Goal: Task Accomplishment & Management: Use online tool/utility

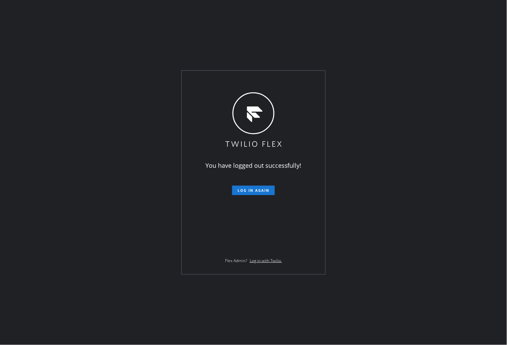
drag, startPoint x: 13, startPoint y: 218, endPoint x: 32, endPoint y: 212, distance: 20.3
click at [13, 218] on div "You have logged out successfully! Log in again Flex Admin? Log in with Twilio." at bounding box center [253, 172] width 507 height 345
click at [249, 190] on span "Log in again" at bounding box center [253, 190] width 32 height 5
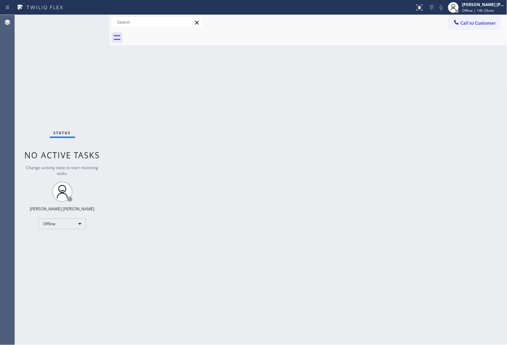
click at [375, 149] on div "Back to Dashboard Change Sender ID Customers Technicians Select a contact Outbo…" at bounding box center [308, 180] width 397 height 330
click at [461, 14] on div at bounding box center [453, 7] width 15 height 15
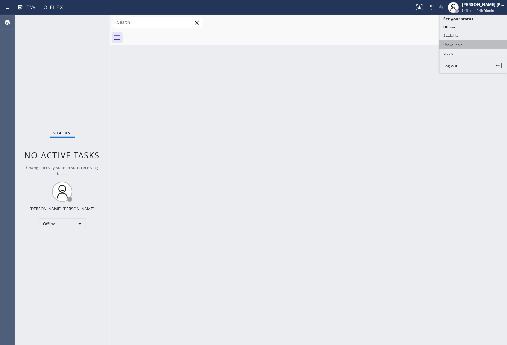
click at [466, 45] on button "Unavailable" at bounding box center [473, 44] width 68 height 9
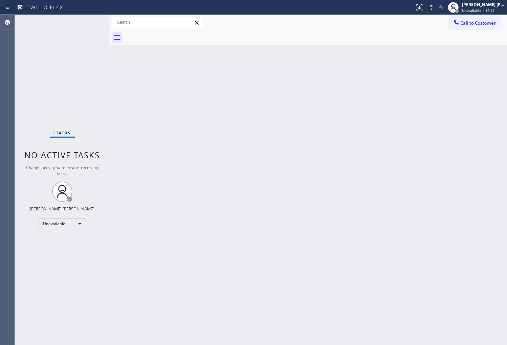
drag, startPoint x: 4, startPoint y: 104, endPoint x: 26, endPoint y: 83, distance: 30.4
click at [4, 104] on div "Agent Desktop" at bounding box center [7, 180] width 15 height 330
click at [480, 24] on span "Call to Customer" at bounding box center [478, 23] width 36 height 6
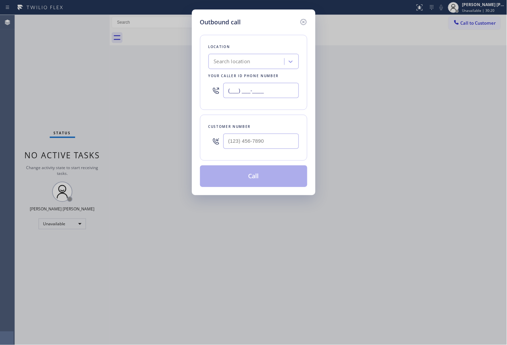
click at [251, 87] on input "(___) ___-____" at bounding box center [260, 90] width 75 height 15
paste input "510) 756-4242"
type input "(510) 756-4242"
click at [262, 140] on input "(___) ___-____" at bounding box center [260, 141] width 75 height 15
paste input "917) 748-4735"
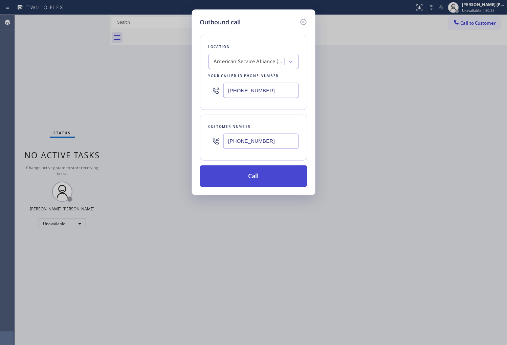
type input "(917) 748-4735"
click at [260, 176] on button "Call" at bounding box center [253, 176] width 107 height 22
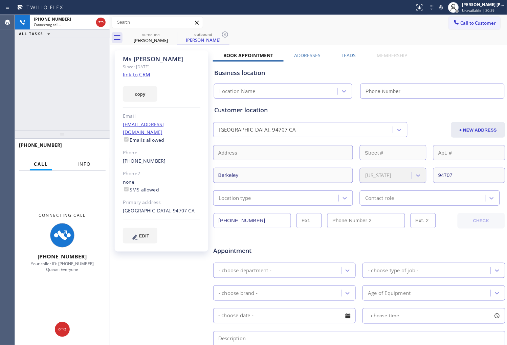
click at [78, 163] on span "Info" at bounding box center [83, 164] width 13 height 6
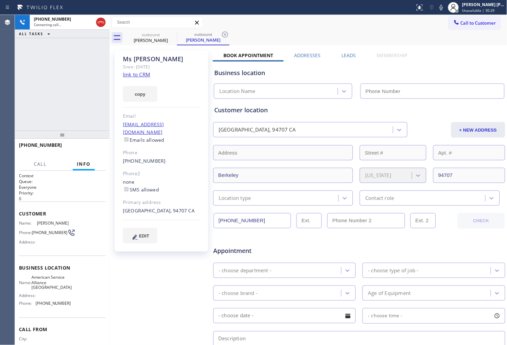
click at [133, 60] on div "Ms Taylor" at bounding box center [161, 59] width 77 height 8
copy div "Ms Taylor"
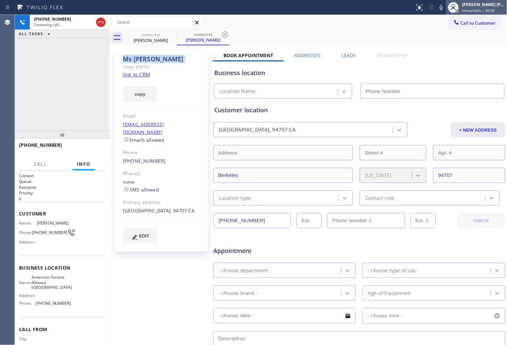
type input "(510) 756-4242"
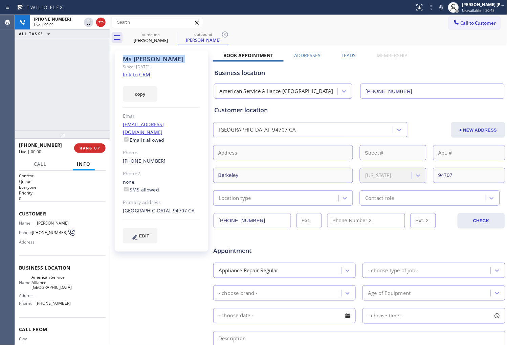
click at [4, 79] on div "Agent Desktop" at bounding box center [7, 180] width 15 height 330
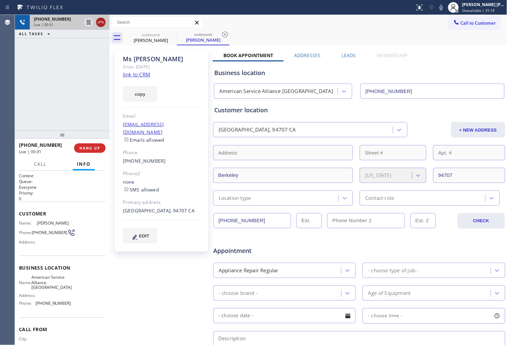
click at [100, 24] on icon at bounding box center [101, 22] width 8 height 8
click at [341, 54] on label "Leads" at bounding box center [348, 55] width 14 height 6
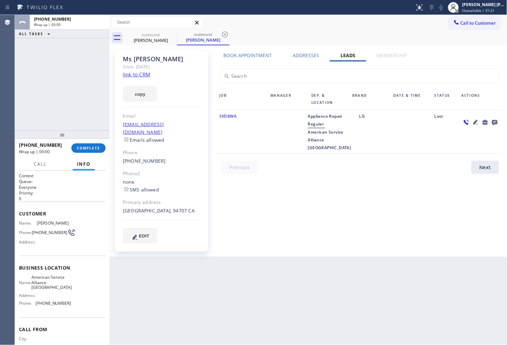
click at [492, 123] on icon at bounding box center [494, 122] width 5 height 5
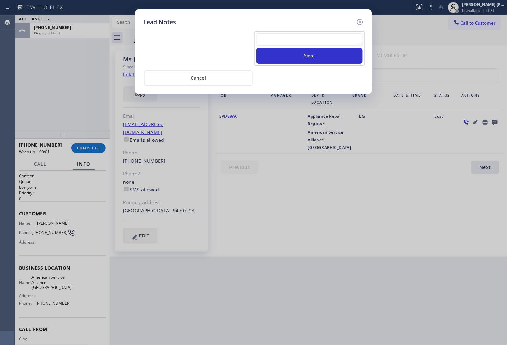
click at [302, 41] on textarea at bounding box center [309, 39] width 107 height 12
type textarea "ALL GOOD"
click at [299, 58] on button "Save" at bounding box center [309, 56] width 107 height 16
click at [360, 23] on icon at bounding box center [360, 22] width 8 height 8
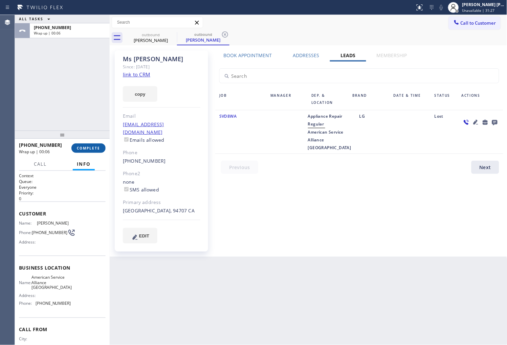
click at [96, 147] on span "COMPLETE" at bounding box center [88, 148] width 23 height 5
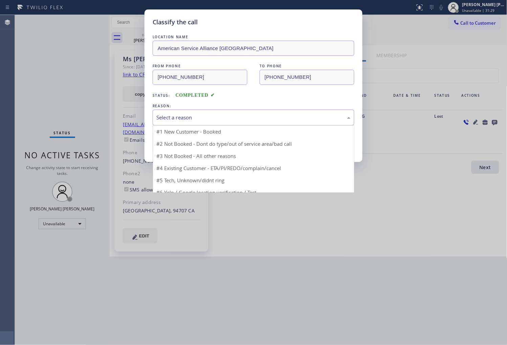
click at [207, 116] on div "Select a reason" at bounding box center [253, 118] width 194 height 8
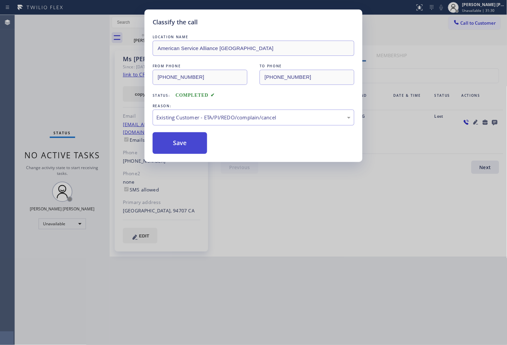
click at [177, 147] on button "Save" at bounding box center [179, 143] width 54 height 22
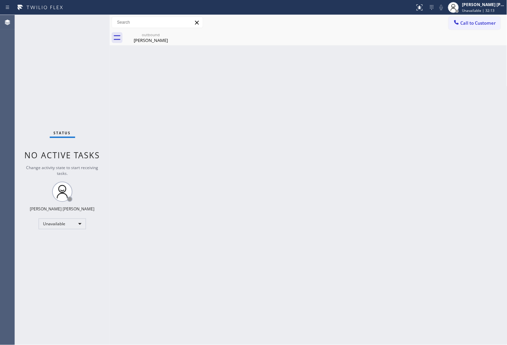
click at [469, 23] on span "Call to Customer" at bounding box center [478, 23] width 36 height 6
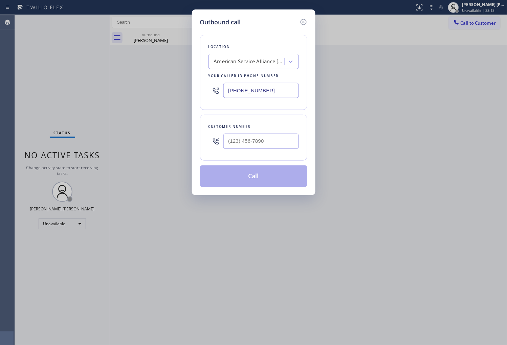
click at [243, 88] on input "(510) 756-4242" at bounding box center [260, 90] width 75 height 15
paste input "855-7314"
click at [243, 88] on input "(510) 855-7314" at bounding box center [260, 90] width 75 height 15
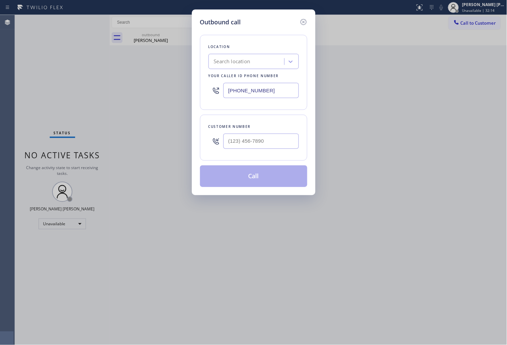
paste input "855) 731-4952"
type input "(855) 731-4952"
click at [252, 136] on input "(___) ___-____" at bounding box center [260, 141] width 75 height 15
paste input "714) 348-1556"
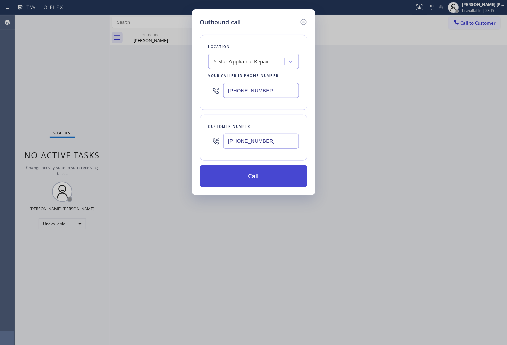
type input "(714) 348-1556"
click at [261, 179] on button "Call" at bounding box center [253, 176] width 107 height 22
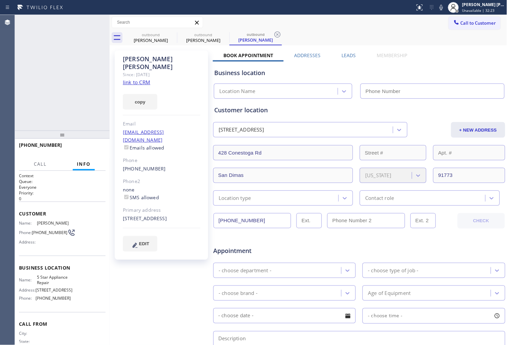
type input "(855) 731-4952"
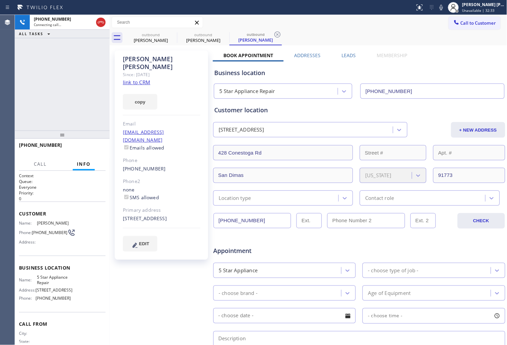
click at [144, 51] on div "Yolanda Moreno Since: 20 may 2020 link to CRM copy Email no@gmail.com Emails al…" at bounding box center [161, 154] width 93 height 209
click at [143, 55] on div "Yolanda Moreno" at bounding box center [161, 63] width 77 height 16
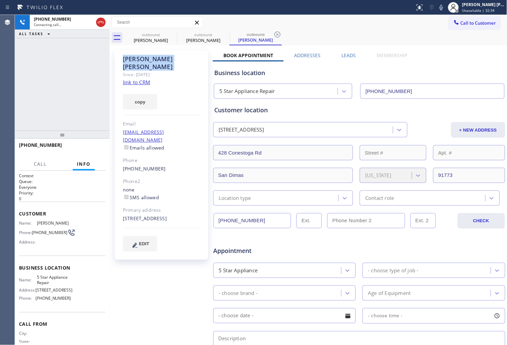
click at [143, 55] on div "Yolanda Moreno" at bounding box center [161, 63] width 77 height 16
copy div "Yolanda Moreno"
drag, startPoint x: 173, startPoint y: 34, endPoint x: 119, endPoint y: 65, distance: 62.5
click at [0, 0] on icon at bounding box center [0, 0] width 0 height 0
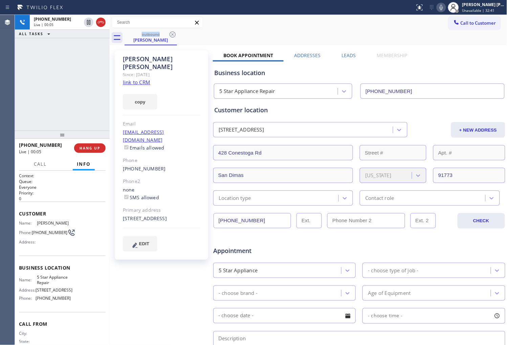
click at [445, 8] on icon at bounding box center [441, 7] width 8 height 8
click at [443, 8] on rect at bounding box center [441, 6] width 5 height 5
click at [176, 51] on div "Yolanda Moreno Since: 20 may 2020 link to CRM copy Email no@gmail.com Emails al…" at bounding box center [161, 154] width 93 height 209
click at [103, 24] on icon at bounding box center [101, 22] width 8 height 8
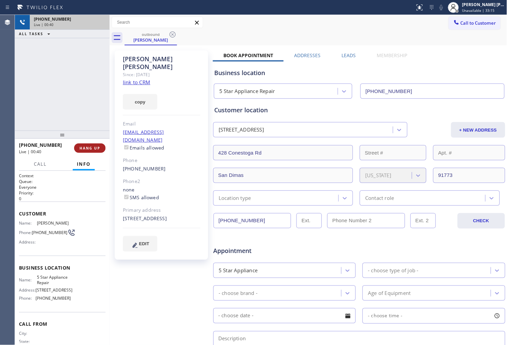
click at [93, 148] on span "HANG UP" at bounding box center [89, 148] width 21 height 5
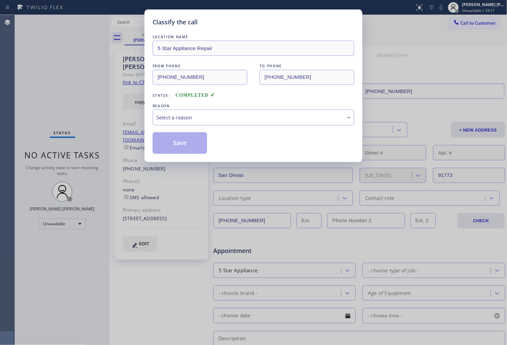
click at [165, 112] on div "Select a reason" at bounding box center [253, 118] width 202 height 16
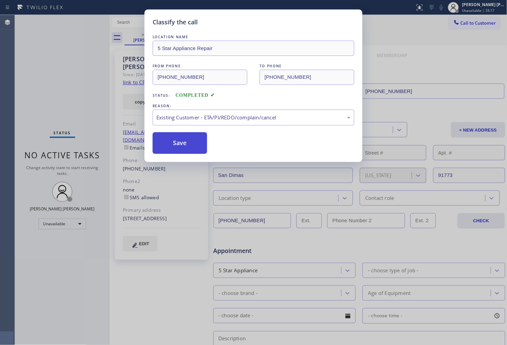
click at [168, 143] on button "Save" at bounding box center [179, 143] width 54 height 22
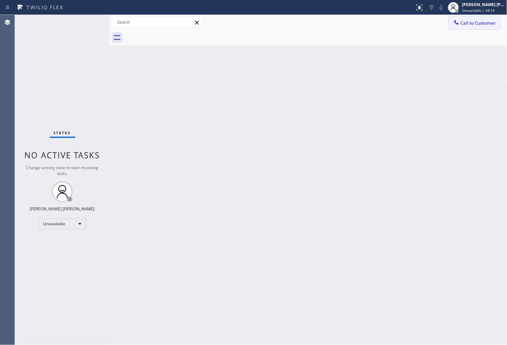
click at [462, 22] on span "Call to Customer" at bounding box center [478, 23] width 36 height 6
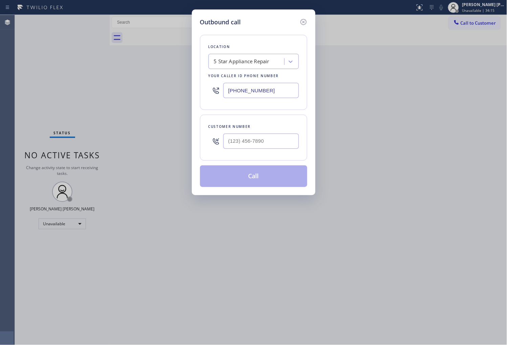
click at [234, 88] on input "(855) 731-4952" at bounding box center [260, 90] width 75 height 15
paste input "05) 420-7474"
type input "(805) 420-7474"
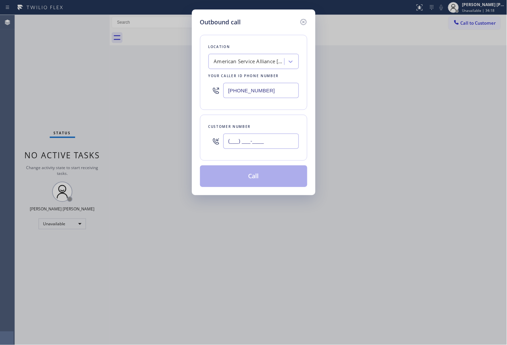
click at [251, 147] on input "(___) ___-____" at bounding box center [260, 141] width 75 height 15
paste input "805) 368-4399"
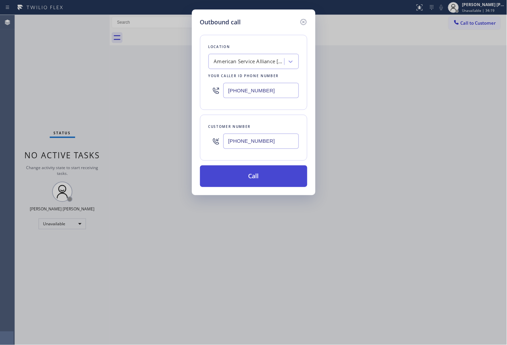
type input "(805) 368-4399"
click at [267, 178] on button "Call" at bounding box center [253, 176] width 107 height 22
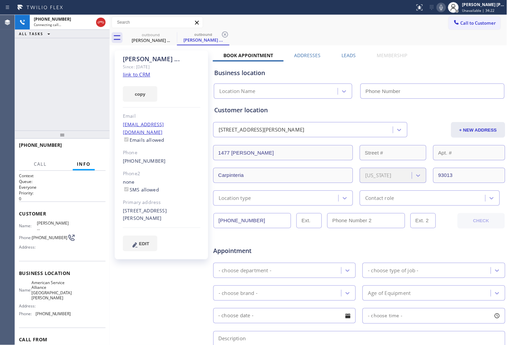
click at [126, 60] on div "Doug ..." at bounding box center [161, 59] width 77 height 8
copy div "Doug ..."
type input "(805) 420-7474"
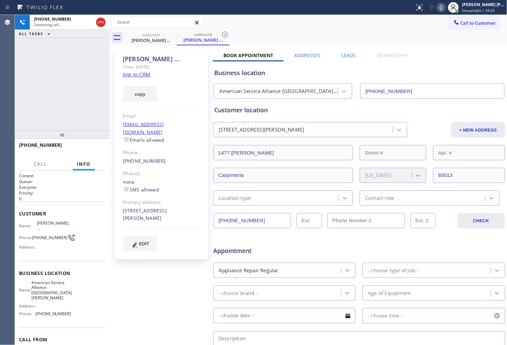
click at [83, 68] on div "+18053684399 Connecting call… ALL TASKS ALL TASKS ACTIVE TASKS TASKS IN WRAP UP" at bounding box center [62, 73] width 95 height 116
click at [7, 124] on div "Agent Desktop" at bounding box center [7, 180] width 15 height 330
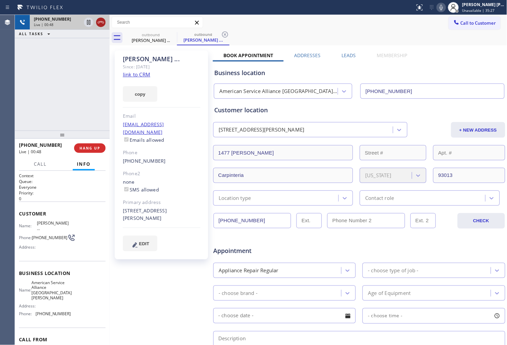
click at [99, 20] on icon at bounding box center [101, 22] width 8 height 8
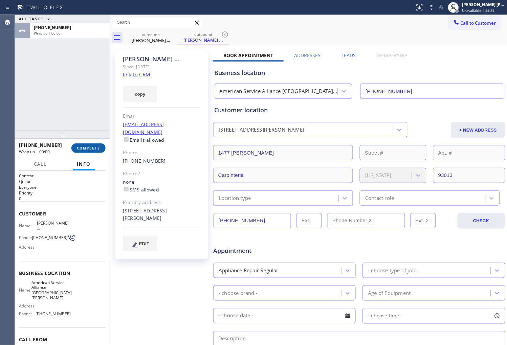
click at [98, 144] on button "COMPLETE" at bounding box center [88, 147] width 34 height 9
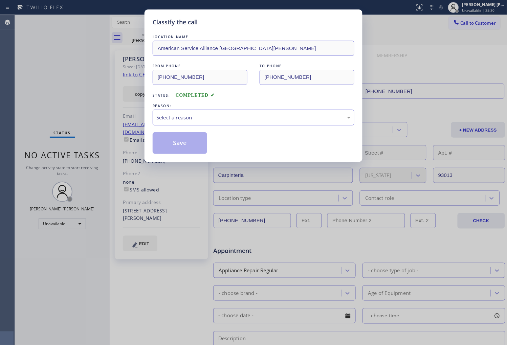
click at [185, 120] on div "Select a reason" at bounding box center [253, 118] width 194 height 8
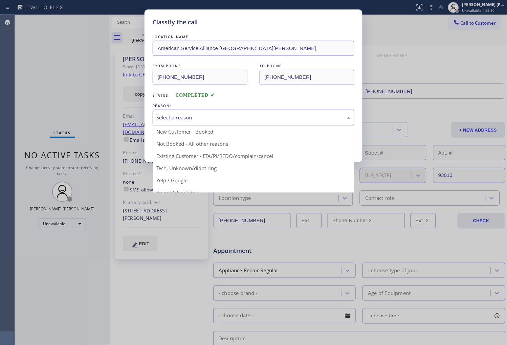
click at [180, 119] on div "Select a reason" at bounding box center [253, 118] width 194 height 8
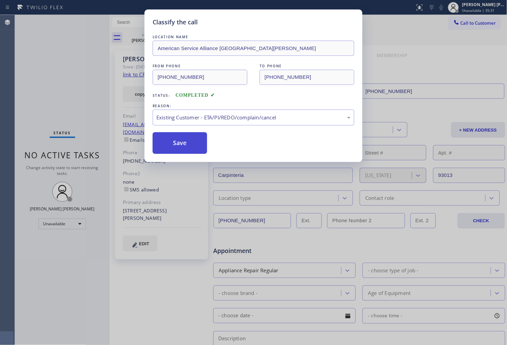
click at [178, 149] on button "Save" at bounding box center [179, 143] width 54 height 22
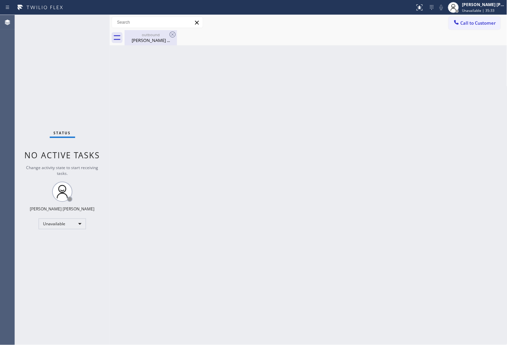
click at [156, 43] on div "Doug ..." at bounding box center [150, 40] width 51 height 6
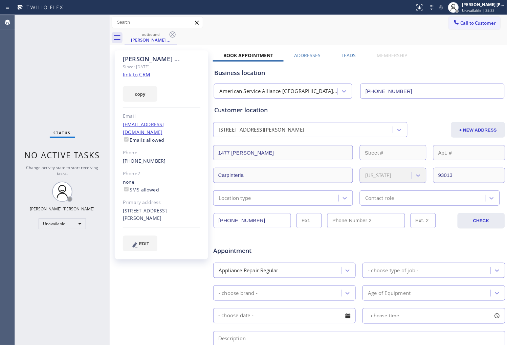
click at [350, 59] on div "Business location American Service Alliance Santa Barbara (805) 420-7474" at bounding box center [359, 79] width 292 height 40
click at [349, 56] on label "Leads" at bounding box center [348, 55] width 14 height 6
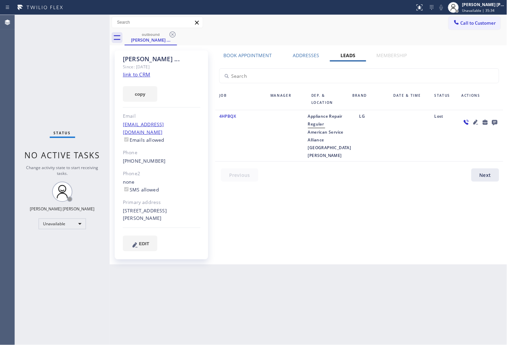
click at [495, 120] on icon at bounding box center [494, 122] width 5 height 5
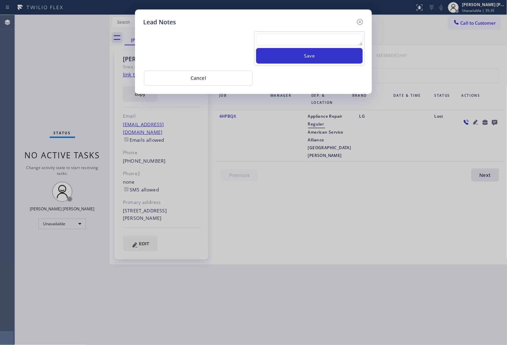
click at [335, 45] on textarea at bounding box center [309, 39] width 107 height 12
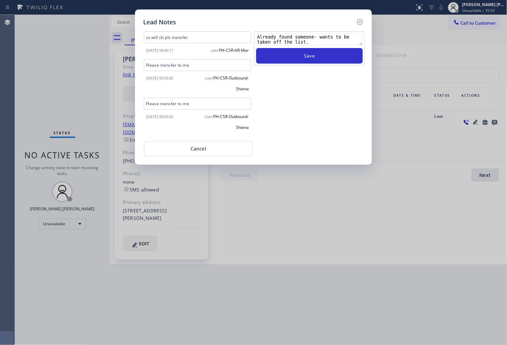
drag, startPoint x: 313, startPoint y: 36, endPoint x: 273, endPoint y: 33, distance: 40.4
click at [252, 41] on div "cx will cb pls transfer 2025-08-26 09:40:17 user: PH-CSR-AR-Mar Please transfer…" at bounding box center [253, 83] width 224 height 106
type textarea "Already found someone- wants to be taken off the list."
drag, startPoint x: 273, startPoint y: 33, endPoint x: 268, endPoint y: 37, distance: 6.5
click at [269, 37] on div "Already found someone- wants to be taken off the list. Save" at bounding box center [309, 48] width 111 height 34
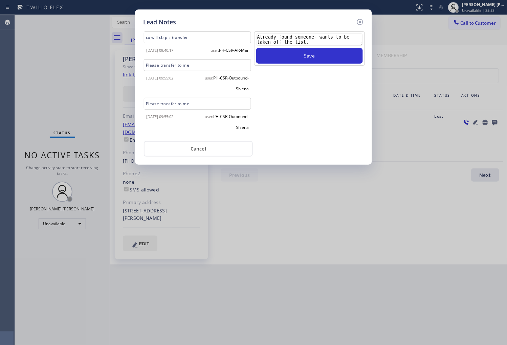
click at [268, 37] on textarea "Already found someone- wants to be taken off the list." at bounding box center [309, 39] width 107 height 12
click at [278, 61] on button "Save" at bounding box center [309, 56] width 107 height 16
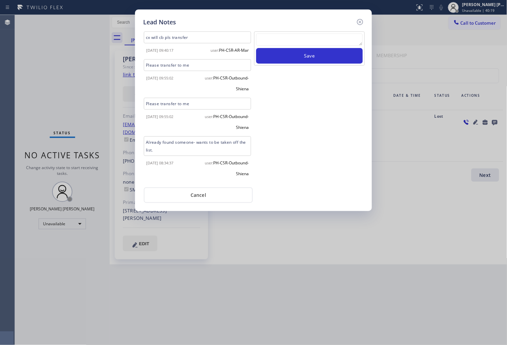
click at [355, 23] on div "Lead Notes" at bounding box center [253, 22] width 220 height 9
click at [358, 23] on icon at bounding box center [360, 22] width 8 height 8
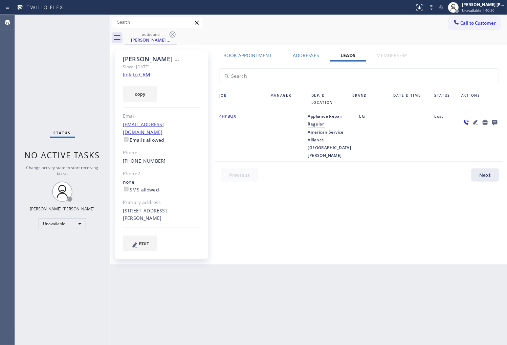
drag, startPoint x: 490, startPoint y: 25, endPoint x: 403, endPoint y: 73, distance: 99.3
click at [490, 25] on span "Call to Customer" at bounding box center [478, 23] width 36 height 6
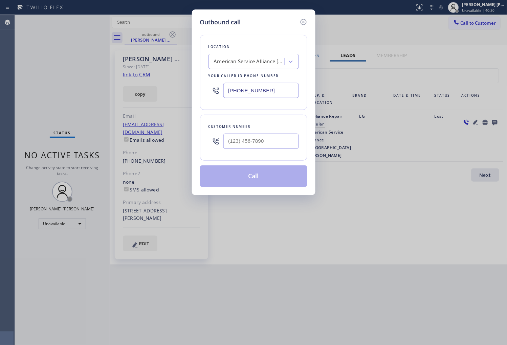
click at [270, 87] on input "(805) 420-7474" at bounding box center [260, 90] width 75 height 15
paste input "708) 316-0603"
type input "(708) 316-0603"
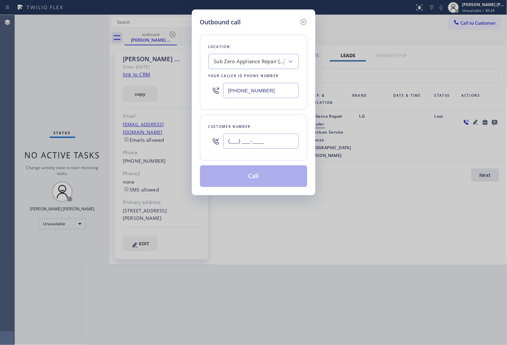
click at [261, 140] on input "(___) ___-____" at bounding box center [260, 141] width 75 height 15
paste input "708) 203-2205"
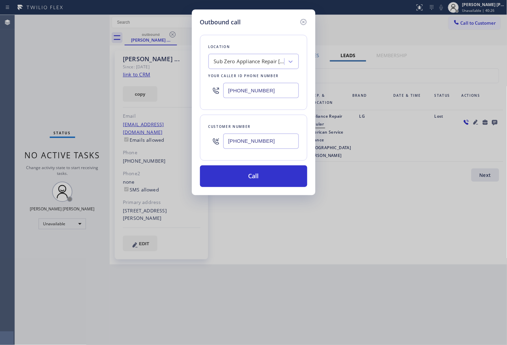
type input "(708) 203-2205"
click at [309, 19] on div "Outbound call Location Sub Zero Appliance Repair Oak Park Your caller id phone …" at bounding box center [253, 102] width 123 height 186
click at [302, 21] on icon at bounding box center [303, 22] width 8 height 8
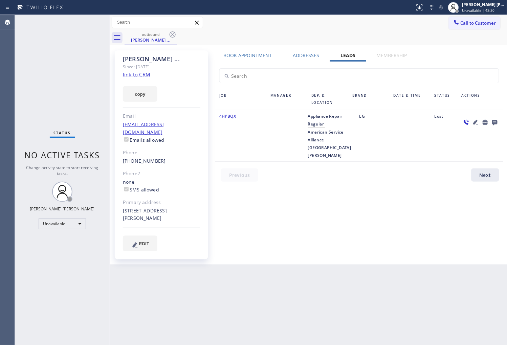
click at [172, 34] on icon at bounding box center [172, 34] width 6 height 6
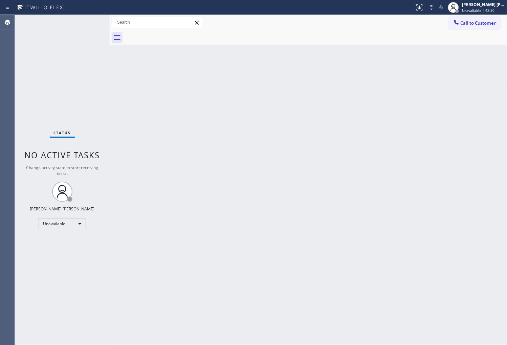
click at [475, 26] on button "Call to Customer" at bounding box center [474, 23] width 52 height 13
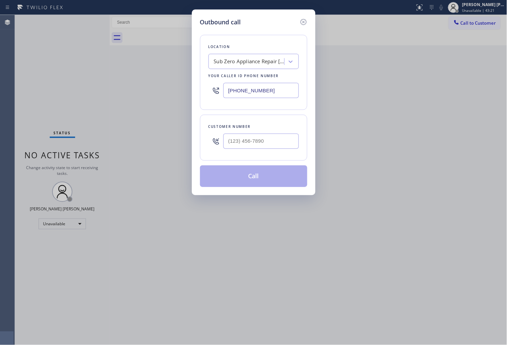
click at [259, 92] on input "(708) 316-0603" at bounding box center [260, 90] width 75 height 15
paste input "949) 536-9698"
type input "(949) 536-9698"
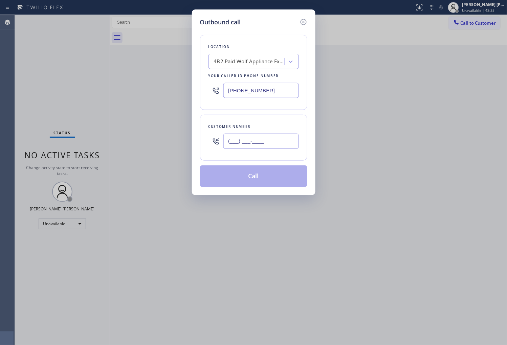
click at [254, 140] on input "(___) ___-____" at bounding box center [260, 141] width 75 height 15
paste input "562) 477-0808"
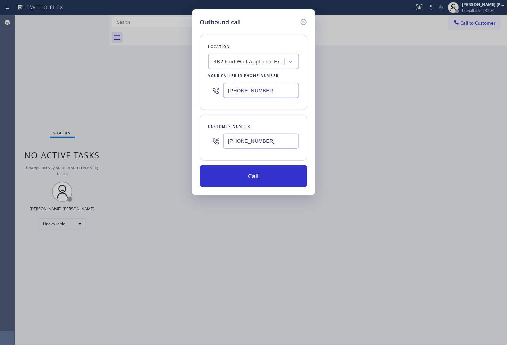
type input "(562) 477-0808"
click at [259, 175] on button "Call" at bounding box center [253, 176] width 107 height 22
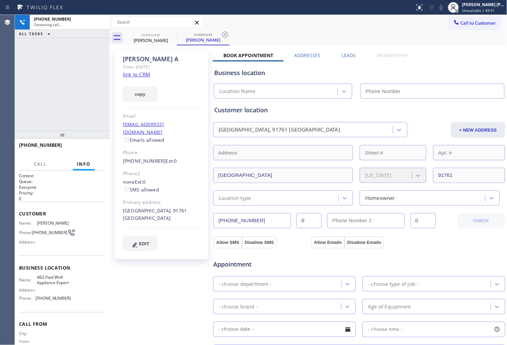
click at [149, 60] on div "George A" at bounding box center [161, 59] width 77 height 8
type input "(949) 536-9698"
click at [67, 89] on div "+15624770808 Connecting call… ALL TASKS ALL TASKS ACTIVE TASKS TASKS IN WRAP UP" at bounding box center [62, 73] width 95 height 116
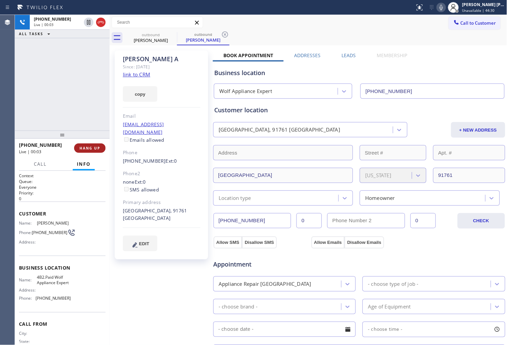
click at [89, 145] on button "HANG UP" at bounding box center [89, 147] width 31 height 9
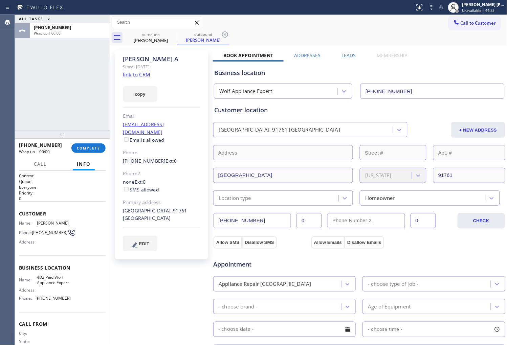
click at [345, 51] on div "George A Since: 20 may 2020 link to CRM copy Email no@gmail.com Emails allowed …" at bounding box center [308, 273] width 394 height 452
click at [345, 56] on label "Leads" at bounding box center [348, 55] width 14 height 6
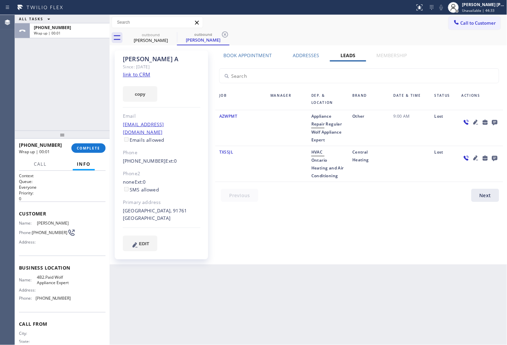
click at [493, 124] on icon at bounding box center [494, 122] width 5 height 5
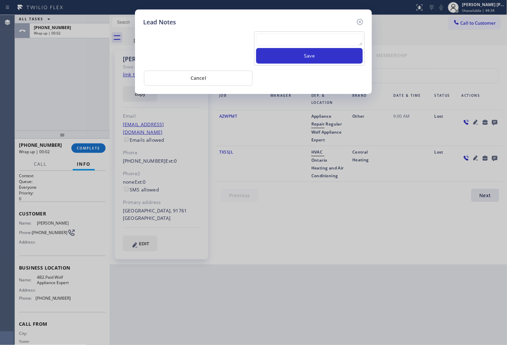
drag, startPoint x: 326, startPoint y: 41, endPoint x: 325, endPoint y: 31, distance: 10.0
click at [325, 36] on textarea at bounding box center [309, 39] width 107 height 12
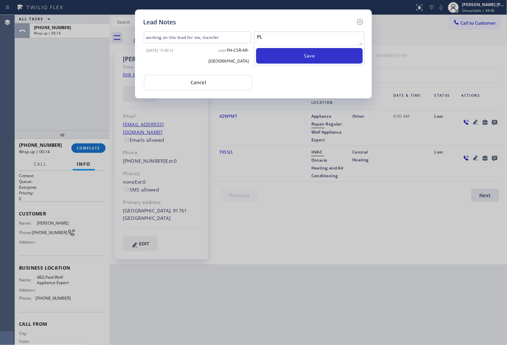
type textarea "P"
type textarea "pls xfer"
click at [327, 49] on button "Save" at bounding box center [309, 56] width 107 height 16
click at [360, 19] on icon at bounding box center [360, 22] width 6 height 6
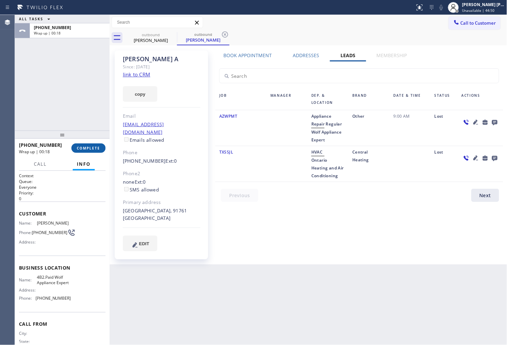
click at [96, 147] on span "COMPLETE" at bounding box center [88, 148] width 23 height 5
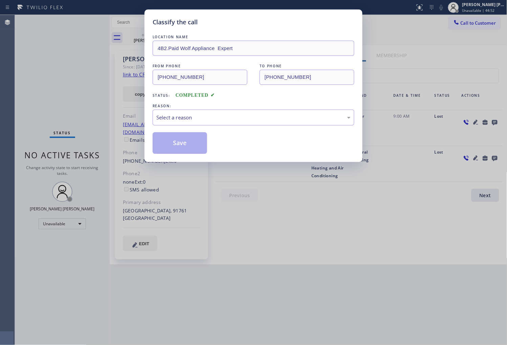
click at [178, 102] on div "LOCATION NAME 4B2.Paid Wolf Appliance Expert FROM PHONE (949) 536-9698 TO PHONE…" at bounding box center [253, 93] width 202 height 120
click at [191, 126] on div "LOCATION NAME 4B2.Paid Wolf Appliance Expert FROM PHONE (949) 536-9698 TO PHONE…" at bounding box center [253, 93] width 202 height 120
click at [186, 122] on div "Select a reason" at bounding box center [253, 118] width 202 height 16
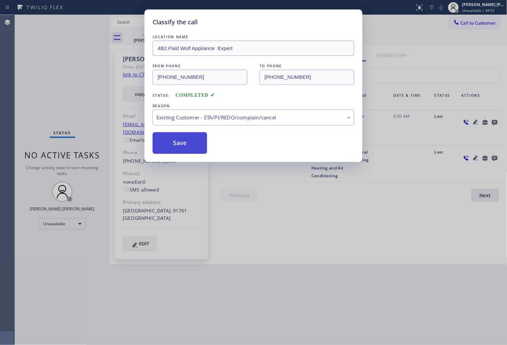
click at [176, 140] on button "Save" at bounding box center [179, 143] width 54 height 22
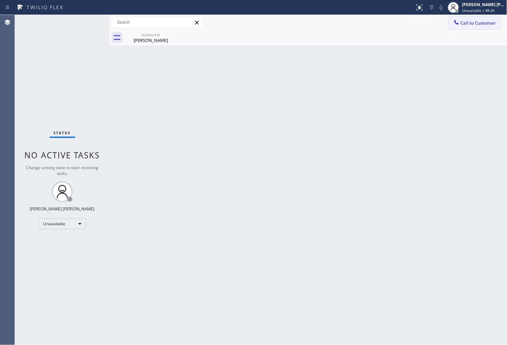
click at [466, 20] on span "Call to Customer" at bounding box center [478, 23] width 36 height 6
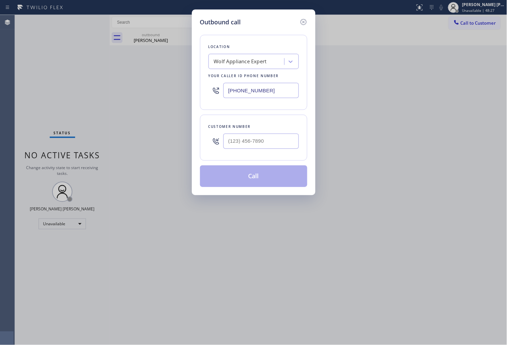
click at [259, 96] on input "(949) 536-9698" at bounding box center [260, 90] width 75 height 15
paste input "877) 777-0796"
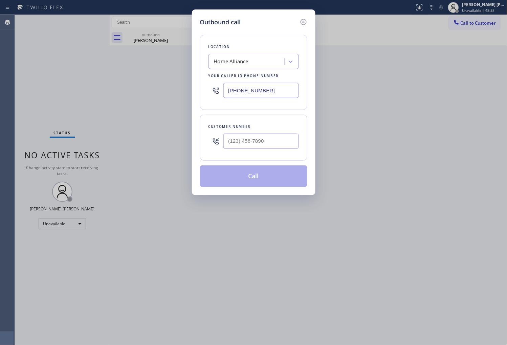
type input "(877) 777-0796"
click at [261, 133] on div at bounding box center [260, 141] width 75 height 22
click at [256, 137] on input "(___) ___-____" at bounding box center [260, 141] width 75 height 15
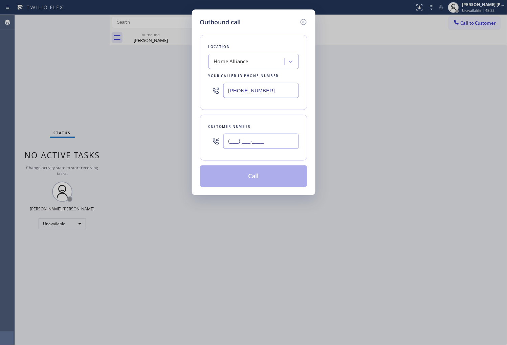
click at [256, 137] on input "(___) ___-____" at bounding box center [260, 141] width 75 height 15
paste input "414) 849-4594"
type input "(414) 849-4594"
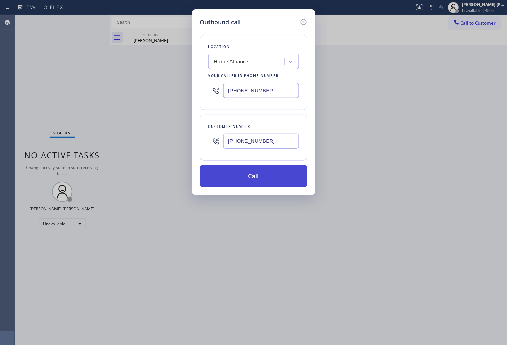
click at [262, 181] on button "Call" at bounding box center [253, 176] width 107 height 22
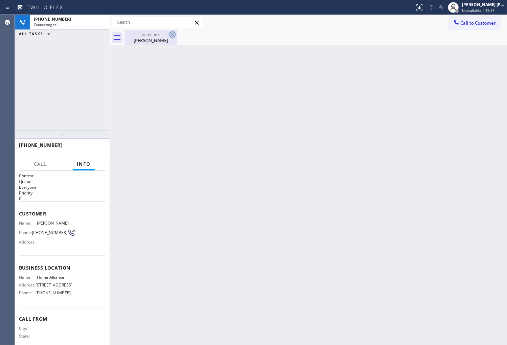
click at [173, 36] on icon at bounding box center [172, 34] width 8 height 8
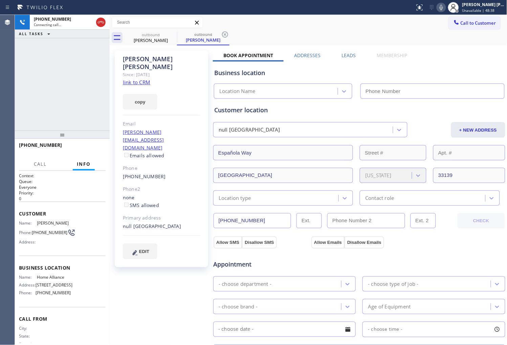
click at [141, 60] on div "Alexandr Gamber" at bounding box center [161, 63] width 77 height 16
copy div "Alexandr Gamber"
click at [2, 94] on div "Agent Desktop" at bounding box center [7, 180] width 15 height 330
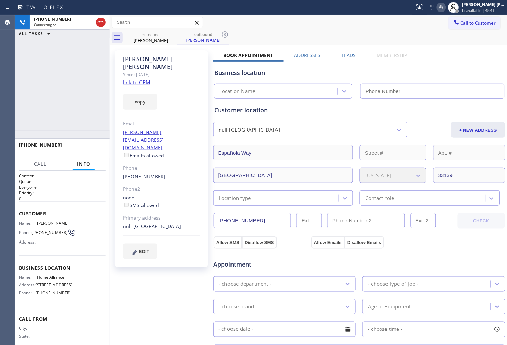
type input "(877) 777-0796"
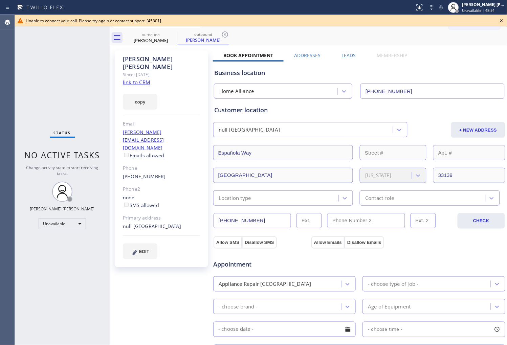
click at [14, 87] on div "Agent Desktop" at bounding box center [7, 180] width 15 height 330
click at [501, 19] on icon at bounding box center [501, 21] width 8 height 8
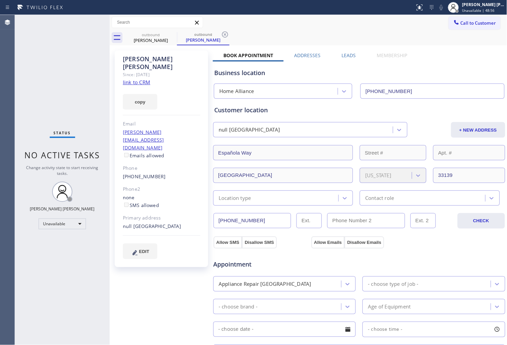
drag, startPoint x: 180, startPoint y: 155, endPoint x: 167, endPoint y: 155, distance: 12.8
click at [179, 173] on div "(414) 849-4594" at bounding box center [161, 177] width 77 height 8
click at [166, 173] on div "(414) 849-4594" at bounding box center [161, 177] width 77 height 8
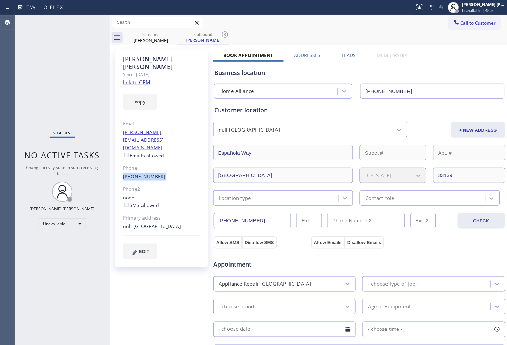
click at [166, 173] on div "(414) 849-4594" at bounding box center [161, 177] width 77 height 8
click at [133, 173] on link "(414) 849-4594" at bounding box center [144, 176] width 43 height 6
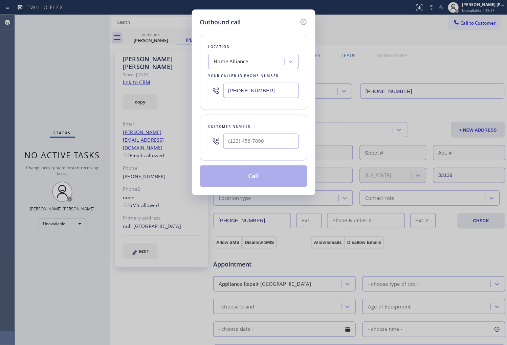
type input "(414) 849-4594"
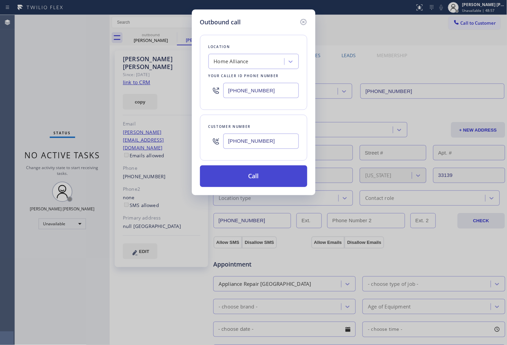
click at [258, 170] on button "Call" at bounding box center [253, 176] width 107 height 22
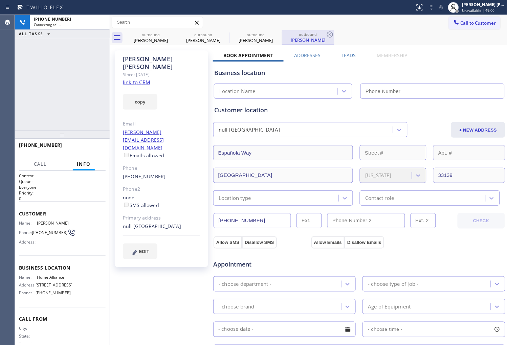
click at [0, 0] on icon at bounding box center [0, 0] width 0 height 0
type input "(877) 777-0796"
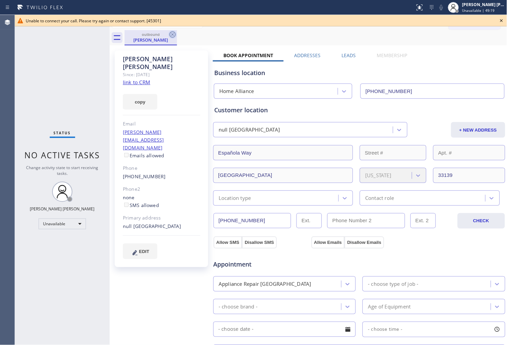
click at [172, 32] on icon at bounding box center [172, 34] width 8 height 8
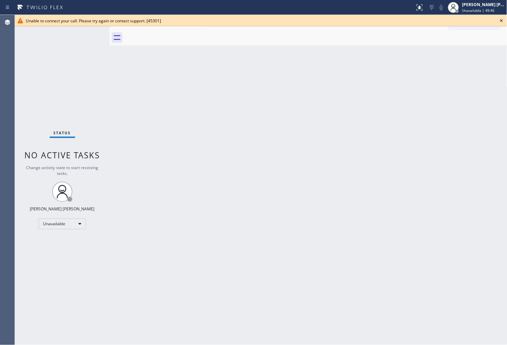
click at [494, 21] on div "Unable to connect your call. Please try again or contact support. [45301]" at bounding box center [261, 21] width 470 height 6
drag, startPoint x: 500, startPoint y: 21, endPoint x: 462, endPoint y: 21, distance: 37.5
click at [500, 20] on icon at bounding box center [501, 21] width 8 height 8
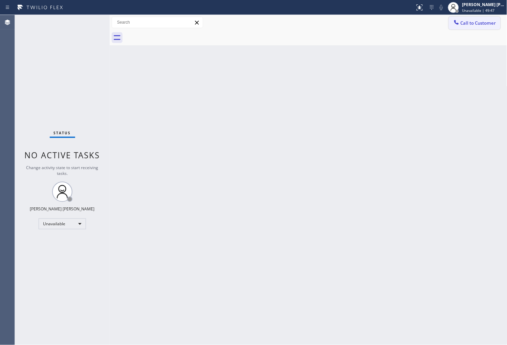
drag, startPoint x: 462, startPoint y: 21, endPoint x: 340, endPoint y: 41, distance: 123.3
click at [462, 21] on span "Call to Customer" at bounding box center [478, 23] width 36 height 6
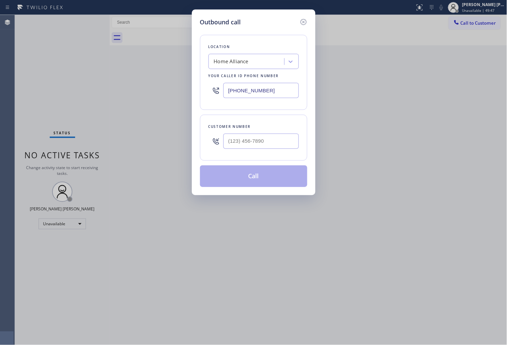
click at [267, 93] on input "(877) 777-0796" at bounding box center [260, 90] width 75 height 15
click at [266, 91] on input "(877) 777-0796" at bounding box center [260, 90] width 75 height 15
paste input "44) 679-3652"
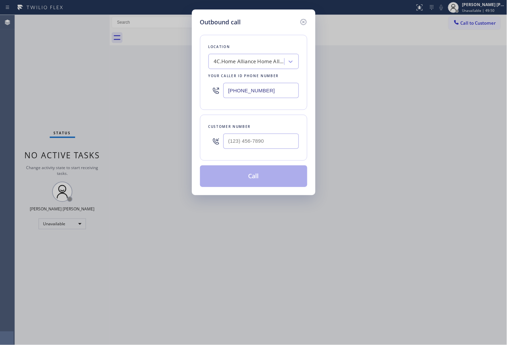
type input "(844) 679-3652"
click at [259, 140] on input "(___) ___-____" at bounding box center [260, 141] width 75 height 15
paste input "425) 890-2276"
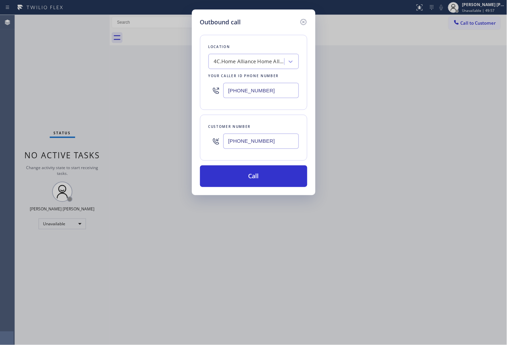
type input "(425) 890-2276"
click at [252, 93] on input "(844) 679-3652" at bounding box center [260, 90] width 75 height 15
paste input "55) 731-49"
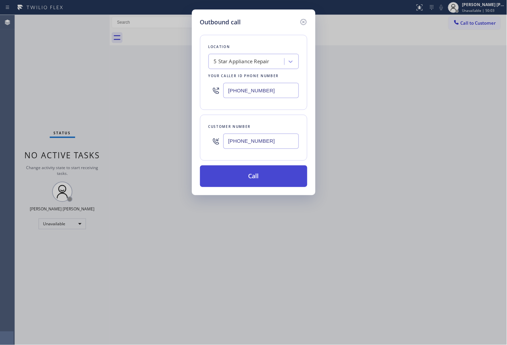
type input "(855) 731-4952"
click at [267, 176] on button "Call" at bounding box center [253, 176] width 107 height 22
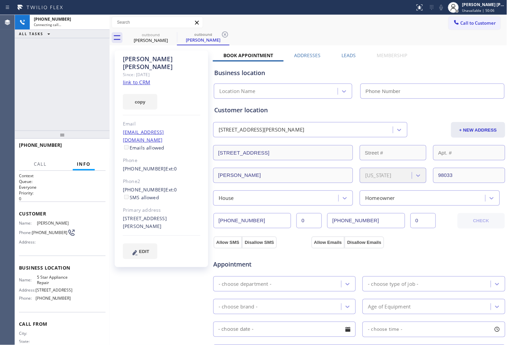
click at [136, 58] on div "Rita mangione-smith" at bounding box center [161, 63] width 77 height 16
drag, startPoint x: 132, startPoint y: 61, endPoint x: 136, endPoint y: 58, distance: 5.2
click at [136, 58] on div "Rita mangione-smith" at bounding box center [161, 63] width 77 height 16
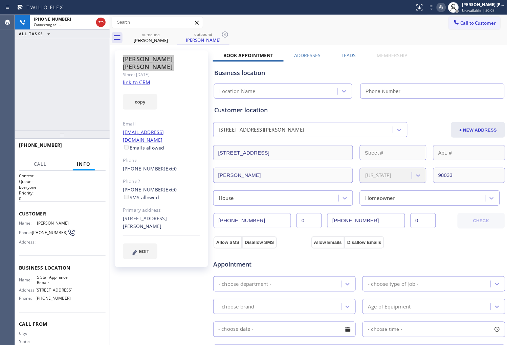
type input "(855) 731-4952"
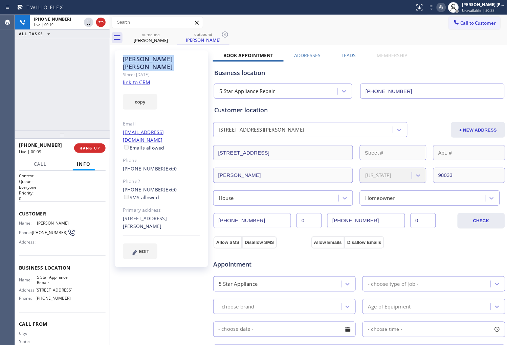
click at [3, 74] on div "Agent Desktop" at bounding box center [7, 180] width 15 height 330
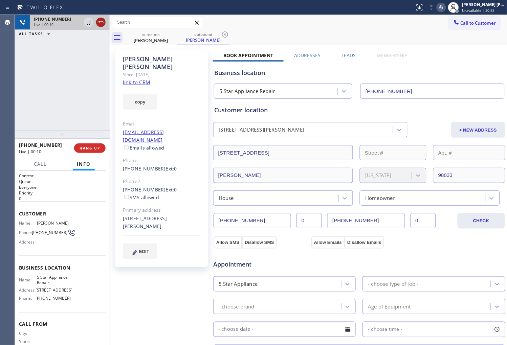
click at [102, 24] on icon at bounding box center [101, 22] width 8 height 8
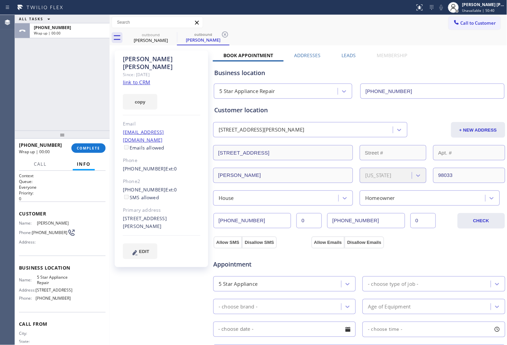
click at [351, 55] on label "Leads" at bounding box center [348, 55] width 14 height 6
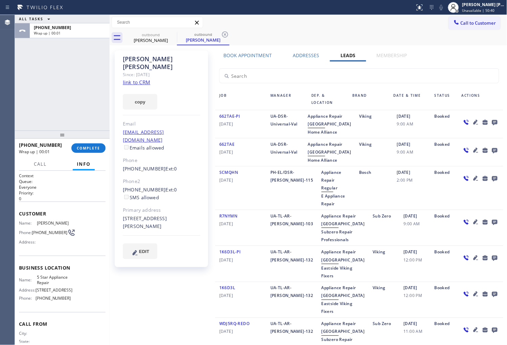
click at [492, 120] on icon at bounding box center [494, 122] width 5 height 5
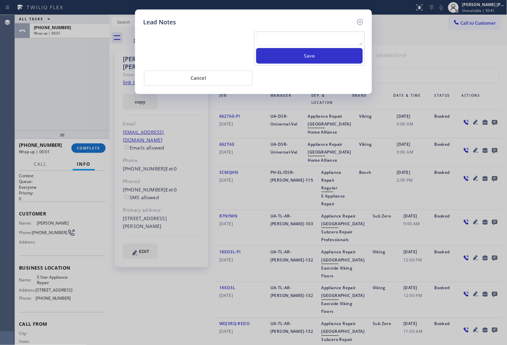
click at [309, 47] on div at bounding box center [309, 40] width 107 height 15
click at [306, 42] on textarea at bounding box center [309, 39] width 107 height 12
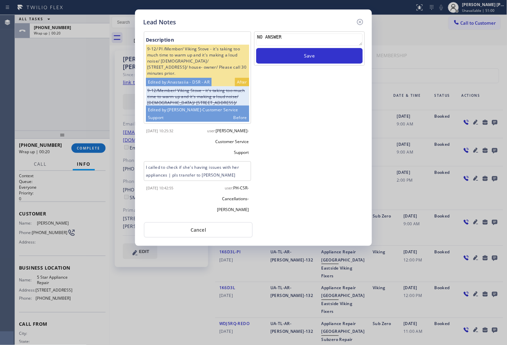
type textarea "NO ANSWER"
click at [325, 61] on button "Save" at bounding box center [309, 56] width 107 height 16
click at [359, 21] on icon at bounding box center [360, 22] width 8 height 8
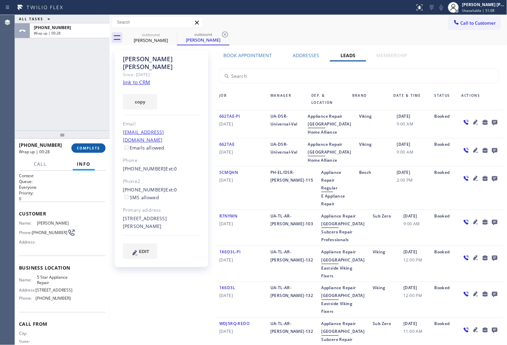
click at [81, 144] on button "COMPLETE" at bounding box center [88, 147] width 34 height 9
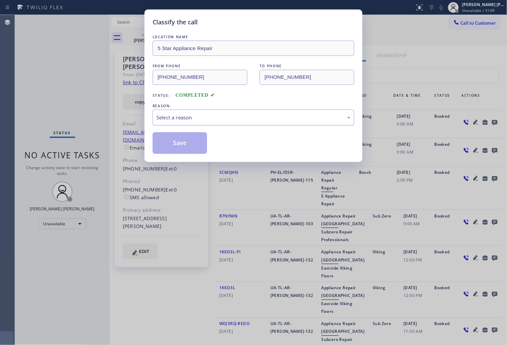
click at [207, 114] on div "Select a reason" at bounding box center [253, 118] width 194 height 8
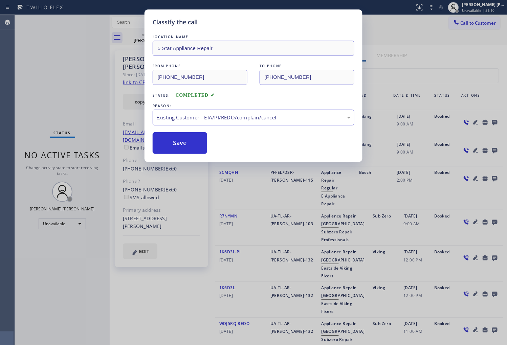
click at [182, 147] on button "Save" at bounding box center [179, 143] width 54 height 22
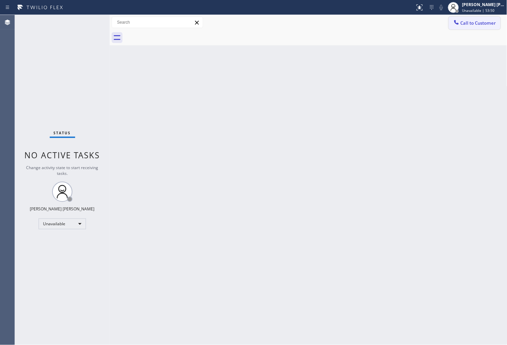
click at [485, 25] on span "Call to Customer" at bounding box center [478, 23] width 36 height 6
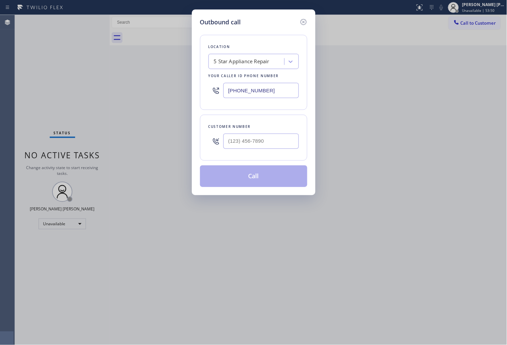
click at [270, 84] on input "(855) 731-4952" at bounding box center [260, 90] width 75 height 15
paste input "562) 418-5077"
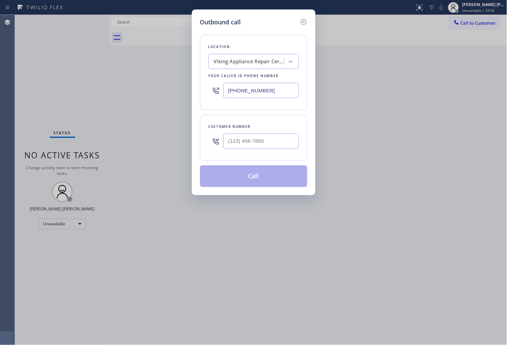
type input "(562) 418-5077"
click at [265, 141] on input "(___) ___-____" at bounding box center [260, 141] width 75 height 15
paste input "562) 667-6222"
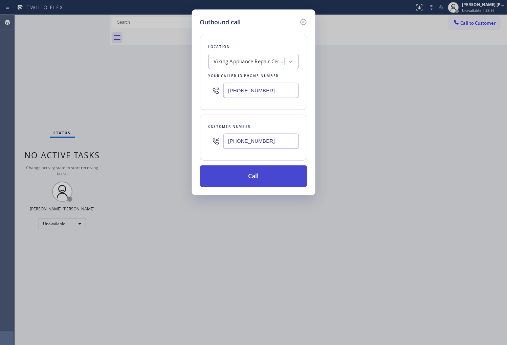
type input "(562) 667-6222"
click at [275, 173] on button "Call" at bounding box center [253, 176] width 107 height 22
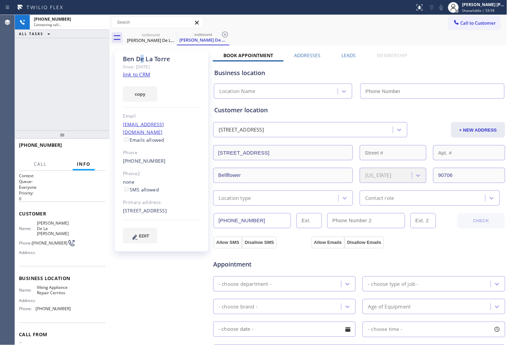
drag, startPoint x: 183, startPoint y: 46, endPoint x: 142, endPoint y: 56, distance: 42.3
click at [142, 56] on div "Ben De La Torre" at bounding box center [161, 59] width 77 height 8
type input "(562) 418-5077"
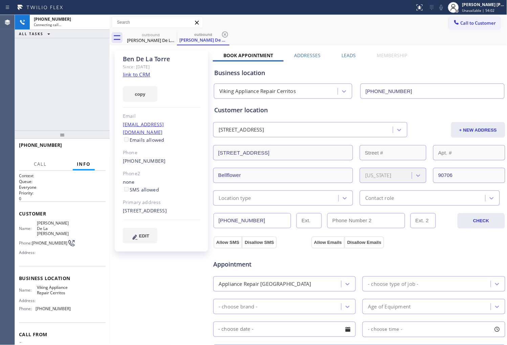
click at [53, 99] on div "+15626676222 Connecting call… ALL TASKS ALL TASKS ACTIVE TASKS TASKS IN WRAP UP" at bounding box center [62, 73] width 95 height 116
click at [170, 32] on icon at bounding box center [172, 34] width 8 height 8
click at [446, 7] on div at bounding box center [440, 7] width 9 height 8
click at [445, 11] on icon at bounding box center [441, 7] width 8 height 8
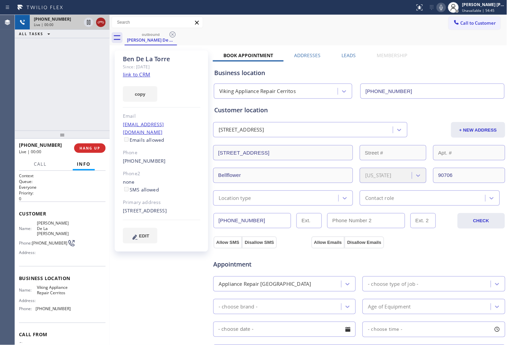
click at [102, 24] on icon at bounding box center [101, 22] width 8 height 8
click at [358, 57] on div "Leads" at bounding box center [348, 56] width 35 height 9
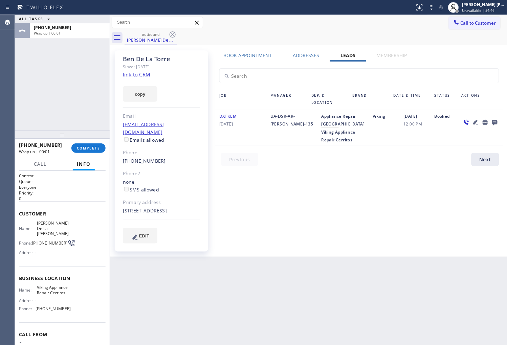
click at [496, 123] on icon at bounding box center [494, 122] width 5 height 5
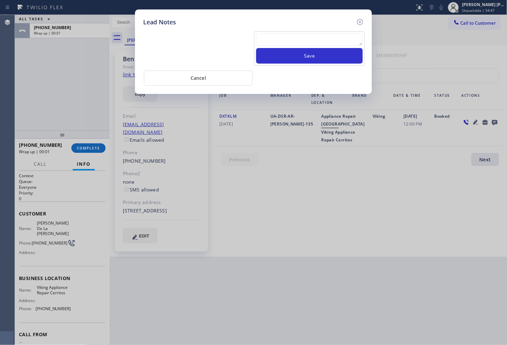
click at [338, 45] on textarea at bounding box center [309, 39] width 107 height 12
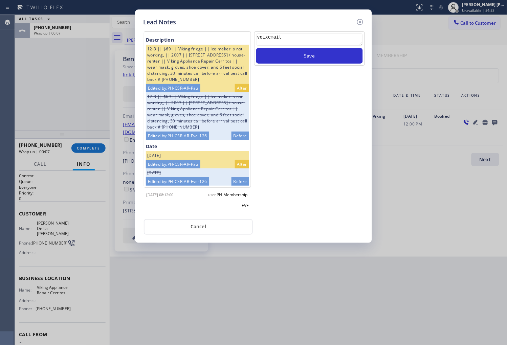
click at [266, 36] on textarea "voixemail" at bounding box center [309, 39] width 107 height 12
type textarea "voicemail"
click at [302, 55] on button "Save" at bounding box center [309, 56] width 107 height 16
click at [360, 22] on icon at bounding box center [360, 22] width 6 height 6
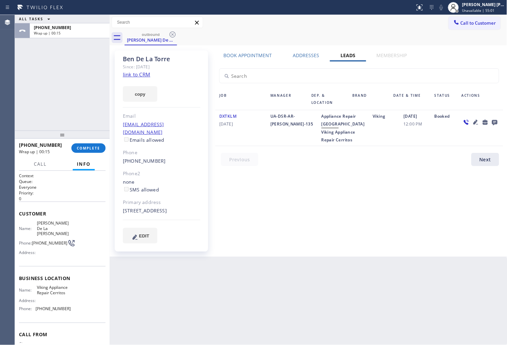
click at [97, 141] on div "+15626676222 Wrap up | 00:15 COMPLETE" at bounding box center [62, 148] width 87 height 18
click at [91, 146] on span "COMPLETE" at bounding box center [88, 148] width 23 height 5
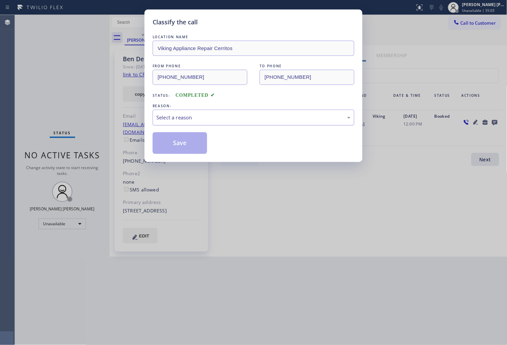
click at [195, 120] on div "Select a reason" at bounding box center [253, 118] width 194 height 8
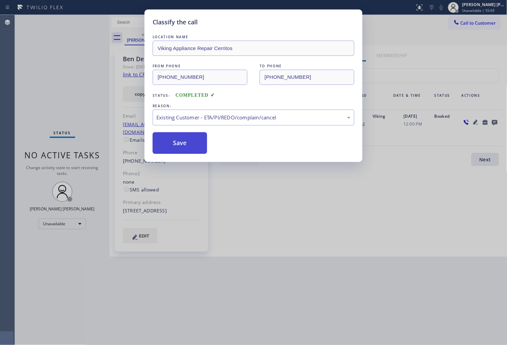
click at [173, 146] on button "Save" at bounding box center [179, 143] width 54 height 22
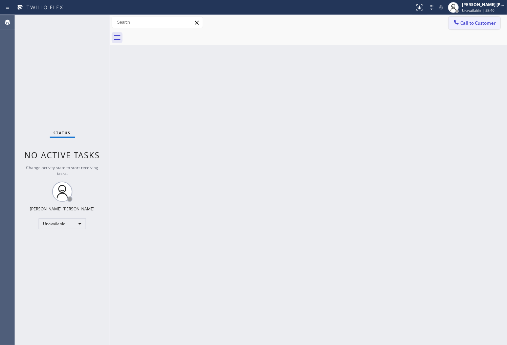
click at [468, 17] on button "Call to Customer" at bounding box center [474, 23] width 52 height 13
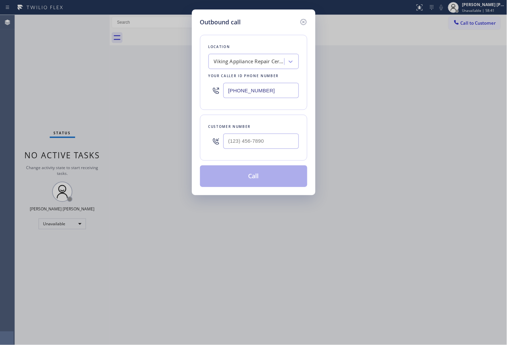
click at [236, 95] on input "(562) 418-5077" at bounding box center [260, 90] width 75 height 15
paste input "323) 416-2342"
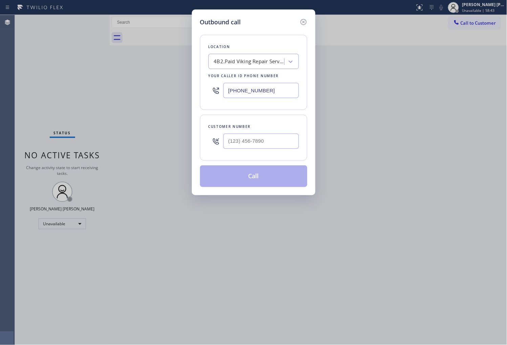
type input "(323) 416-2342"
click at [270, 146] on input "(___) ___-____" at bounding box center [260, 141] width 75 height 15
paste input "4146"
click at [252, 146] on input "(___) ___-4146" at bounding box center [260, 141] width 75 height 15
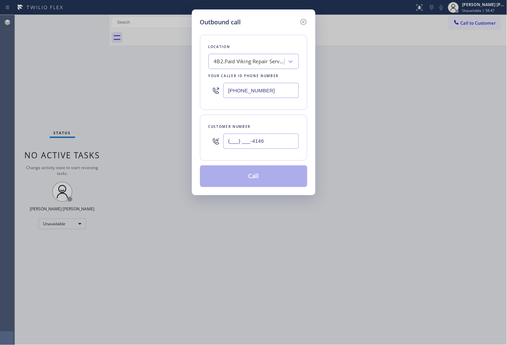
click at [252, 146] on input "(___) ___-4146" at bounding box center [260, 141] width 75 height 15
paste input "414) 617-2349"
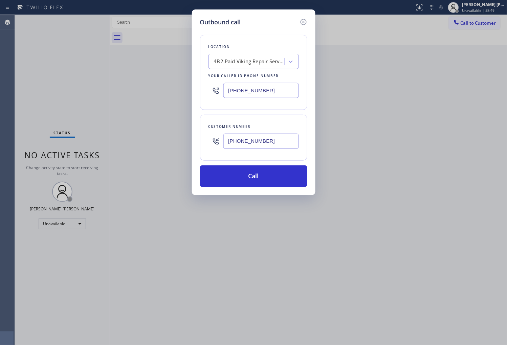
type input "(414) 617-2349"
click at [247, 95] on input "(323) 416-2342" at bounding box center [260, 90] width 75 height 15
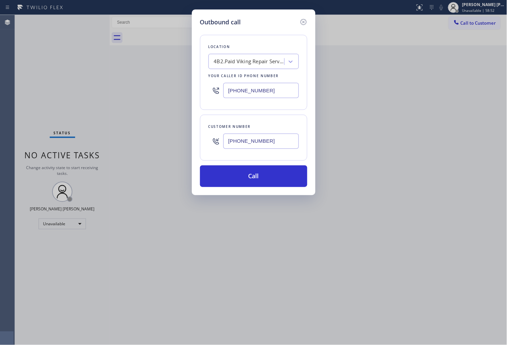
paste input "855) 731-495"
type input "(855) 731-4952"
click at [239, 179] on button "Call" at bounding box center [253, 176] width 107 height 22
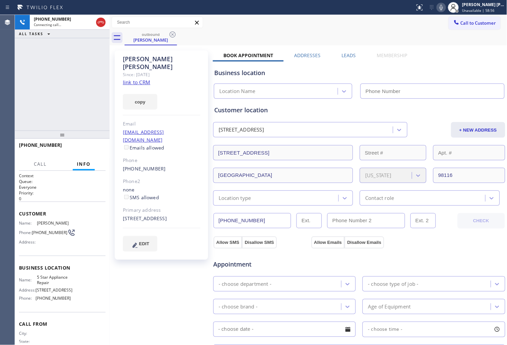
click at [141, 56] on div "Gary Coleman" at bounding box center [161, 63] width 77 height 16
click at [141, 56] on div "outbound Gary Coleman Call to Customer Outbound call Location Search location Y…" at bounding box center [308, 258] width 397 height 486
click at [21, 117] on div "+14146172349 Connecting call… ALL TASKS ALL TASKS ACTIVE TASKS TASKS IN WRAP UP" at bounding box center [62, 73] width 95 height 116
type input "(855) 731-4952"
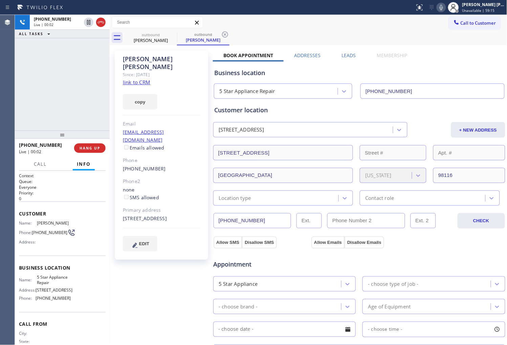
click at [13, 105] on div "Agent Desktop" at bounding box center [7, 180] width 15 height 330
click at [101, 23] on icon at bounding box center [101, 22] width 8 height 8
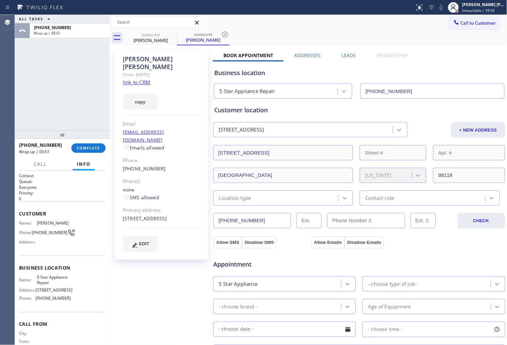
click at [347, 58] on label "Leads" at bounding box center [348, 55] width 14 height 6
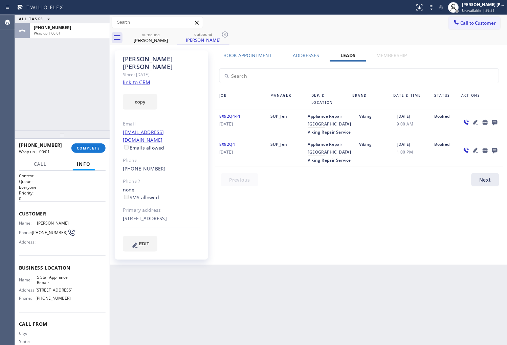
click at [498, 123] on icon at bounding box center [494, 122] width 8 height 8
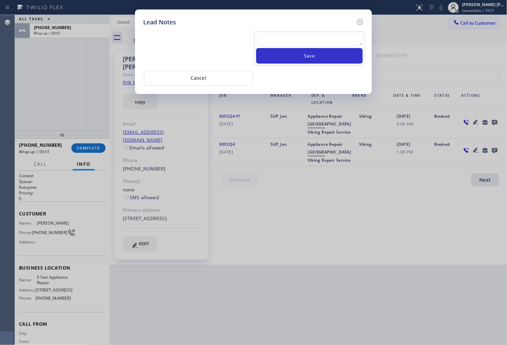
click at [307, 42] on textarea at bounding box center [309, 39] width 107 height 12
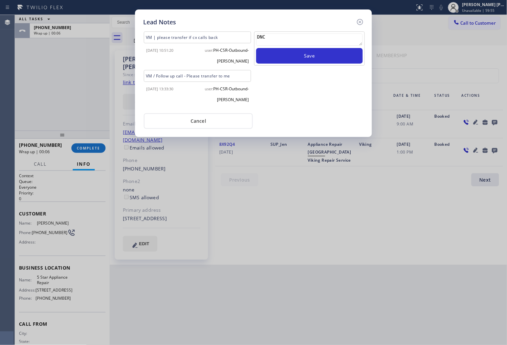
type textarea "DNC"
click at [303, 72] on div "DNC Save" at bounding box center [309, 69] width 112 height 77
click at [304, 64] on div "DNC Save" at bounding box center [309, 48] width 111 height 34
click at [308, 56] on button "Save" at bounding box center [309, 56] width 107 height 16
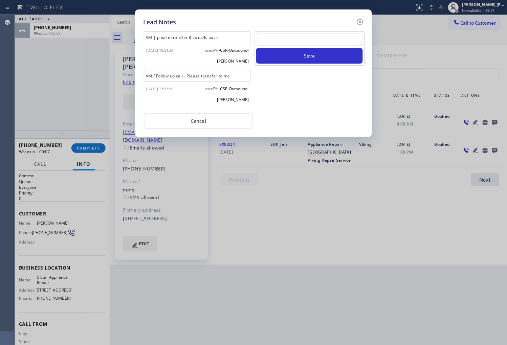
drag, startPoint x: 363, startPoint y: 21, endPoint x: 309, endPoint y: 63, distance: 68.2
click at [362, 19] on icon at bounding box center [360, 22] width 8 height 8
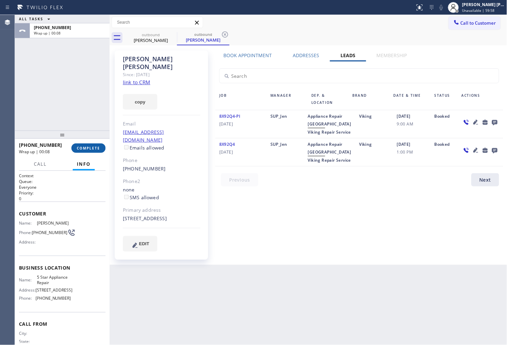
click at [102, 149] on button "COMPLETE" at bounding box center [88, 147] width 34 height 9
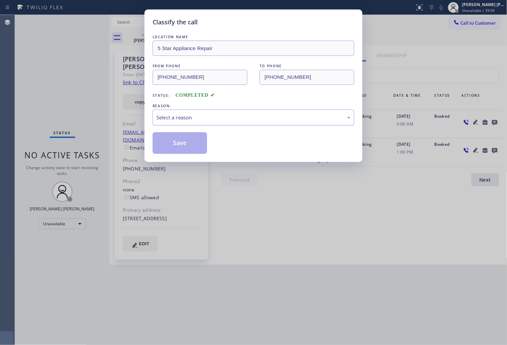
drag, startPoint x: 207, startPoint y: 116, endPoint x: 205, endPoint y: 124, distance: 8.0
click at [207, 116] on div "Select a reason" at bounding box center [253, 118] width 194 height 8
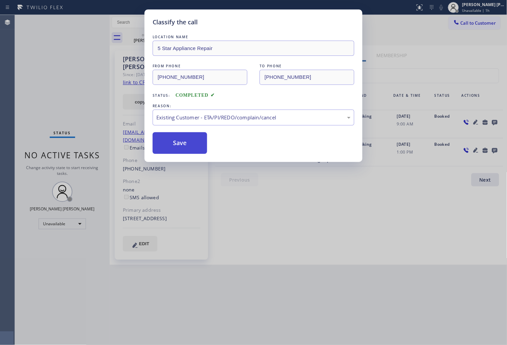
click at [181, 148] on button "Save" at bounding box center [179, 143] width 54 height 22
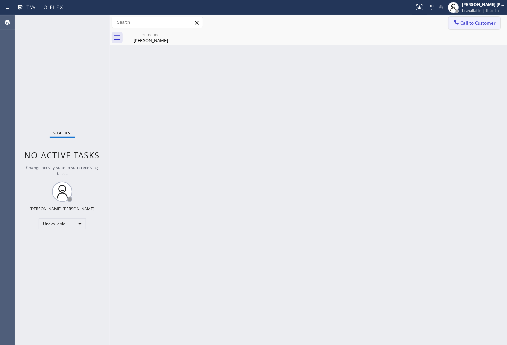
click at [479, 23] on span "Call to Customer" at bounding box center [478, 23] width 36 height 6
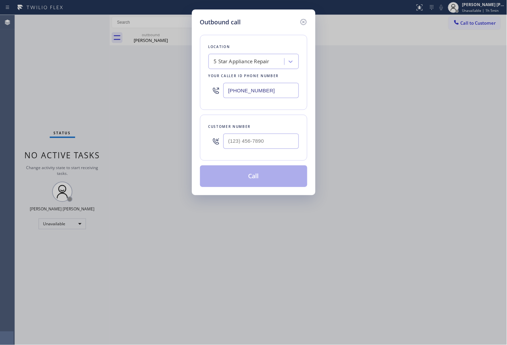
click at [266, 90] on input "(855) 731-4952" at bounding box center [260, 90] width 75 height 15
paste input "602) 313-176"
type input "(602) 313-1762"
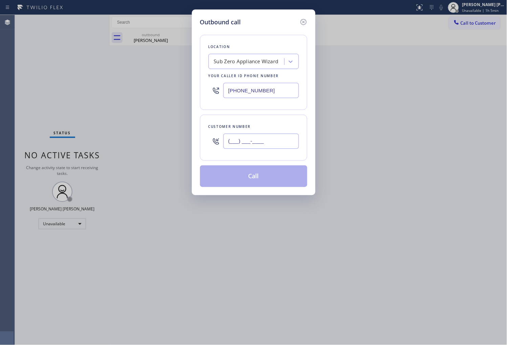
click at [262, 143] on input "(___) ___-____" at bounding box center [260, 141] width 75 height 15
paste input "832) 788-8319"
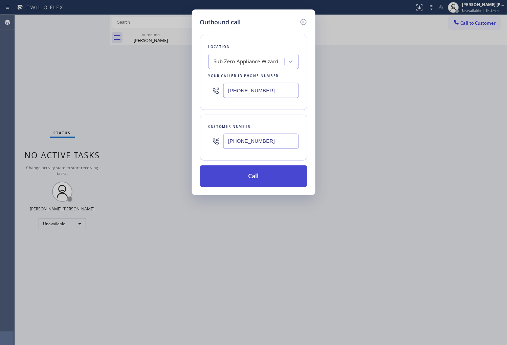
type input "(832) 788-8319"
click at [255, 183] on button "Call" at bounding box center [253, 176] width 107 height 22
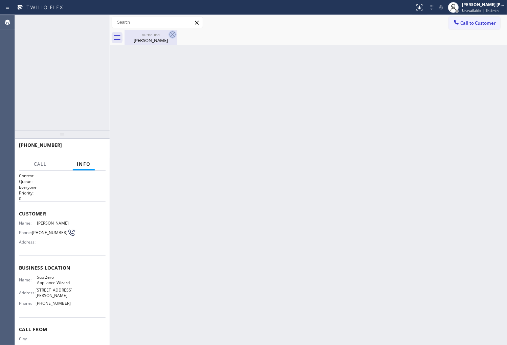
click at [171, 32] on icon at bounding box center [172, 34] width 8 height 8
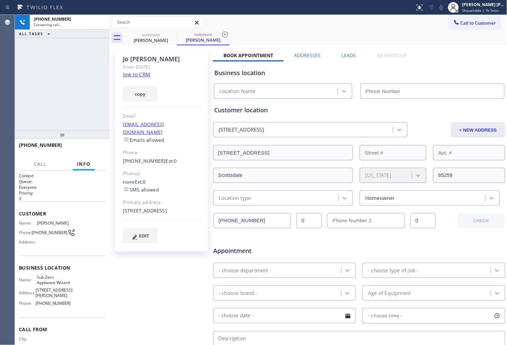
click at [136, 56] on div "Jo Fogg" at bounding box center [161, 59] width 77 height 8
copy div "Jo Fogg"
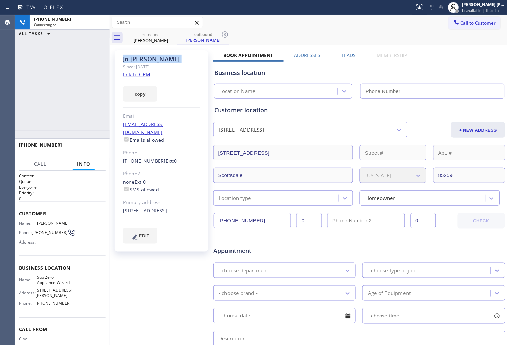
type input "(602) 313-1762"
drag, startPoint x: 488, startPoint y: 56, endPoint x: 271, endPoint y: 31, distance: 218.5
click at [271, 31] on div "outbound Jo Fogg outbound Jo Fogg" at bounding box center [315, 37] width 382 height 15
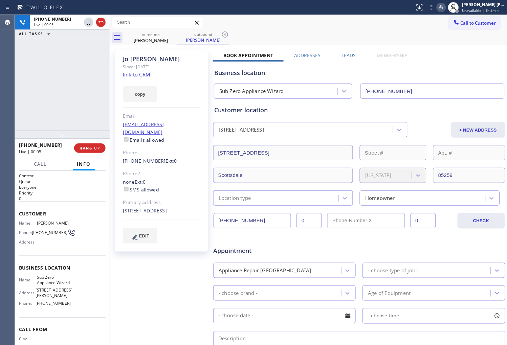
click at [139, 75] on link "link to CRM" at bounding box center [136, 74] width 27 height 7
click at [445, 10] on icon at bounding box center [441, 7] width 8 height 8
click at [445, 8] on icon at bounding box center [441, 7] width 8 height 8
click at [51, 68] on div "+18327888319 Live | 01:03 ALL TASKS ALL TASKS ACTIVE TASKS TASKS IN WRAP UP" at bounding box center [62, 73] width 95 height 116
click at [51, 68] on div "+18327888319 Live | 01:04 ALL TASKS ALL TASKS ACTIVE TASKS TASKS IN WRAP UP" at bounding box center [62, 73] width 95 height 116
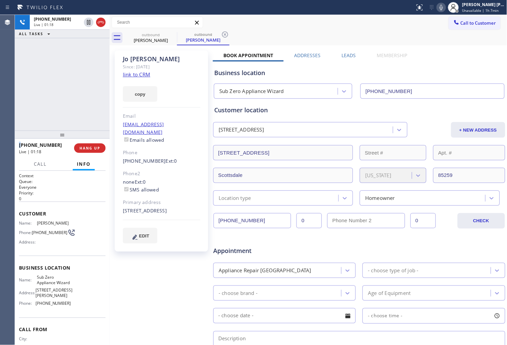
click at [87, 74] on div "+18327888319 Live | 01:18 ALL TASKS ALL TASKS ACTIVE TASKS TASKS IN WRAP UP" at bounding box center [62, 73] width 95 height 116
click at [100, 25] on icon at bounding box center [101, 22] width 8 height 8
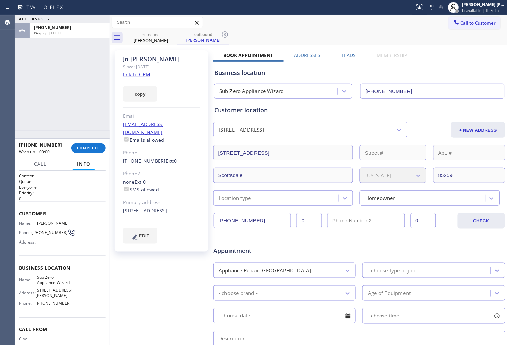
click at [344, 56] on label "Leads" at bounding box center [348, 55] width 14 height 6
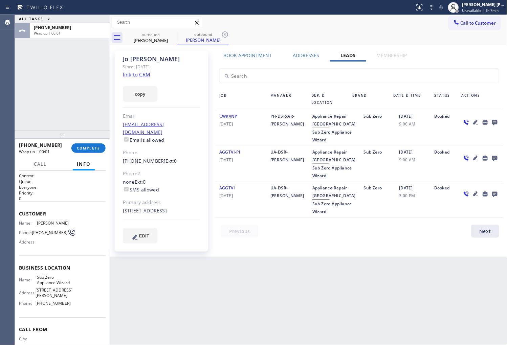
click at [494, 124] on icon at bounding box center [494, 122] width 8 height 8
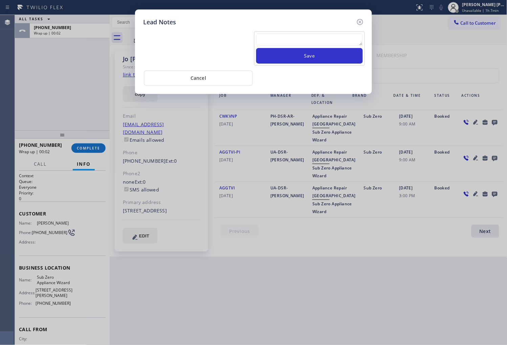
click at [295, 25] on div "Lead Notes" at bounding box center [253, 22] width 220 height 9
click at [289, 40] on textarea at bounding box center [309, 39] width 107 height 12
type textarea "ALL GOOD"
click at [310, 54] on button "Save" at bounding box center [309, 56] width 107 height 16
click at [359, 22] on icon at bounding box center [360, 22] width 8 height 8
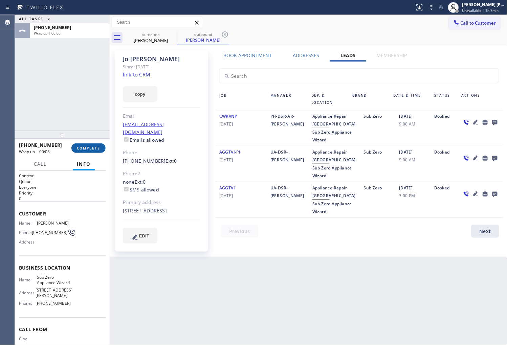
click at [95, 147] on span "COMPLETE" at bounding box center [88, 148] width 23 height 5
click at [174, 123] on div "jrose05@aol.com Emails allowed" at bounding box center [161, 132] width 77 height 23
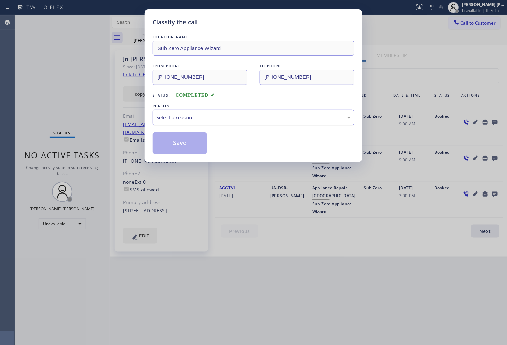
click at [176, 121] on div "Select a reason" at bounding box center [253, 118] width 194 height 8
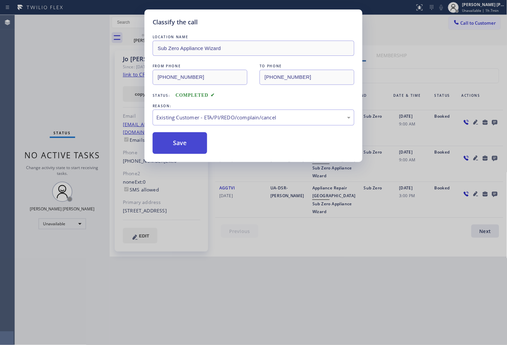
click at [176, 144] on button "Save" at bounding box center [179, 143] width 54 height 22
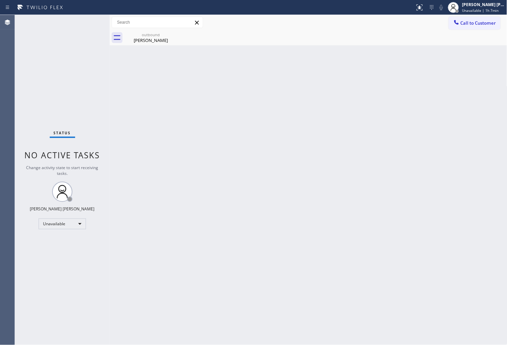
click at [2, 215] on div "Agent Desktop" at bounding box center [7, 180] width 15 height 330
click at [475, 24] on span "Call to Customer" at bounding box center [478, 23] width 36 height 6
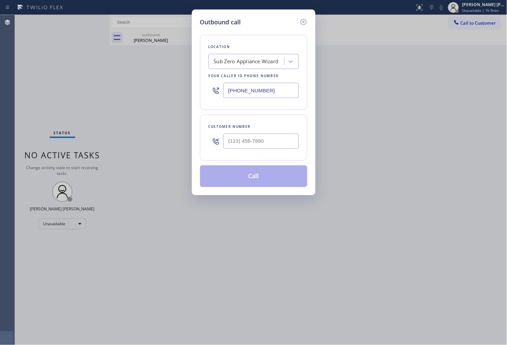
click at [242, 88] on input "(602) 313-1762" at bounding box center [260, 90] width 75 height 15
paste input "855) 908-1436"
type input "(855) 908-1436"
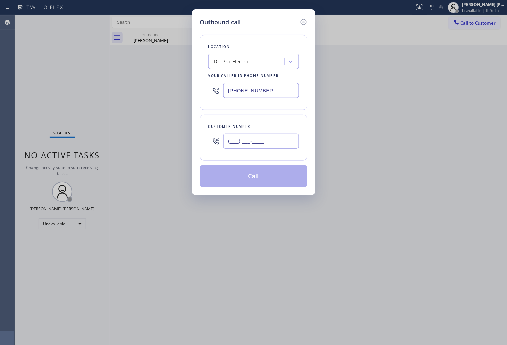
click at [255, 146] on input "(___) ___-____" at bounding box center [260, 141] width 75 height 15
paste input "470) 349-3407"
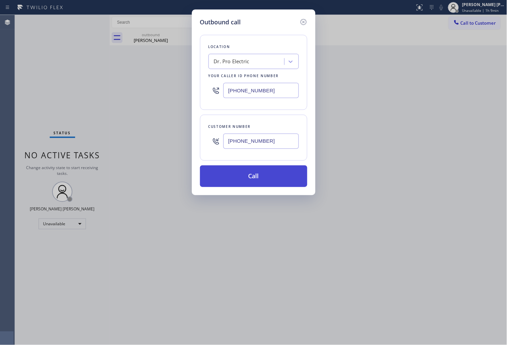
type input "(470) 349-3407"
click at [264, 179] on button "Call" at bounding box center [253, 176] width 107 height 22
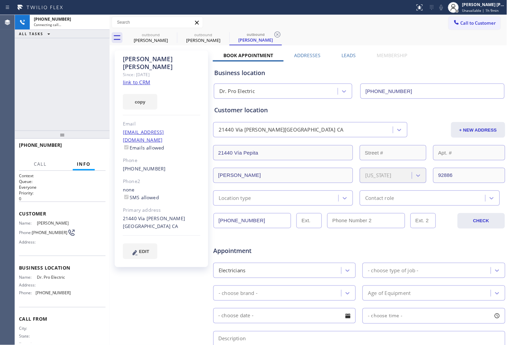
type input "(855) 908-1436"
click at [138, 79] on link "link to CRM" at bounding box center [136, 82] width 27 height 7
click at [140, 71] on div "Since: 20 may 2020" at bounding box center [161, 75] width 77 height 8
click at [139, 58] on div "Irene Zhao" at bounding box center [161, 63] width 77 height 16
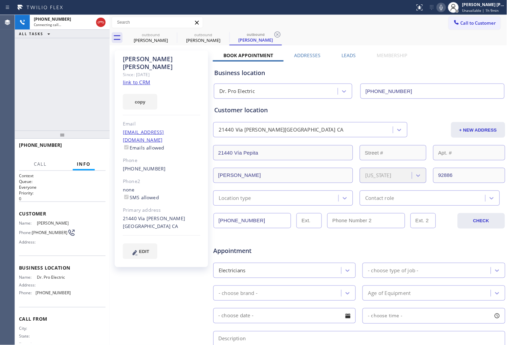
click at [139, 58] on div "Irene Zhao" at bounding box center [161, 63] width 77 height 16
copy div "Irene Zhao"
click at [87, 67] on div "+14703493407 Connecting call… ALL TASKS ALL TASKS ACTIVE TASKS TASKS IN WRAP UP" at bounding box center [62, 73] width 95 height 116
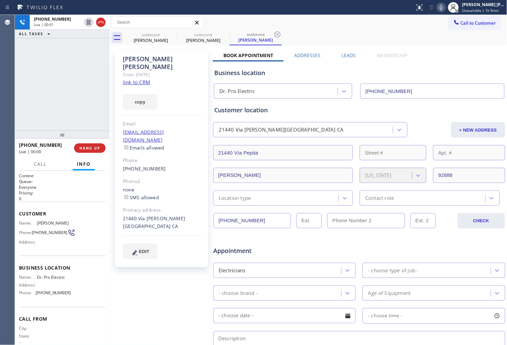
click at [0, 0] on icon at bounding box center [0, 0] width 0 height 0
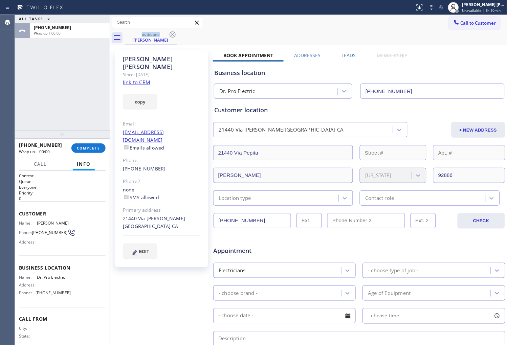
click at [350, 56] on label "Leads" at bounding box center [348, 55] width 14 height 6
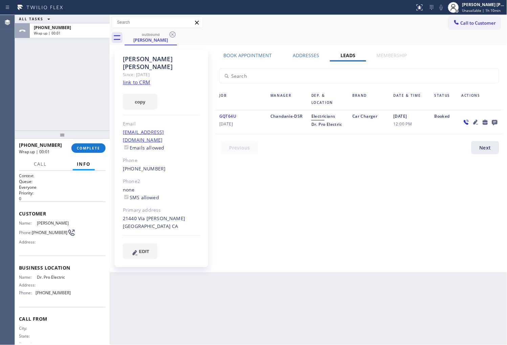
click at [497, 121] on icon at bounding box center [494, 122] width 5 height 5
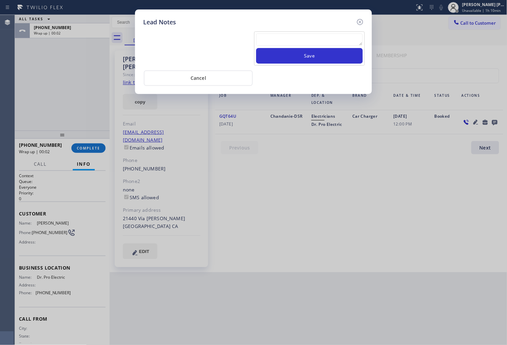
click at [272, 44] on textarea at bounding box center [309, 39] width 107 height 12
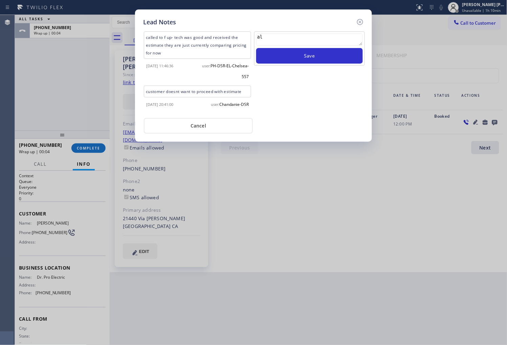
type textarea "a"
type textarea "ALL GOOD"
click at [308, 60] on button "Save" at bounding box center [309, 56] width 107 height 16
click at [356, 21] on icon at bounding box center [360, 22] width 8 height 8
click at [356, 21] on div "Call to Customer Outbound call Location Dr. Pro Electric Your caller id phone n…" at bounding box center [308, 23] width 397 height 12
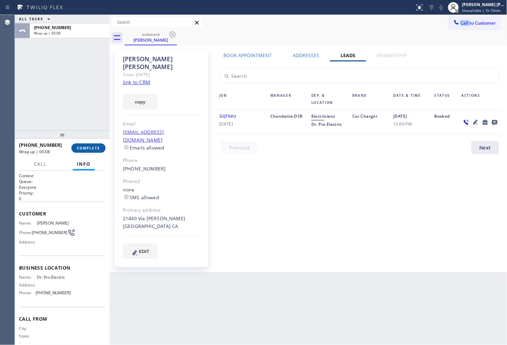
click at [98, 146] on span "COMPLETE" at bounding box center [88, 148] width 23 height 5
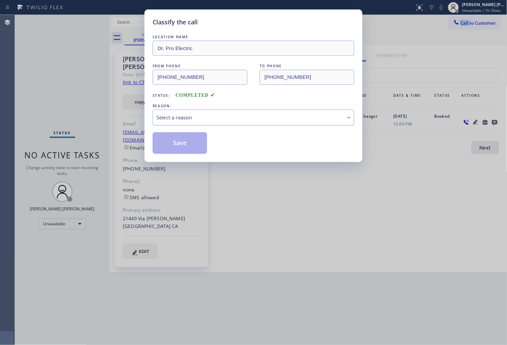
click at [158, 124] on div "Select a reason" at bounding box center [253, 118] width 202 height 16
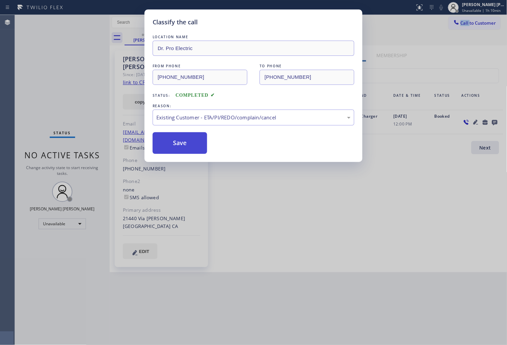
click at [174, 148] on button "Save" at bounding box center [179, 143] width 54 height 22
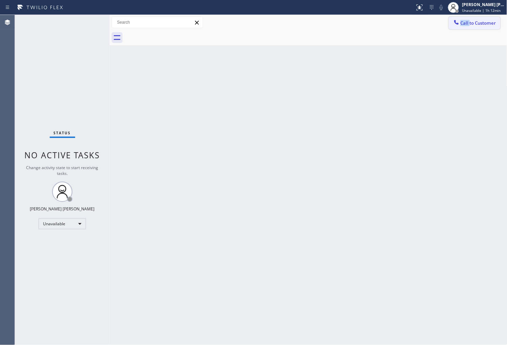
drag, startPoint x: 471, startPoint y: 25, endPoint x: 459, endPoint y: 37, distance: 16.5
click at [471, 25] on span "Call to Customer" at bounding box center [478, 23] width 36 height 6
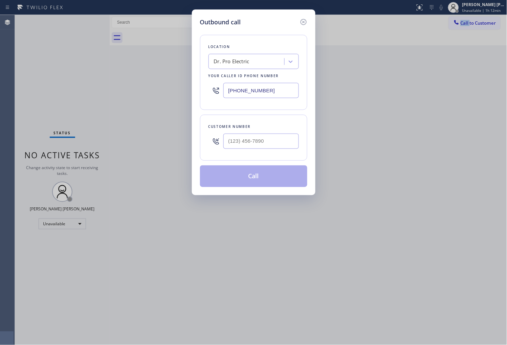
click at [244, 93] on input "(855) 908-1436" at bounding box center [260, 90] width 75 height 15
paste input "662-5332"
type input "(855) 662-5332"
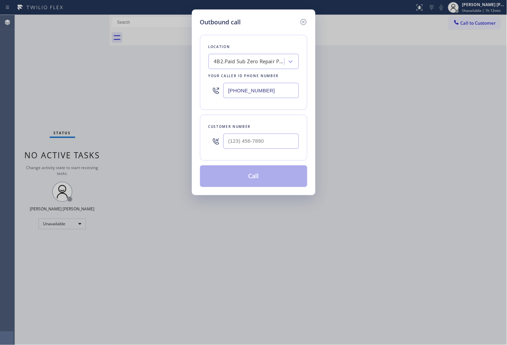
click at [259, 135] on input "text" at bounding box center [260, 141] width 75 height 15
click at [259, 135] on input "(___) ___-____" at bounding box center [260, 141] width 75 height 15
paste input "917) 399-3063"
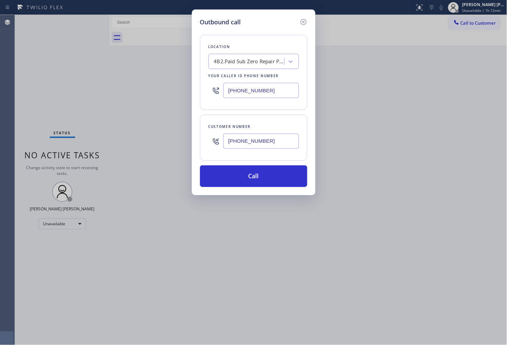
type input "(917) 399-3063"
click at [255, 171] on button "Call" at bounding box center [253, 176] width 107 height 22
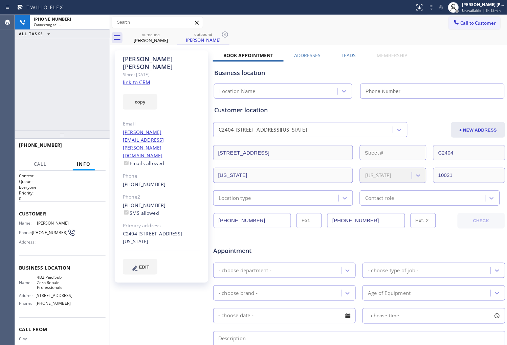
click at [150, 79] on link "link to CRM" at bounding box center [136, 82] width 27 height 7
type input "(855) 662-5332"
click at [140, 62] on div "Claire LaRosa" at bounding box center [161, 63] width 77 height 16
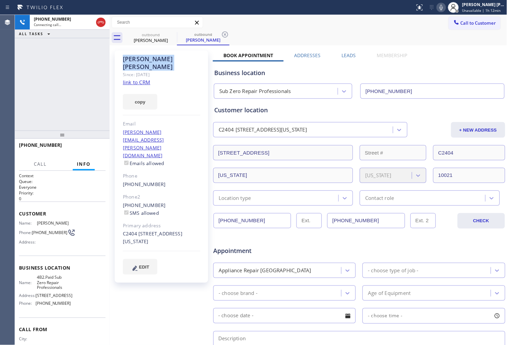
click at [140, 62] on div "Claire LaRosa" at bounding box center [161, 63] width 77 height 16
copy div "Claire LaRosa"
drag, startPoint x: 505, startPoint y: 31, endPoint x: 494, endPoint y: 21, distance: 15.6
click at [494, 20] on div "Call to Customer Outbound call Location Sub Zero Repair Professionals Your call…" at bounding box center [477, 23] width 58 height 12
click at [64, 99] on div "+19173993063 Live | 00:00 ALL TASKS ALL TASKS ACTIVE TASKS TASKS IN WRAP UP" at bounding box center [62, 73] width 95 height 116
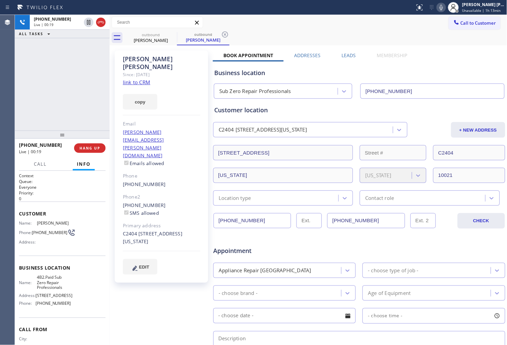
click at [251, 72] on div "Business location" at bounding box center [359, 72] width 290 height 9
click at [282, 75] on div "Business location" at bounding box center [359, 72] width 290 height 9
click at [168, 86] on div "copy" at bounding box center [161, 97] width 77 height 23
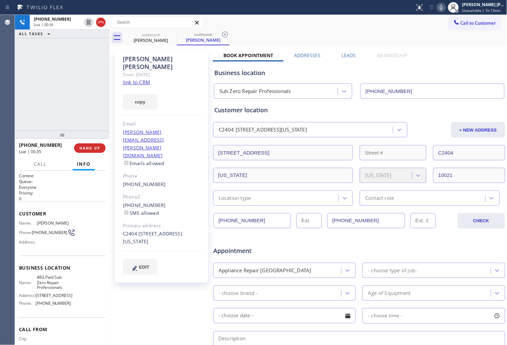
click at [168, 86] on div "copy" at bounding box center [161, 97] width 77 height 23
click at [185, 62] on div "Claire LaRosa" at bounding box center [161, 63] width 77 height 16
click at [186, 62] on div "Claire LaRosa" at bounding box center [161, 63] width 77 height 16
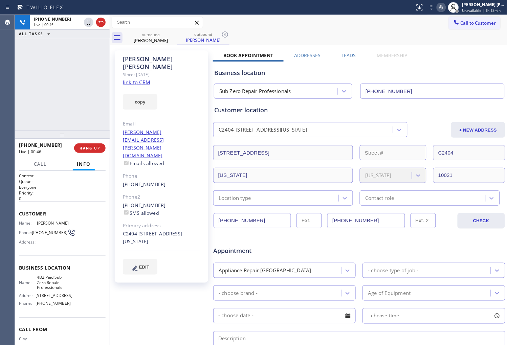
click at [186, 71] on div "Since: 20 may 2020" at bounding box center [161, 75] width 77 height 8
click at [166, 75] on div "Claire LaRosa Since: 20 may 2020 link to CRM copy Email larosa.claire@gmail.com…" at bounding box center [161, 166] width 93 height 232
click at [166, 62] on div "Claire LaRosa" at bounding box center [161, 63] width 77 height 16
click at [164, 71] on div "Since: 20 may 2020" at bounding box center [161, 75] width 77 height 8
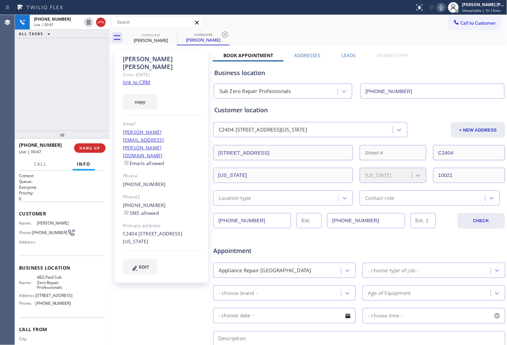
click at [164, 71] on div "Since: 20 may 2020" at bounding box center [161, 75] width 77 height 8
click at [150, 71] on div "Since: 20 may 2020" at bounding box center [161, 75] width 77 height 8
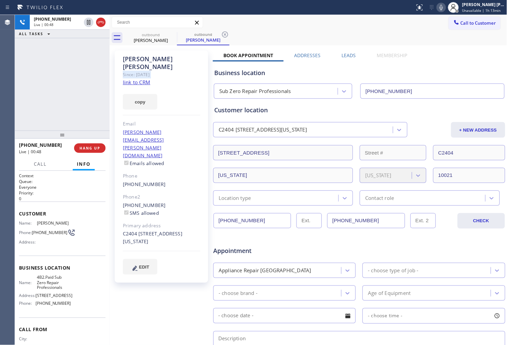
click at [150, 71] on div "Since: 20 may 2020" at bounding box center [161, 75] width 77 height 8
click at [163, 71] on div "Since: 20 may 2020" at bounding box center [161, 75] width 77 height 8
click at [163, 172] on div "Phone" at bounding box center [161, 176] width 77 height 8
click at [61, 100] on div "+19173993063 Live | 00:55 ALL TASKS ALL TASKS ACTIVE TASKS TASKS IN WRAP UP" at bounding box center [62, 73] width 95 height 116
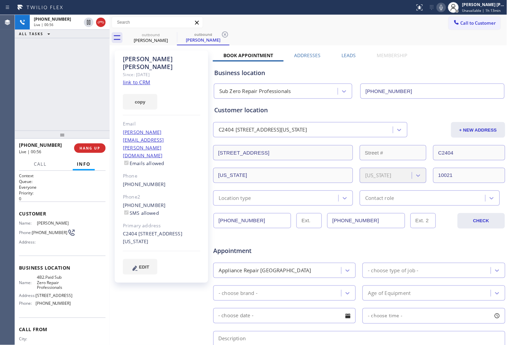
click at [140, 58] on div "Claire LaRosa" at bounding box center [161, 63] width 77 height 16
click at [159, 71] on div "Since: 20 may 2020" at bounding box center [161, 75] width 77 height 8
click at [152, 71] on div "Since: 20 may 2020" at bounding box center [161, 75] width 77 height 8
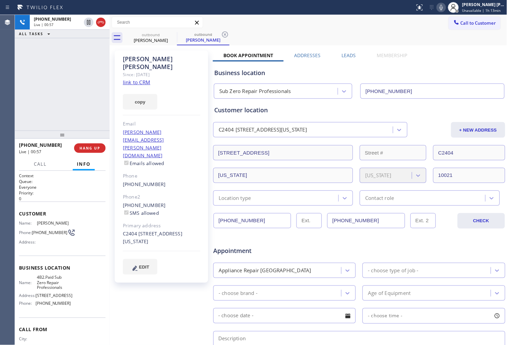
click at [152, 59] on div "Claire LaRosa" at bounding box center [161, 63] width 77 height 16
click at [154, 71] on div "Since: 20 may 2020" at bounding box center [161, 75] width 77 height 8
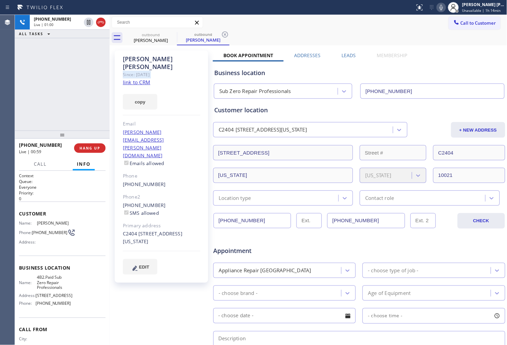
click at [166, 71] on div "Since: 20 may 2020" at bounding box center [161, 75] width 77 height 8
click at [154, 71] on div "Since: 20 may 2020" at bounding box center [161, 75] width 77 height 8
click at [167, 61] on div "Claire LaRosa" at bounding box center [161, 63] width 77 height 16
click at [154, 59] on div "Claire LaRosa" at bounding box center [161, 63] width 77 height 16
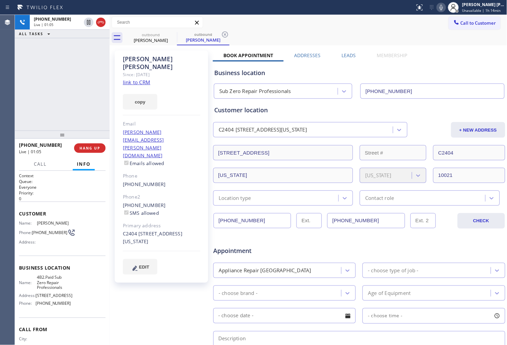
click at [137, 71] on div "Since: 20 may 2020" at bounding box center [161, 75] width 77 height 8
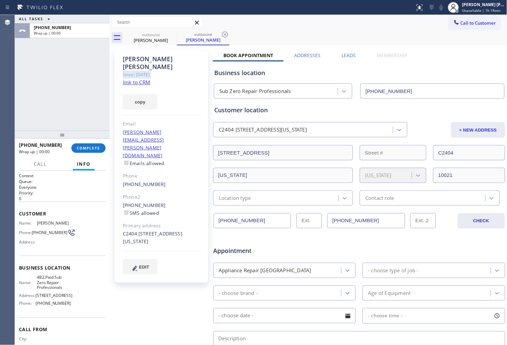
click at [349, 56] on label "Leads" at bounding box center [348, 55] width 14 height 6
drag, startPoint x: 349, startPoint y: 56, endPoint x: 368, endPoint y: 73, distance: 24.7
click at [349, 56] on label "Leads" at bounding box center [348, 55] width 14 height 6
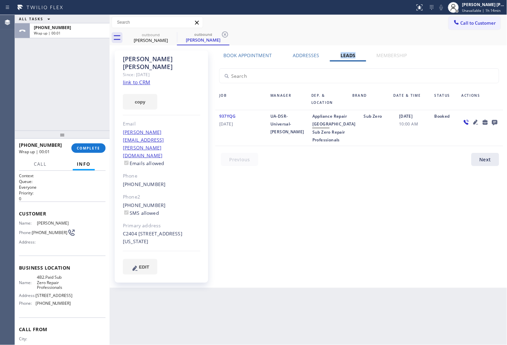
click at [497, 121] on icon at bounding box center [494, 122] width 8 height 8
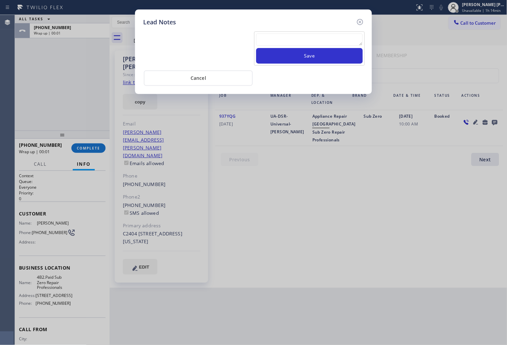
click at [300, 36] on textarea at bounding box center [309, 39] width 107 height 12
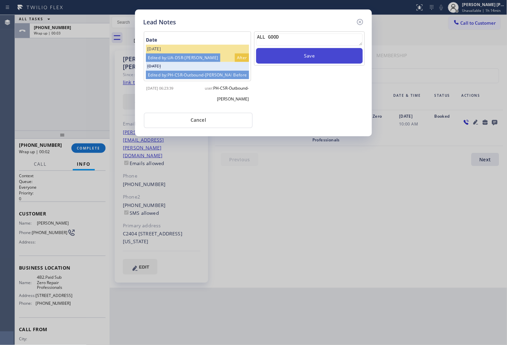
type textarea "ALL GOOD"
click at [306, 56] on button "Save" at bounding box center [309, 56] width 107 height 16
click at [361, 23] on icon at bounding box center [360, 22] width 8 height 8
click at [361, 23] on div "Call to Customer Outbound call Location Sub Zero Repair Professionals Your call…" at bounding box center [308, 23] width 397 height 12
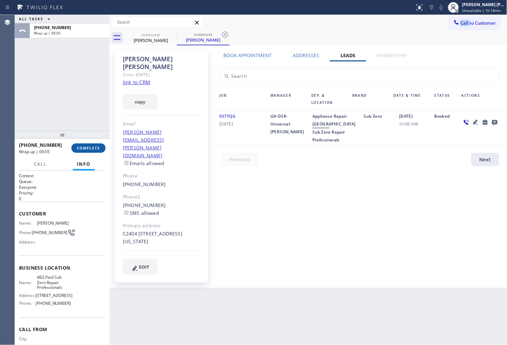
click at [83, 147] on span "COMPLETE" at bounding box center [88, 148] width 23 height 5
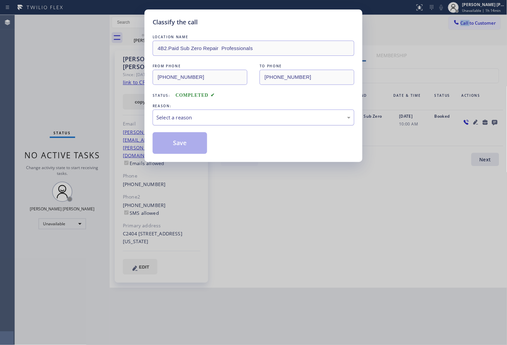
click at [199, 123] on div "Select a reason" at bounding box center [253, 118] width 202 height 16
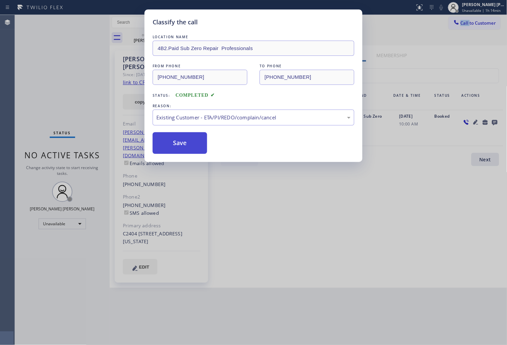
click at [178, 144] on button "Save" at bounding box center [179, 143] width 54 height 22
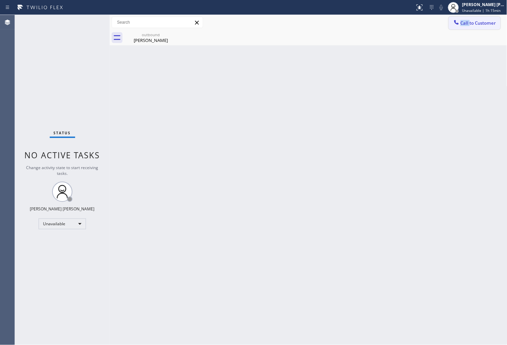
click at [465, 23] on span "Call to Customer" at bounding box center [478, 23] width 36 height 6
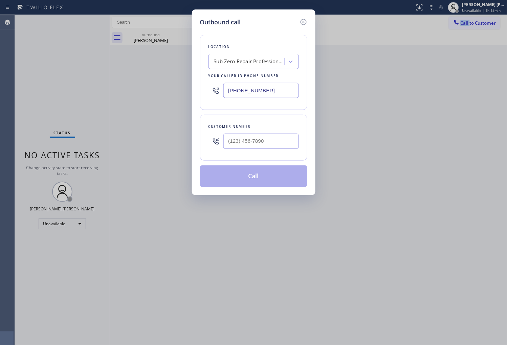
click at [248, 86] on input "(855) 662-5332" at bounding box center [260, 90] width 75 height 15
click at [246, 88] on input "(855) 662-5332" at bounding box center [260, 90] width 75 height 15
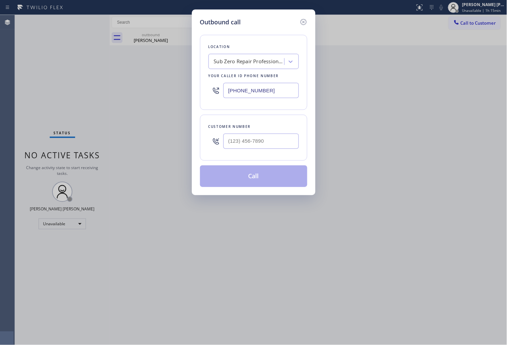
click at [246, 88] on input "(855) 662-5332" at bounding box center [260, 90] width 75 height 15
paste input "05) 422-3310"
type input "(805) 422-3310"
click at [238, 144] on input "text" at bounding box center [260, 141] width 75 height 15
paste input "805) 660-2131"
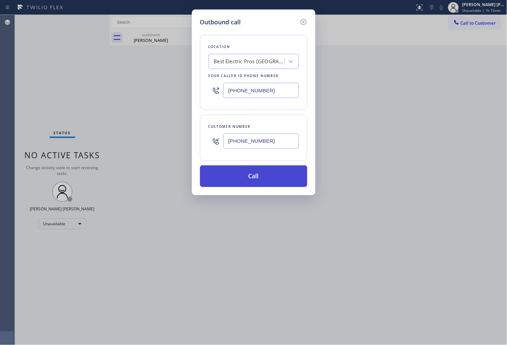
type input "(805) 660-2131"
click at [273, 182] on button "Call" at bounding box center [253, 176] width 107 height 22
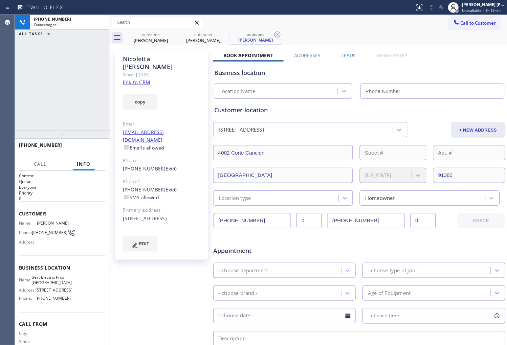
click at [137, 79] on link "link to CRM" at bounding box center [136, 82] width 27 height 7
type input "(805) 422-3310"
click at [148, 57] on div "Nicoletta Laforgia" at bounding box center [161, 63] width 77 height 16
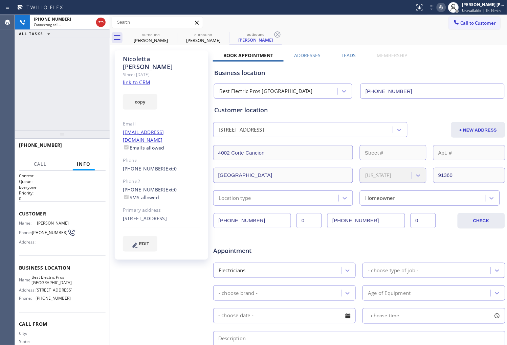
click at [148, 57] on div "Nicoletta Laforgia" at bounding box center [161, 63] width 77 height 16
click at [46, 77] on div "+18056602131 Connecting call… ALL TASKS ALL TASKS ACTIVE TASKS TASKS IN WRAP UP" at bounding box center [62, 73] width 95 height 116
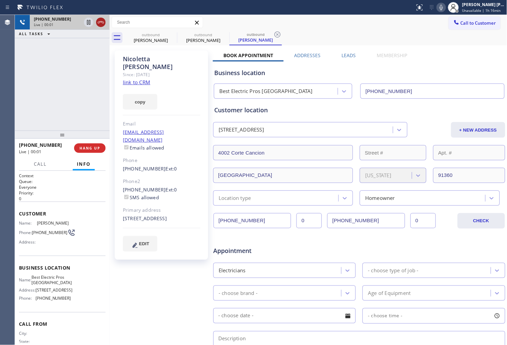
click at [100, 20] on icon at bounding box center [101, 22] width 8 height 8
click at [345, 53] on label "Leads" at bounding box center [348, 55] width 14 height 6
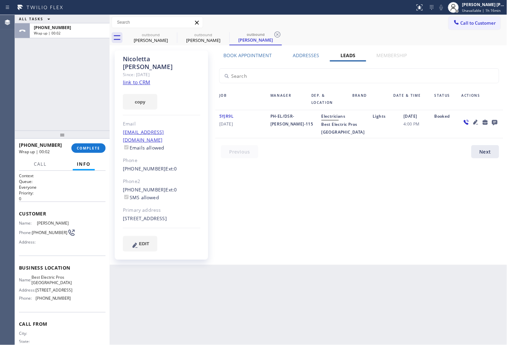
click at [493, 122] on icon at bounding box center [494, 122] width 5 height 5
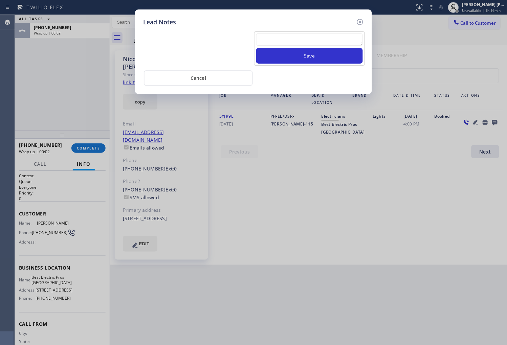
click at [322, 41] on textarea at bounding box center [309, 39] width 107 height 12
paste textarea "N/A- Please transfer"
type textarea "N/A- Please transfer"
click at [312, 56] on button "Save" at bounding box center [309, 56] width 107 height 16
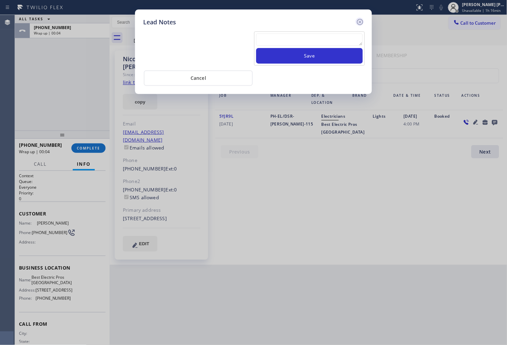
click at [357, 21] on icon at bounding box center [360, 22] width 8 height 8
click at [357, 21] on div "Call to Customer Outbound call Location Best Electric Pros Thousand Oaks Your c…" at bounding box center [308, 23] width 397 height 12
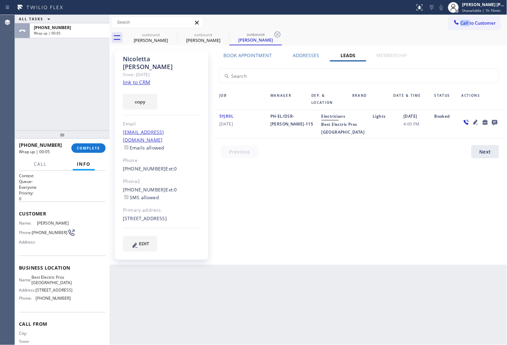
click at [106, 143] on div "+18056602131 Wrap up | 00:05 COMPLETE" at bounding box center [62, 148] width 95 height 19
click at [99, 146] on span "COMPLETE" at bounding box center [88, 148] width 23 height 5
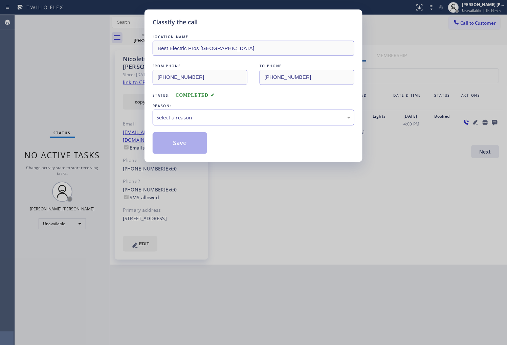
click at [217, 126] on div "LOCATION NAME Best Electric Pros Thousand Oaks FROM PHONE (805) 422-3310 TO PHO…" at bounding box center [253, 93] width 202 height 120
click at [215, 120] on div "Select a reason" at bounding box center [253, 118] width 194 height 8
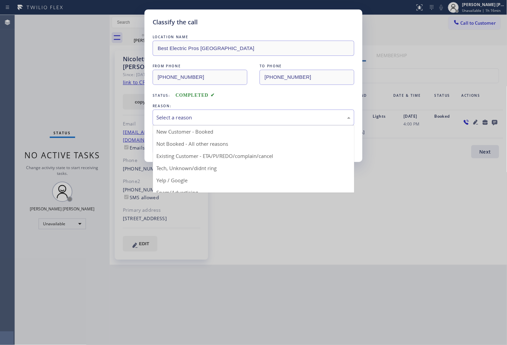
drag, startPoint x: 202, startPoint y: 157, endPoint x: 191, endPoint y: 147, distance: 14.2
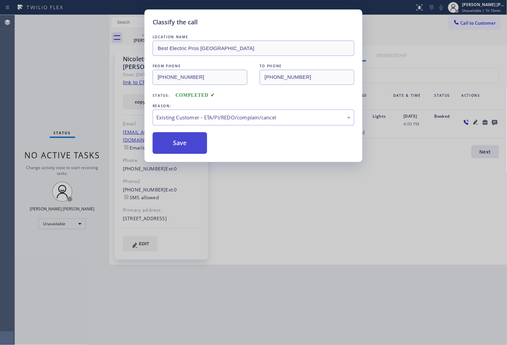
click at [182, 144] on button "Save" at bounding box center [179, 143] width 54 height 22
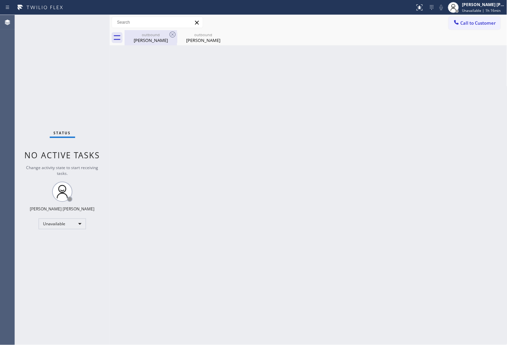
click at [175, 43] on div "Claire LaRosa" at bounding box center [150, 40] width 51 height 6
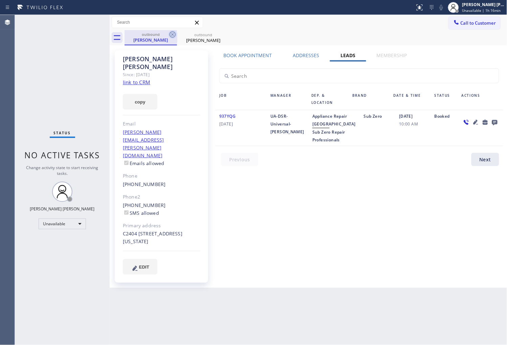
click at [172, 37] on icon at bounding box center [172, 34] width 8 height 8
click at [0, 0] on icon at bounding box center [0, 0] width 0 height 0
click at [172, 36] on div "outbound Claire LaRosa outbound Nicoletta Laforgia" at bounding box center [315, 37] width 382 height 15
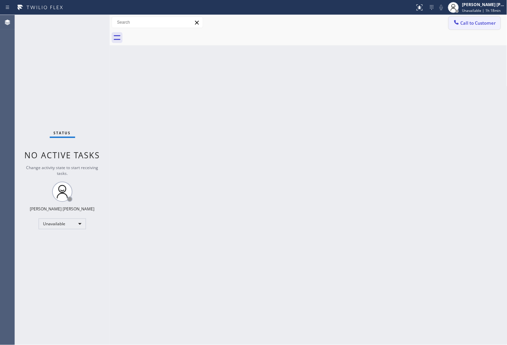
click at [464, 24] on span "Call to Customer" at bounding box center [478, 23] width 36 height 6
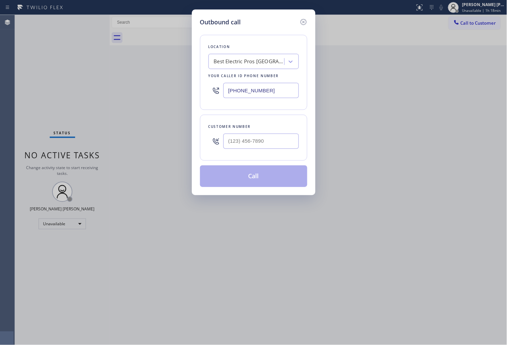
click at [233, 88] on input "(805) 422-3310" at bounding box center [260, 90] width 75 height 15
paste input "714) 930-2196"
type input "(714) 930-2196"
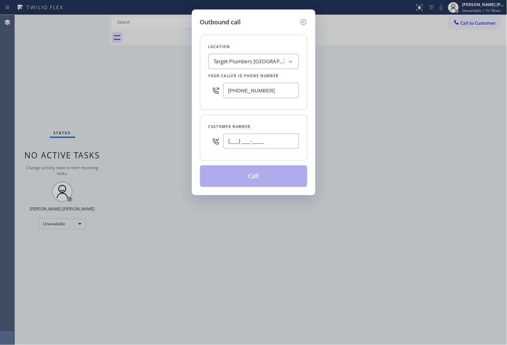
click at [270, 144] on input "(___) ___-____" at bounding box center [260, 141] width 75 height 15
paste input "714) 788-9006"
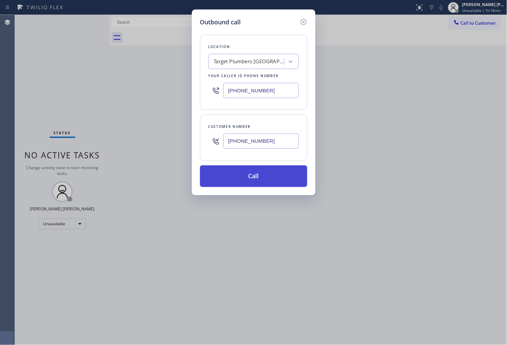
type input "(714) 788-9006"
click at [264, 176] on button "Call" at bounding box center [253, 176] width 107 height 22
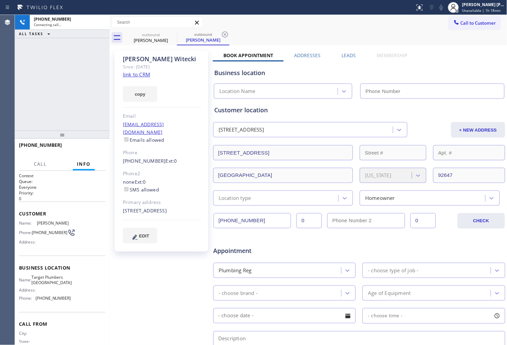
type input "(714) 930-2196"
click at [146, 70] on div "Since: 20 may 2020" at bounding box center [161, 67] width 77 height 8
click at [136, 73] on link "link to CRM" at bounding box center [136, 74] width 27 height 7
click at [137, 59] on div "Lisa Witecki" at bounding box center [161, 59] width 77 height 8
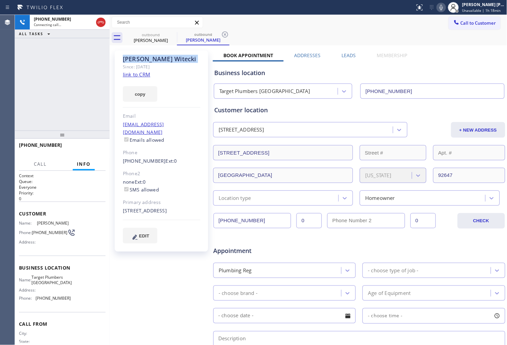
click at [137, 59] on div "Lisa Witecki" at bounding box center [161, 59] width 77 height 8
copy div "Lisa Witecki"
click at [69, 73] on div "+17147889006 Connecting call… ALL TASKS ALL TASKS ACTIVE TASKS TASKS IN WRAP UP" at bounding box center [62, 73] width 95 height 116
click at [445, 4] on icon at bounding box center [441, 7] width 8 height 8
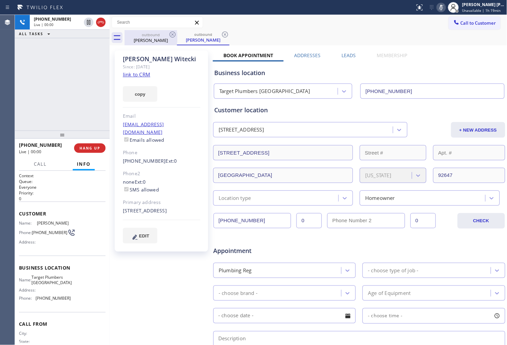
drag, startPoint x: 102, startPoint y: 24, endPoint x: 134, endPoint y: 43, distance: 36.7
click at [102, 24] on icon at bounding box center [101, 22] width 8 height 8
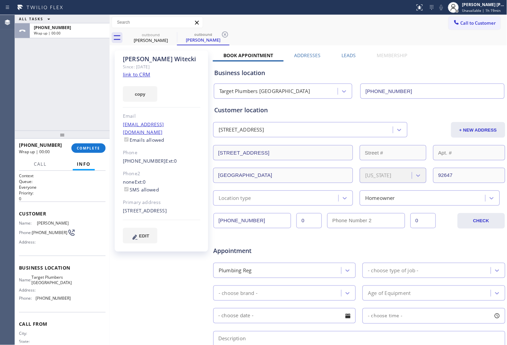
click at [348, 57] on label "Leads" at bounding box center [348, 55] width 14 height 6
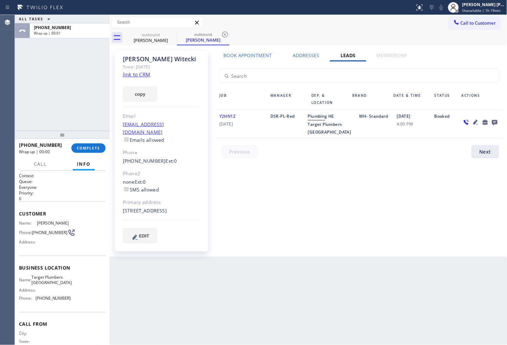
click at [495, 123] on icon at bounding box center [494, 122] width 5 height 5
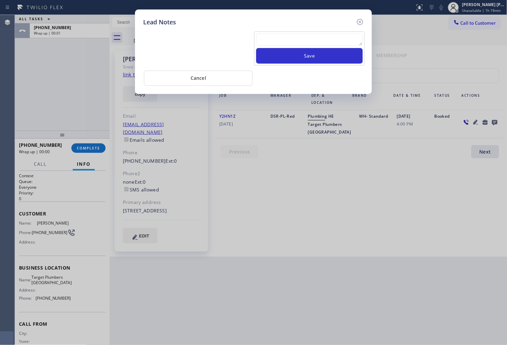
click at [327, 37] on textarea at bounding box center [309, 39] width 107 height 12
type textarea "voicemail"
click at [323, 51] on button "Save" at bounding box center [309, 56] width 107 height 16
click at [359, 20] on icon at bounding box center [360, 22] width 8 height 8
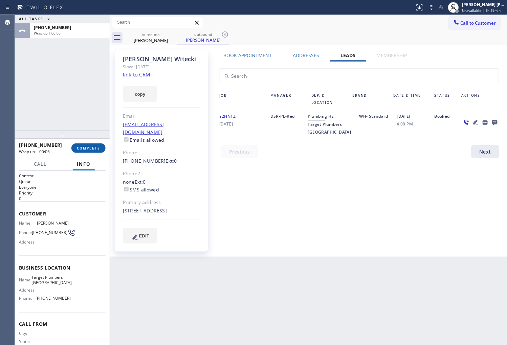
click at [80, 149] on span "COMPLETE" at bounding box center [88, 148] width 23 height 5
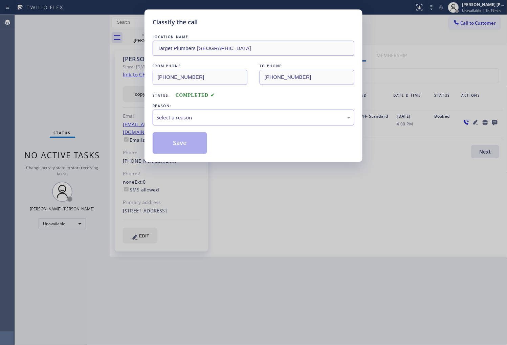
click at [226, 115] on div "Select a reason" at bounding box center [253, 118] width 194 height 8
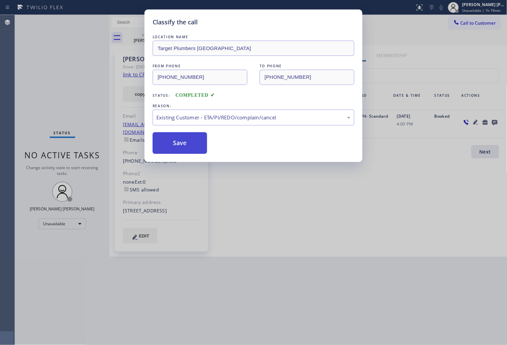
click at [168, 148] on button "Save" at bounding box center [179, 143] width 54 height 22
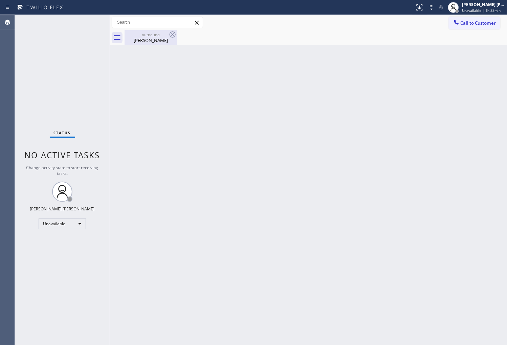
click at [163, 39] on div "Lisa Witecki" at bounding box center [150, 40] width 51 height 6
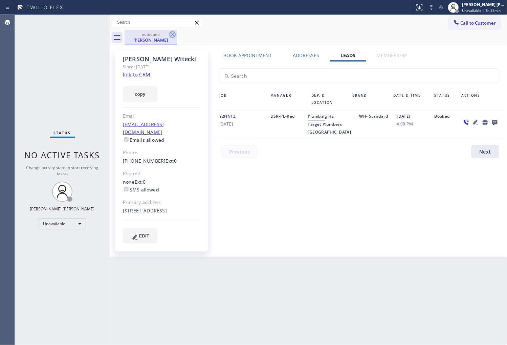
click at [171, 34] on icon at bounding box center [172, 34] width 8 height 8
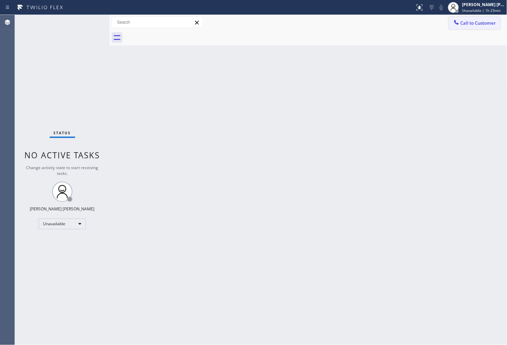
click at [489, 24] on span "Call to Customer" at bounding box center [478, 23] width 36 height 6
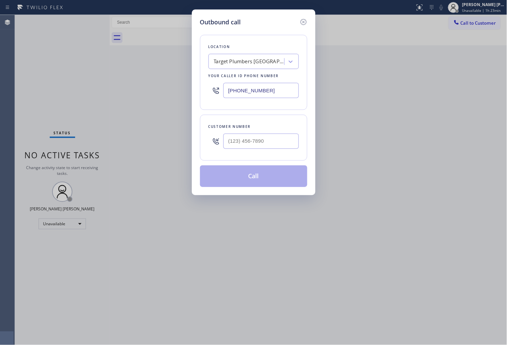
click at [252, 89] on input "(714) 930-2196" at bounding box center [260, 90] width 75 height 15
paste input "646) 650-2901"
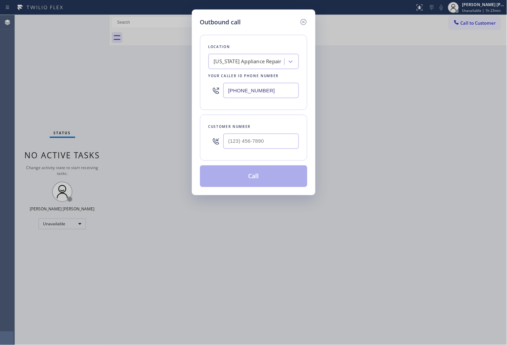
type input "(646) 650-2901"
click at [259, 146] on input "(___) ___-____" at bounding box center [260, 141] width 75 height 15
paste input "347) 596-9908"
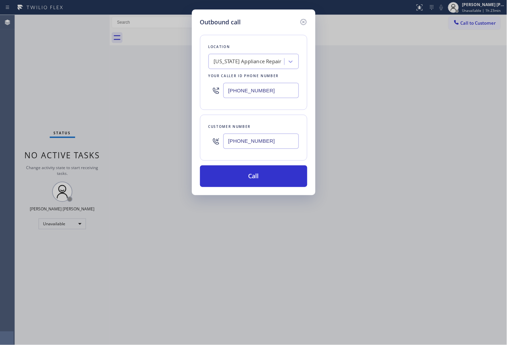
type input "(347) 596-9908"
click at [2, 213] on div "Outbound call Location New York Appliance Repair Your caller id phone number (6…" at bounding box center [253, 172] width 507 height 345
drag, startPoint x: 2, startPoint y: 213, endPoint x: 5, endPoint y: 212, distance: 3.5
click at [2, 213] on div "Outbound call Location New York Appliance Repair Your caller id phone number (6…" at bounding box center [253, 172] width 507 height 345
click at [270, 181] on button "Call" at bounding box center [253, 176] width 107 height 22
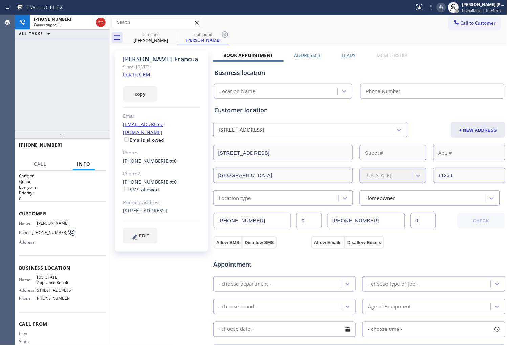
click at [147, 60] on div "Marie Francua" at bounding box center [161, 59] width 77 height 8
copy div "Marie Francua"
type input "(646) 650-2901"
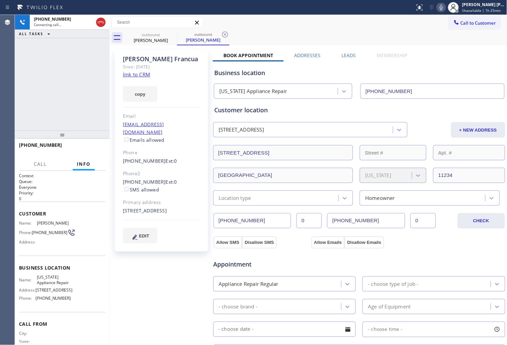
click at [185, 95] on div "copy" at bounding box center [161, 89] width 77 height 23
click at [2, 95] on div "Agent Desktop" at bounding box center [7, 180] width 15 height 330
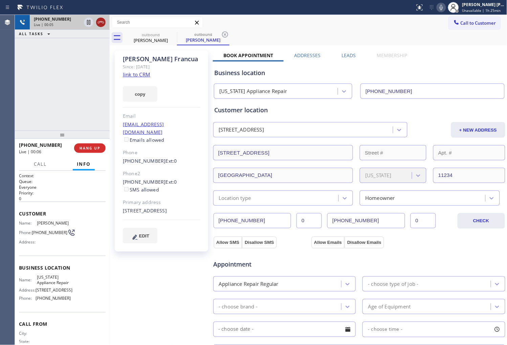
click at [100, 23] on icon at bounding box center [101, 22] width 8 height 8
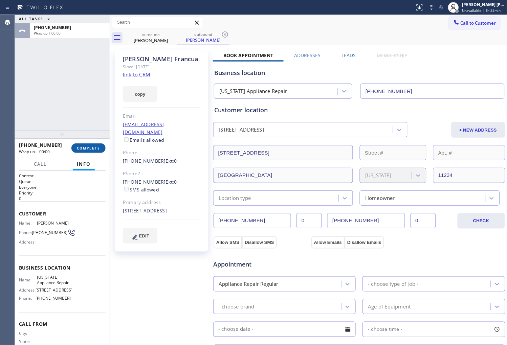
drag, startPoint x: 95, startPoint y: 149, endPoint x: 96, endPoint y: 145, distance: 3.5
click at [95, 149] on span "COMPLETE" at bounding box center [88, 148] width 23 height 5
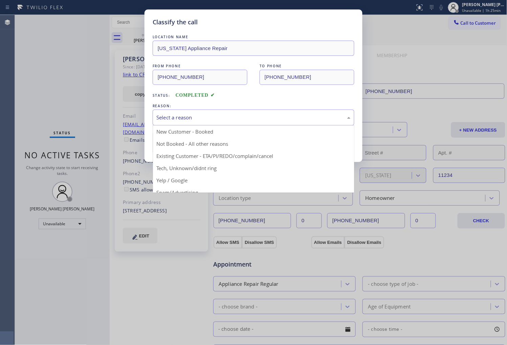
click at [204, 114] on div "Select a reason" at bounding box center [253, 118] width 194 height 8
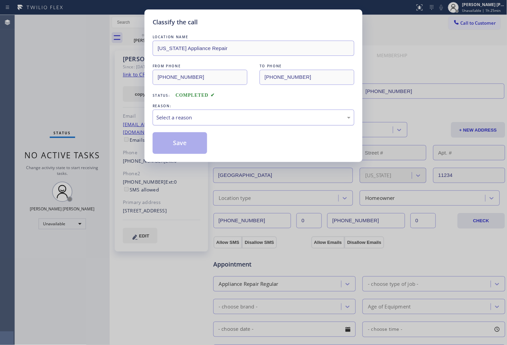
click at [195, 119] on div "Select a reason" at bounding box center [253, 118] width 194 height 8
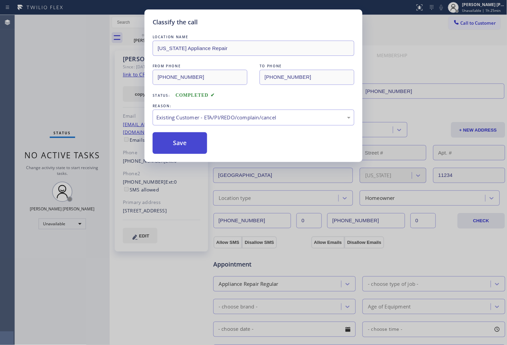
click at [178, 144] on button "Save" at bounding box center [179, 143] width 54 height 22
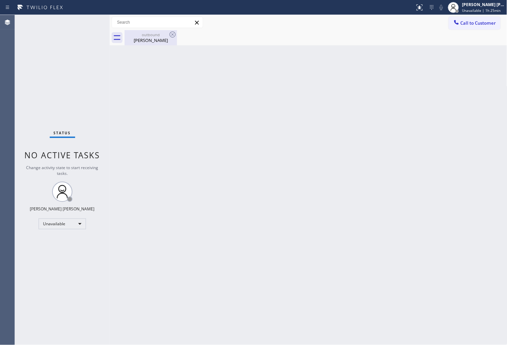
click at [150, 40] on div "Marie Francua" at bounding box center [150, 40] width 51 height 6
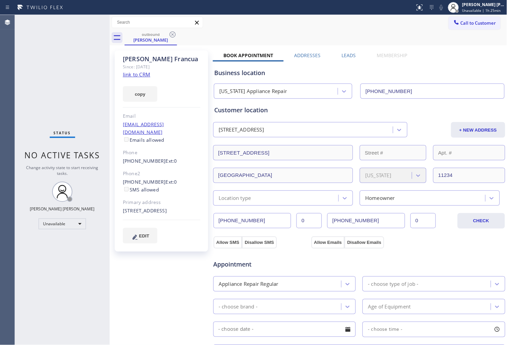
click at [347, 55] on label "Leads" at bounding box center [348, 55] width 14 height 6
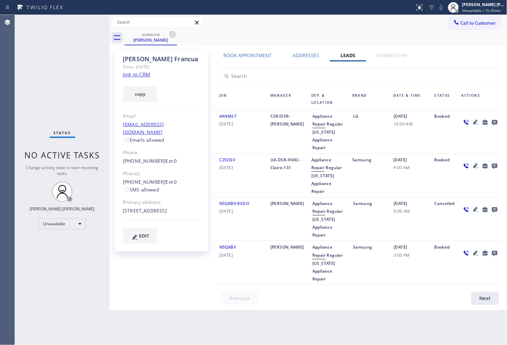
click at [494, 122] on icon at bounding box center [494, 122] width 5 height 5
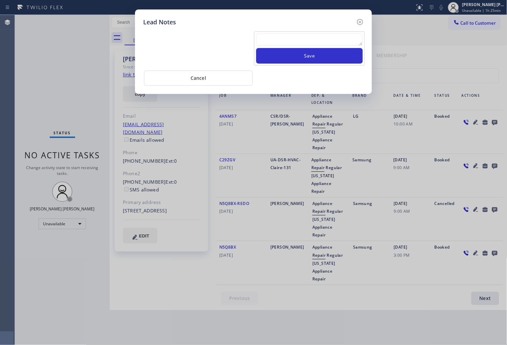
click at [303, 40] on textarea at bounding box center [309, 39] width 107 height 12
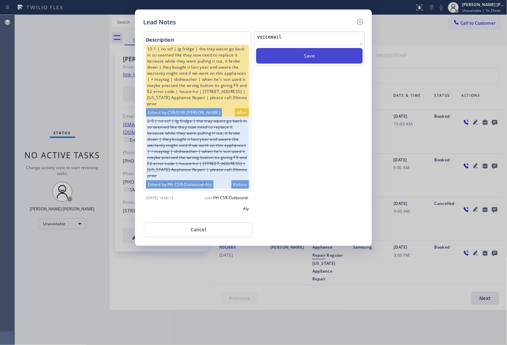
type textarea "voicemail"
click at [322, 57] on button "Save" at bounding box center [309, 56] width 107 height 16
click at [363, 22] on icon at bounding box center [360, 22] width 8 height 8
click at [363, 22] on div "Call to Customer Outbound call Location New York Appliance Repair Your caller i…" at bounding box center [308, 23] width 397 height 12
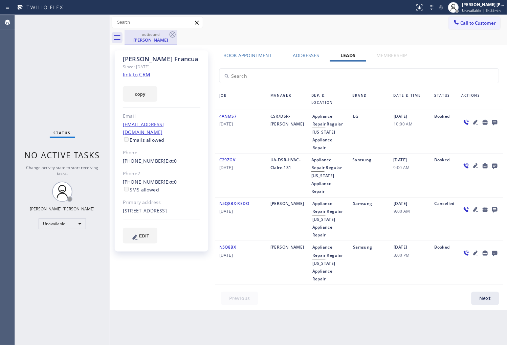
click at [167, 36] on div "outbound" at bounding box center [150, 34] width 51 height 5
click at [173, 34] on icon at bounding box center [172, 34] width 6 height 6
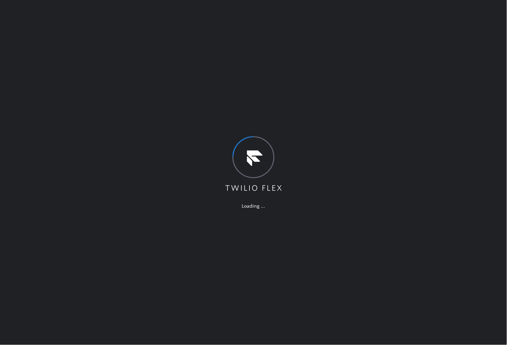
click at [8, 121] on div "Loading ..." at bounding box center [253, 172] width 507 height 345
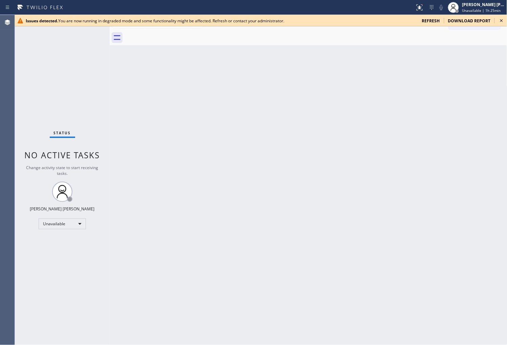
click at [498, 21] on icon at bounding box center [501, 21] width 8 height 8
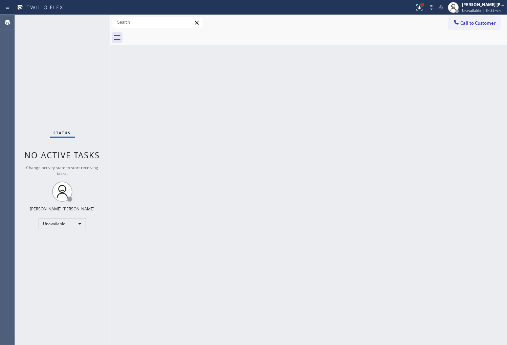
click at [424, 5] on div at bounding box center [422, 5] width 4 height 4
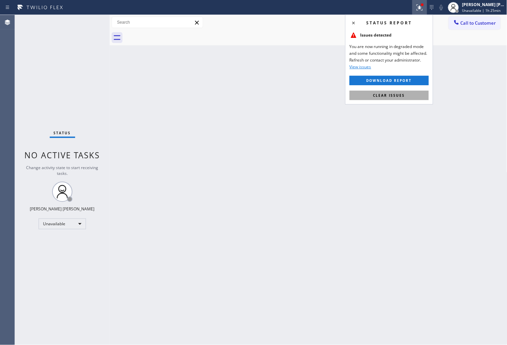
click at [395, 95] on span "Clear issues" at bounding box center [389, 95] width 32 height 5
click at [395, 95] on div "Back to Dashboard Change Sender ID Customers Technicians Select a contact Outbo…" at bounding box center [308, 180] width 397 height 330
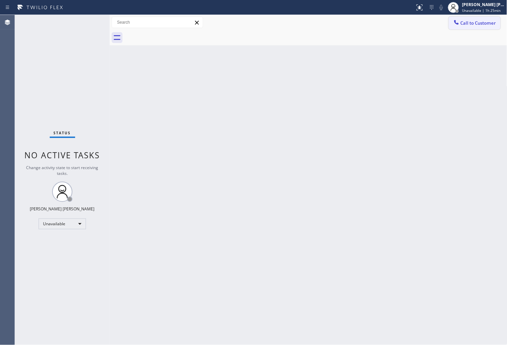
click at [472, 24] on span "Call to Customer" at bounding box center [478, 23] width 36 height 6
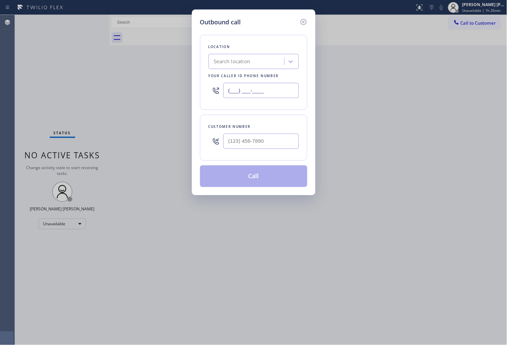
click at [242, 85] on input "(___) ___-____" at bounding box center [260, 90] width 75 height 15
paste input "415) 965-3694"
type input "(415) 965-3694"
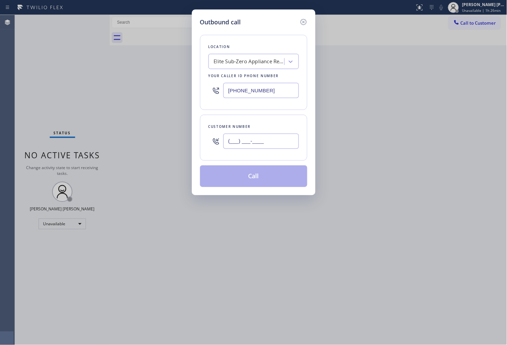
click at [252, 139] on input "(___) ___-____" at bounding box center [260, 141] width 75 height 15
paste input "901) 849-1740"
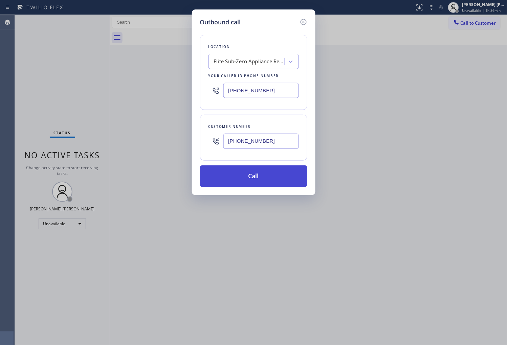
type input "[PHONE_NUMBER]"
click at [263, 181] on button "Call" at bounding box center [253, 176] width 107 height 22
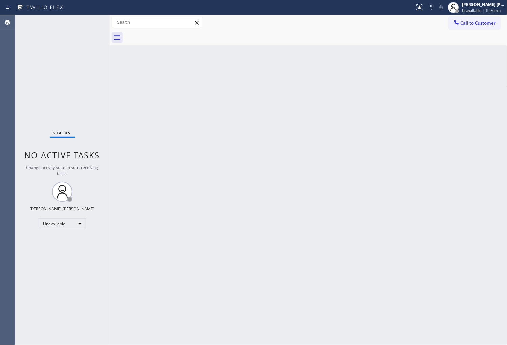
type input "[PHONE_NUMBER]"
click at [485, 24] on span "Call to Customer" at bounding box center [478, 23] width 36 height 6
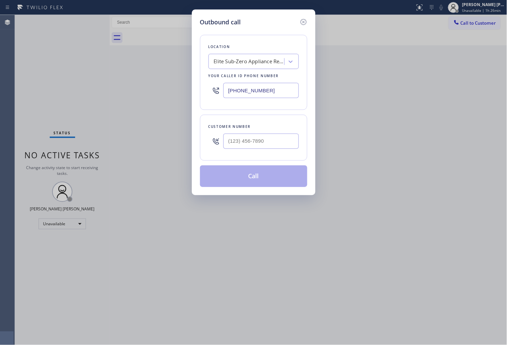
click at [253, 139] on input "text" at bounding box center [260, 141] width 75 height 15
click at [253, 139] on input "(___) ___-____" at bounding box center [260, 141] width 75 height 15
paste input "9018"
click at [258, 144] on input "(___) ___-9018" at bounding box center [260, 141] width 75 height 15
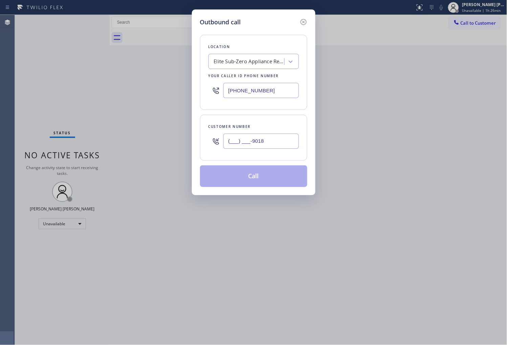
click at [258, 144] on input "(___) ___-9018" at bounding box center [260, 141] width 75 height 15
paste input "901) 849-1740"
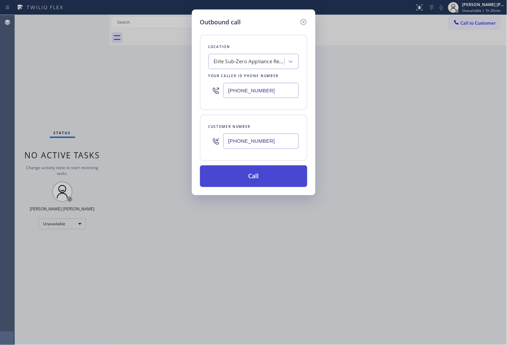
type input "(901) 849-1740"
click at [266, 178] on button "Call" at bounding box center [253, 176] width 107 height 22
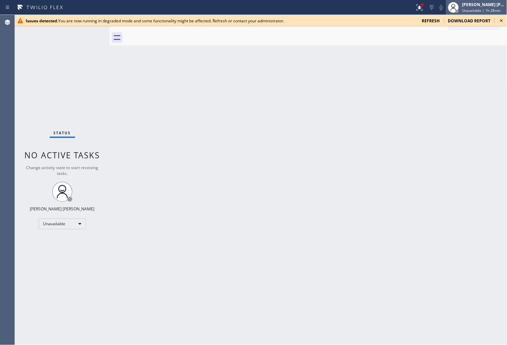
click at [471, 9] on span "Unavailable | 1h 28min" at bounding box center [481, 10] width 39 height 5
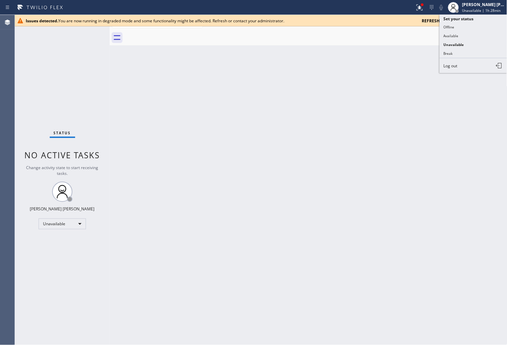
click at [384, 59] on div "Back to Dashboard Change Sender ID Customers Technicians Select a contact Outbo…" at bounding box center [308, 180] width 397 height 330
click at [385, 59] on div "Back to Dashboard Change Sender ID Customers Technicians Select a contact Outbo…" at bounding box center [308, 180] width 397 height 330
click at [502, 21] on icon at bounding box center [501, 21] width 8 height 8
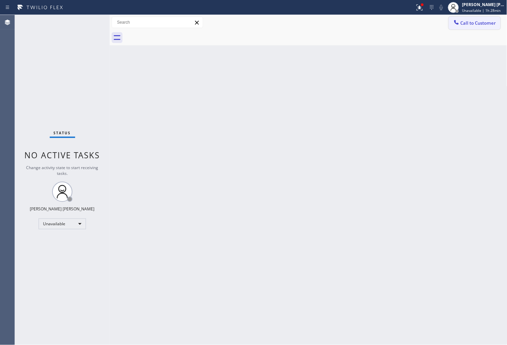
click at [475, 23] on span "Call to Customer" at bounding box center [478, 23] width 36 height 6
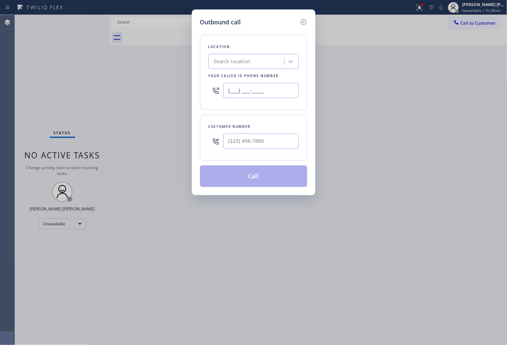
click at [242, 92] on input "(___) ___-____" at bounding box center [260, 90] width 75 height 15
paste input "415) 965-3694"
type input "(415) 965-3694"
click at [261, 139] on input "(___) ___-____" at bounding box center [260, 141] width 75 height 15
paste input "901) 849-1740"
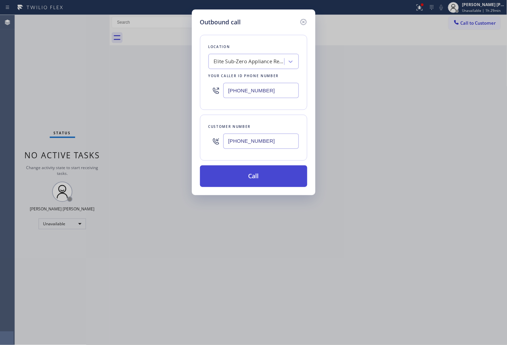
click at [265, 175] on button "Call" at bounding box center [253, 176] width 107 height 22
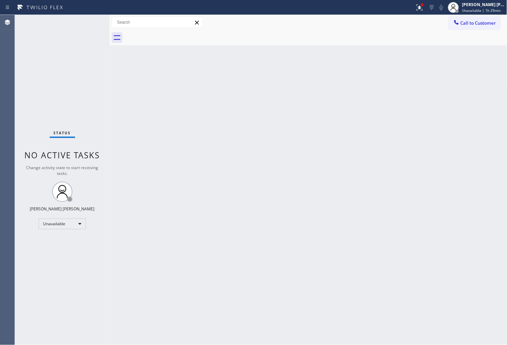
click at [2, 221] on div "Agent Desktop" at bounding box center [7, 180] width 15 height 330
click at [2, 113] on div "Agent Desktop" at bounding box center [7, 180] width 15 height 330
click at [423, 9] on icon at bounding box center [419, 7] width 8 height 8
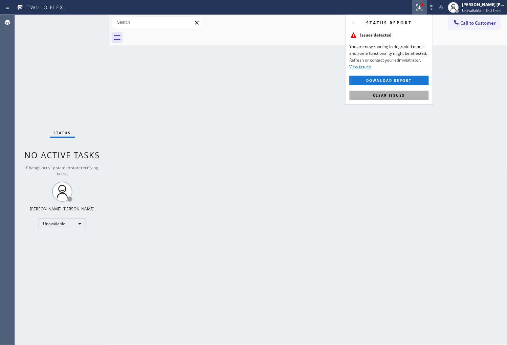
click at [402, 97] on span "Clear issues" at bounding box center [389, 95] width 32 height 5
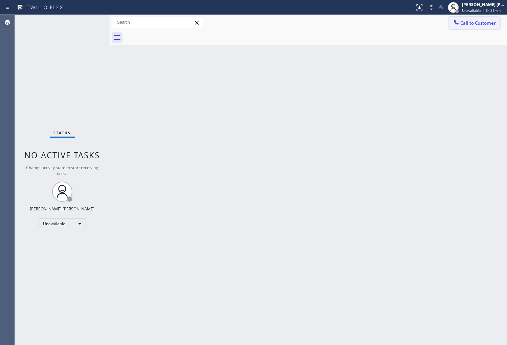
click at [456, 25] on icon at bounding box center [456, 22] width 7 height 7
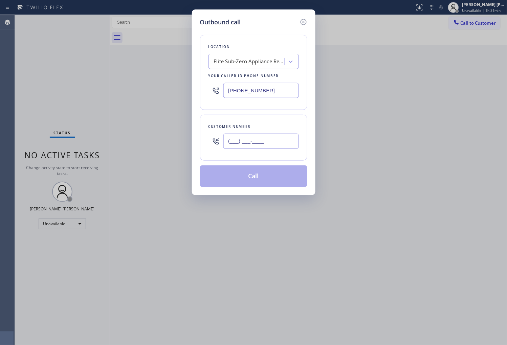
click at [258, 143] on input "(___) ___-____" at bounding box center [260, 141] width 75 height 15
paste input "901) 849-1740"
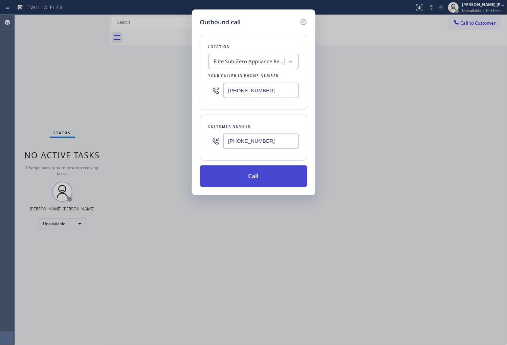
type input "[PHONE_NUMBER]"
click at [272, 176] on button "Call" at bounding box center [253, 176] width 107 height 22
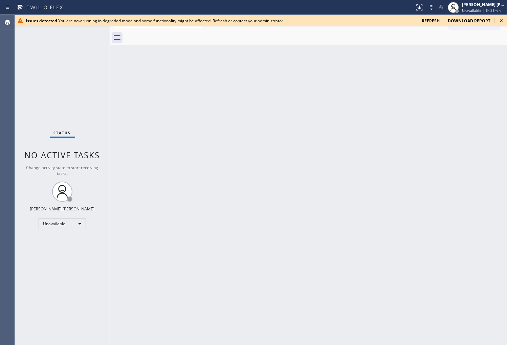
click at [10, 71] on div "Agent Desktop" at bounding box center [7, 180] width 15 height 330
click at [434, 24] on div "Issues detected. You are now running in degraded mode and some functionality mi…" at bounding box center [261, 20] width 492 height 11
click at [433, 20] on span "refresh" at bounding box center [431, 21] width 18 height 6
click at [2, 152] on div "Agent Desktop" at bounding box center [7, 180] width 15 height 330
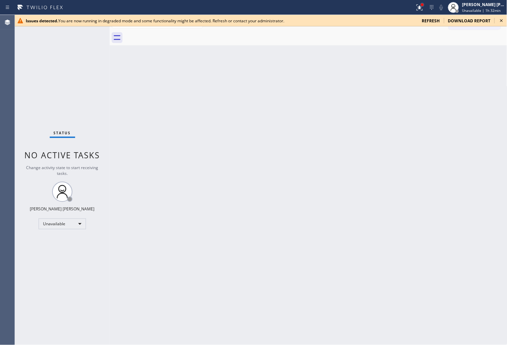
click at [423, 5] on div at bounding box center [422, 4] width 3 height 3
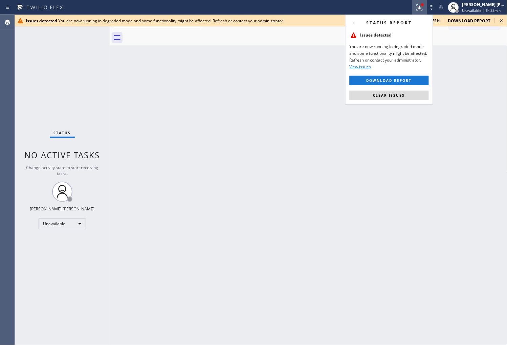
click at [397, 100] on div "Status report Issues detected You are now running in degraded mode and some fun…" at bounding box center [389, 60] width 88 height 90
click at [400, 91] on button "Clear issues" at bounding box center [388, 95] width 79 height 9
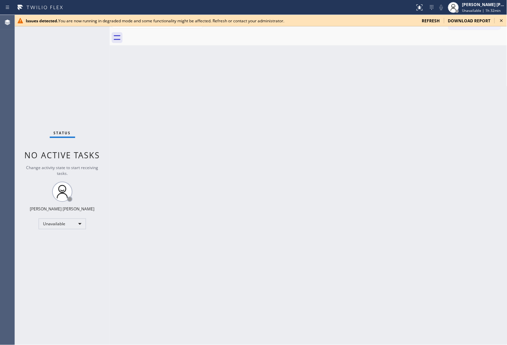
click at [498, 19] on icon at bounding box center [501, 21] width 8 height 8
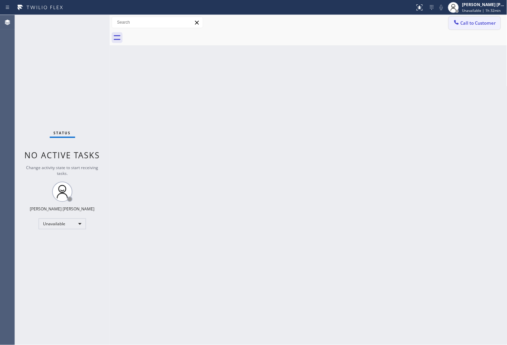
click at [484, 23] on span "Call to Customer" at bounding box center [478, 23] width 36 height 6
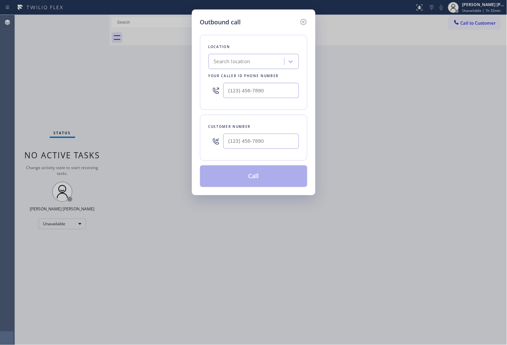
click at [275, 149] on div at bounding box center [260, 141] width 75 height 22
click at [274, 145] on input "(___) ___-____" at bounding box center [260, 141] width 75 height 15
paste input "901) 849-1740"
type input "(901) 849-1740"
click at [251, 94] on input "(___) ___-____" at bounding box center [260, 90] width 75 height 15
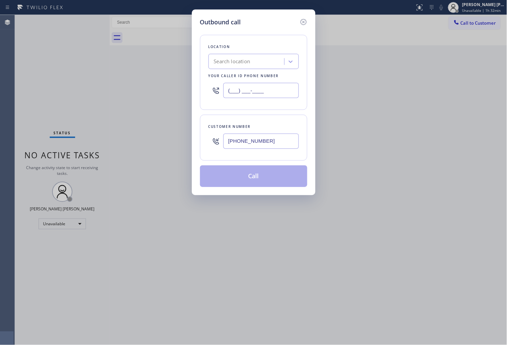
paste input "415) 965-3694"
type input "(415) 965-3694"
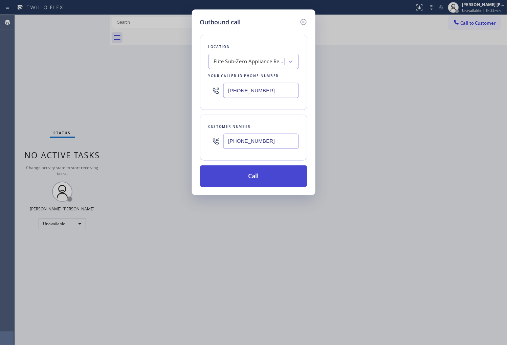
click at [264, 166] on button "Call" at bounding box center [253, 176] width 107 height 22
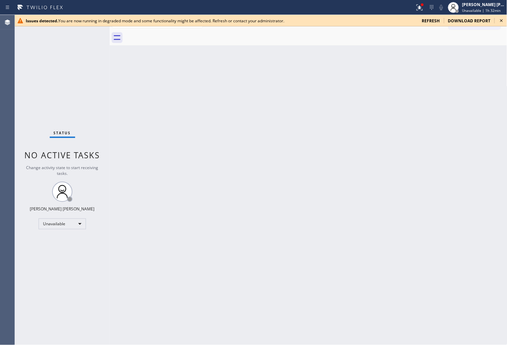
drag, startPoint x: 2, startPoint y: 184, endPoint x: 504, endPoint y: 59, distance: 517.3
click at [2, 184] on div "Agent Desktop" at bounding box center [7, 180] width 15 height 330
click at [434, 22] on span "refresh" at bounding box center [431, 21] width 18 height 6
click at [2, 200] on div "Agent Desktop" at bounding box center [7, 180] width 15 height 330
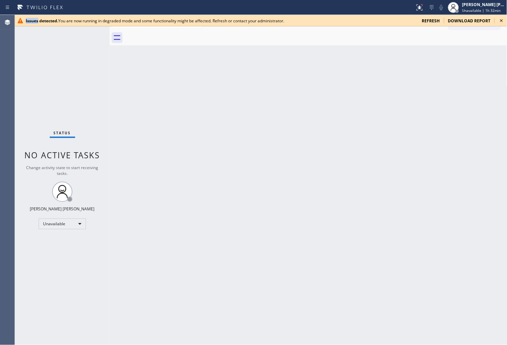
click at [363, 58] on div "Back to Dashboard Change Sender ID Customers Technicians Select a contact Outbo…" at bounding box center [308, 180] width 397 height 330
click at [431, 17] on div "Issues detected. You are now running in degraded mode and some functionality mi…" at bounding box center [261, 20] width 492 height 11
click at [430, 19] on span "refresh" at bounding box center [431, 21] width 18 height 6
click at [5, 173] on div "Agent Desktop" at bounding box center [7, 180] width 15 height 330
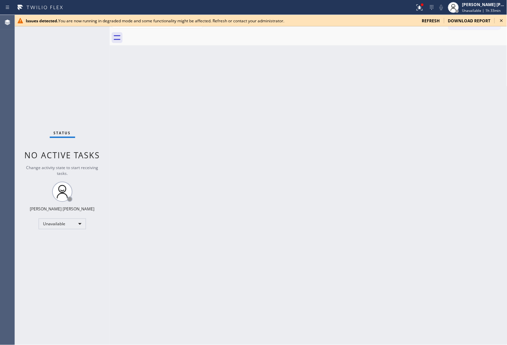
click at [437, 21] on span "refresh" at bounding box center [431, 21] width 18 height 6
click at [501, 22] on icon at bounding box center [501, 21] width 8 height 8
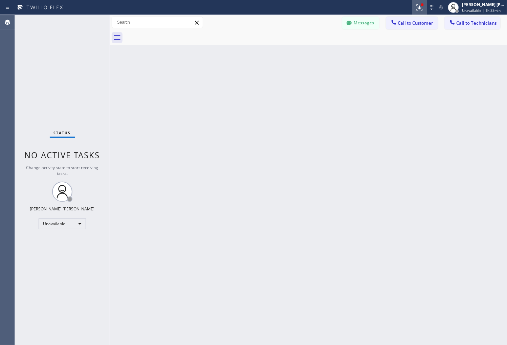
click at [423, 11] on icon at bounding box center [419, 7] width 8 height 8
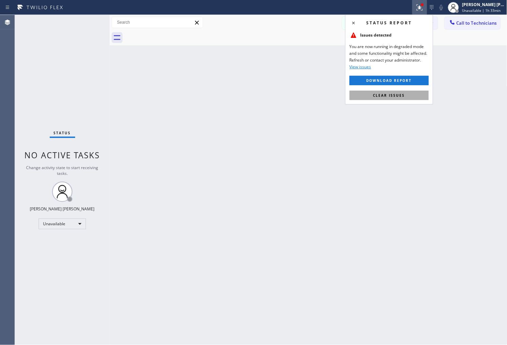
click at [384, 95] on span "Clear issues" at bounding box center [389, 95] width 32 height 5
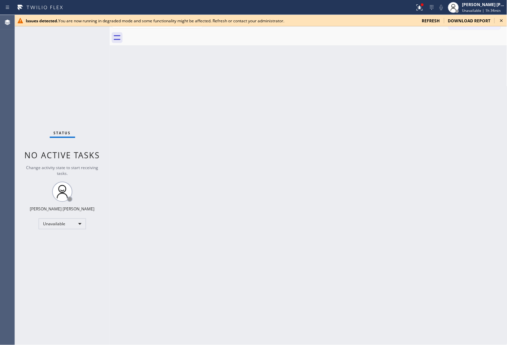
click at [2, 144] on div "Agent Desktop" at bounding box center [7, 180] width 15 height 330
click at [421, 5] on icon at bounding box center [419, 7] width 8 height 8
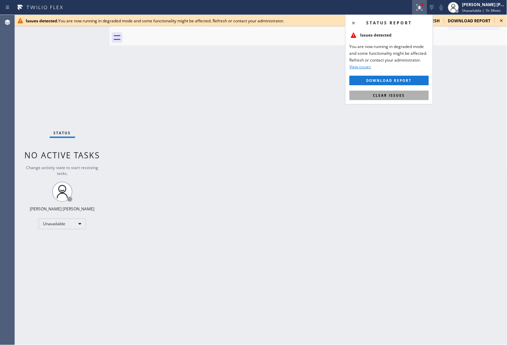
click at [384, 93] on span "Clear issues" at bounding box center [389, 95] width 32 height 5
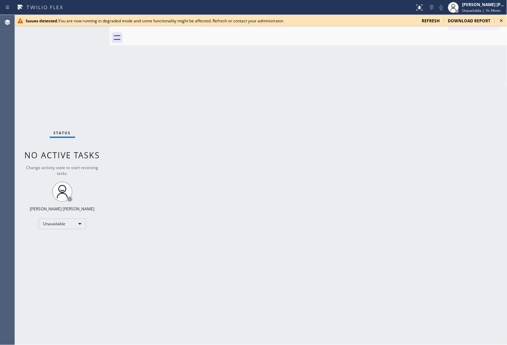
click at [500, 21] on icon at bounding box center [501, 21] width 8 height 8
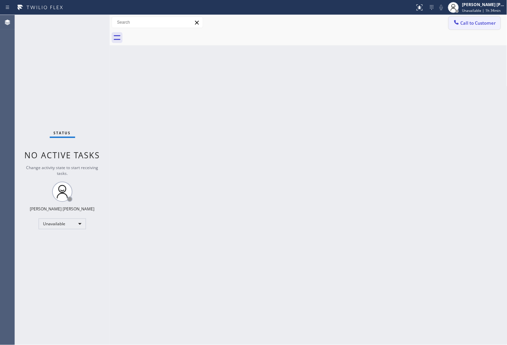
click at [479, 28] on button "Call to Customer" at bounding box center [474, 23] width 52 height 13
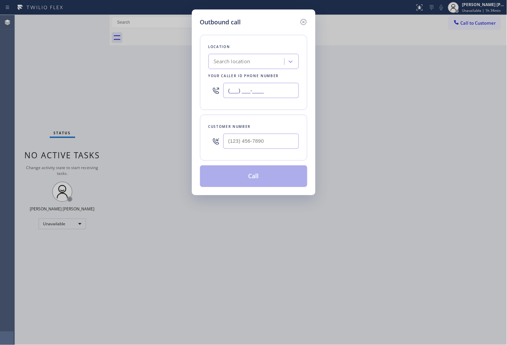
click at [245, 92] on input "(___) ___-____" at bounding box center [260, 90] width 75 height 15
paste input "415) 965-3694"
type input "(415) 965-3694"
click at [269, 144] on input "(___) ___-____" at bounding box center [260, 141] width 75 height 15
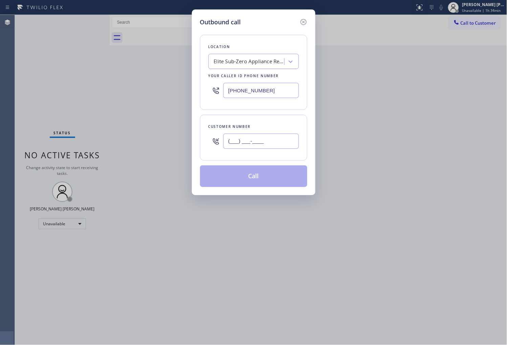
click at [269, 144] on input "(___) ___-____" at bounding box center [260, 141] width 75 height 15
paste input "901) 849-1740"
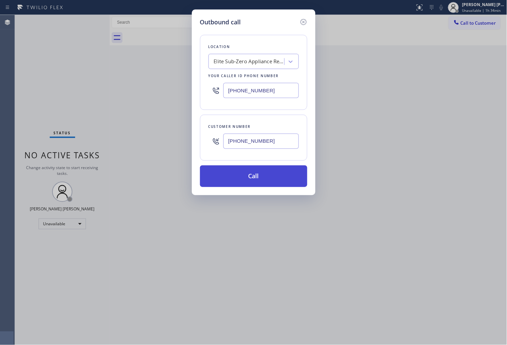
type input "(901) 849-1740"
click at [284, 179] on button "Call" at bounding box center [253, 176] width 107 height 22
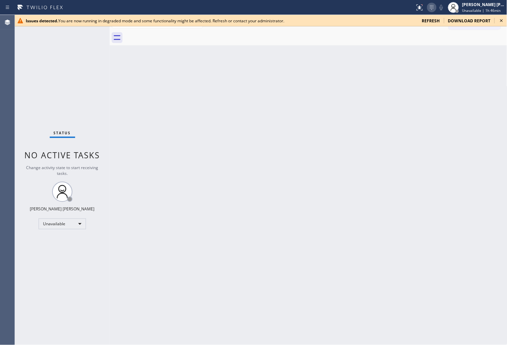
click at [433, 8] on div at bounding box center [431, 7] width 9 height 8
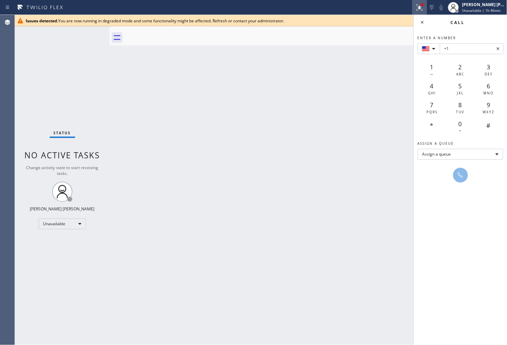
click at [423, 11] on icon at bounding box center [419, 7] width 8 height 8
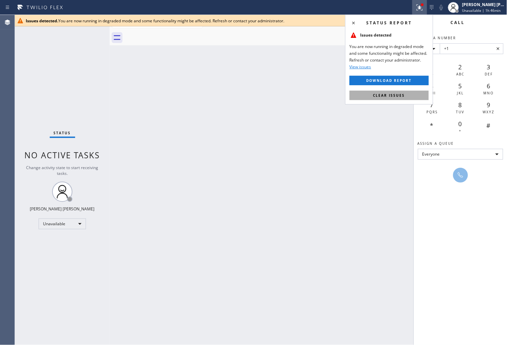
drag, startPoint x: 394, startPoint y: 102, endPoint x: 392, endPoint y: 95, distance: 6.9
click at [394, 101] on div "Status report Issues detected You are now running in degraded mode and some fun…" at bounding box center [389, 60] width 88 height 90
click at [392, 95] on span "Clear issues" at bounding box center [389, 95] width 32 height 5
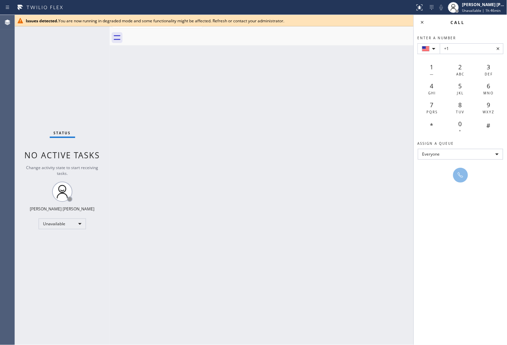
click at [354, 94] on div "Back to Dashboard Change Sender ID Customers Technicians Select a contact Outbo…" at bounding box center [308, 180] width 397 height 330
click at [423, 22] on icon at bounding box center [422, 22] width 8 height 8
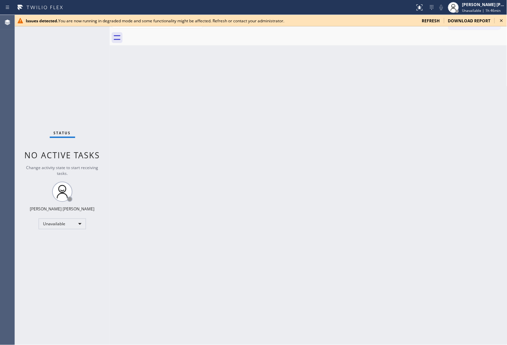
click at [427, 21] on span "refresh" at bounding box center [431, 21] width 18 height 6
click at [505, 21] on icon at bounding box center [501, 21] width 8 height 8
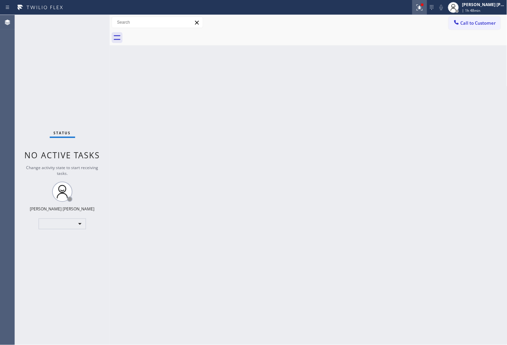
click at [422, 8] on icon at bounding box center [419, 7] width 6 height 6
click at [423, 8] on icon at bounding box center [419, 7] width 8 height 8
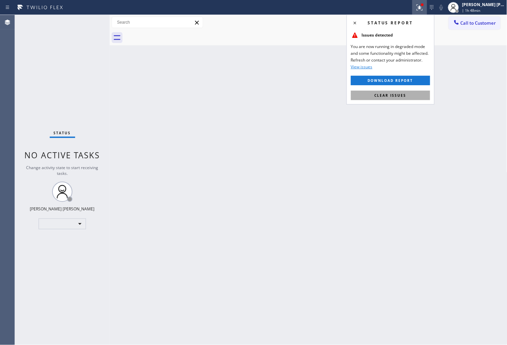
click at [395, 92] on button "Clear issues" at bounding box center [390, 95] width 79 height 9
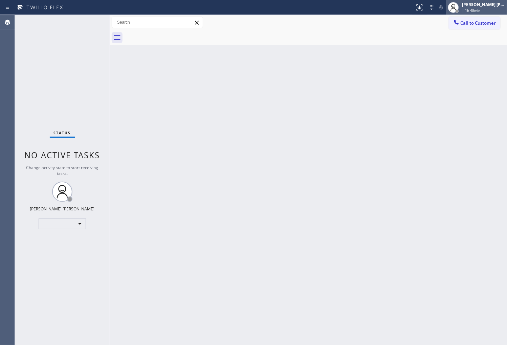
click at [474, 8] on span "| 1h 48min" at bounding box center [471, 10] width 18 height 5
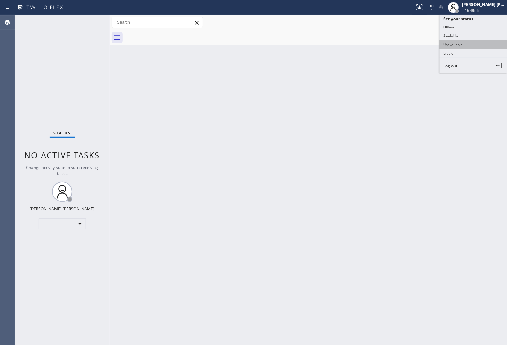
click at [451, 41] on button "Unavailable" at bounding box center [473, 44] width 68 height 9
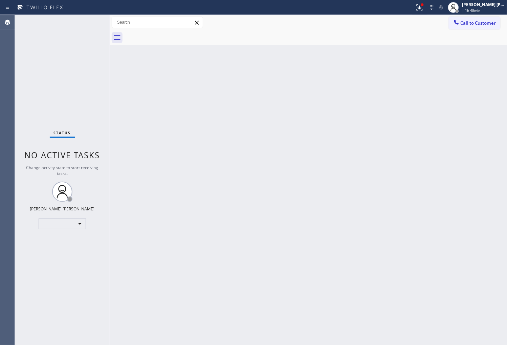
click at [427, 11] on button at bounding box center [419, 7] width 15 height 15
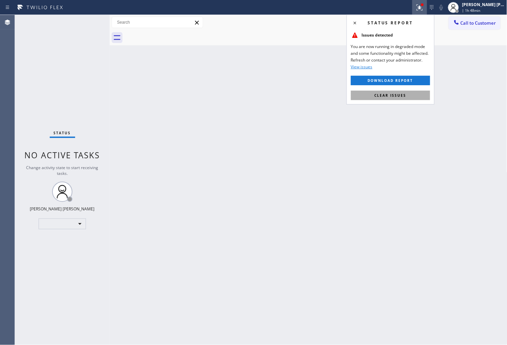
click at [412, 92] on button "Clear issues" at bounding box center [390, 95] width 79 height 9
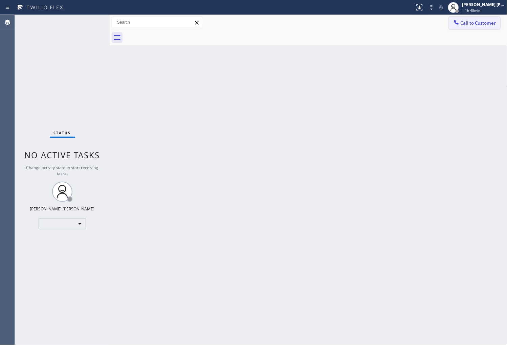
click at [459, 26] on div at bounding box center [456, 23] width 8 height 8
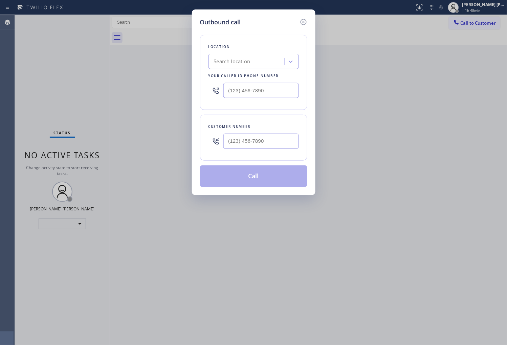
click at [258, 90] on input "text" at bounding box center [260, 90] width 75 height 15
click at [258, 90] on input "(___) ___-____" at bounding box center [260, 90] width 75 height 15
paste input "714) 855-4254"
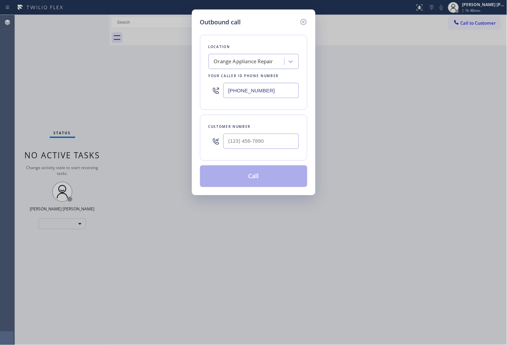
type input "(714) 855-4254"
click at [270, 142] on input "text" at bounding box center [260, 141] width 75 height 15
click at [270, 142] on input "(___) ___-____" at bounding box center [260, 141] width 75 height 15
paste input "714) 251-7141"
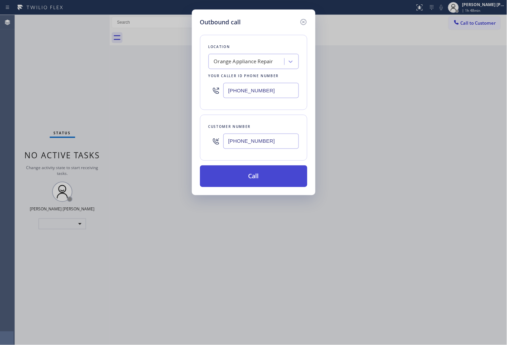
type input "(714) 251-7141"
click at [270, 177] on button "Call" at bounding box center [253, 176] width 107 height 22
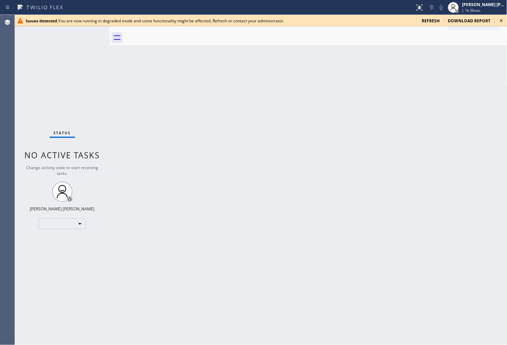
click at [424, 18] on span "refresh" at bounding box center [431, 21] width 18 height 6
click at [500, 20] on icon at bounding box center [501, 21] width 8 height 8
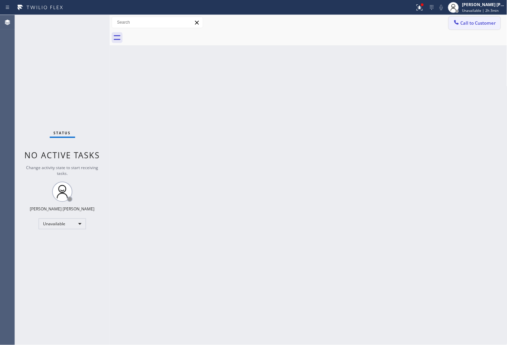
click at [476, 22] on span "Call to Customer" at bounding box center [478, 23] width 36 height 6
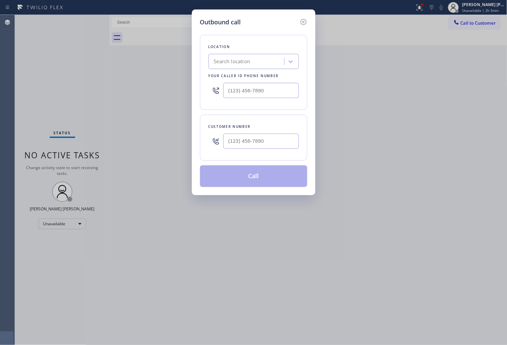
click at [251, 94] on input "text" at bounding box center [260, 90] width 75 height 15
paste input "206) 202-1006"
type input "(206) 202-1006"
click at [259, 145] on input "(___) ___-____" at bounding box center [260, 141] width 75 height 15
paste input "206) 427-5926"
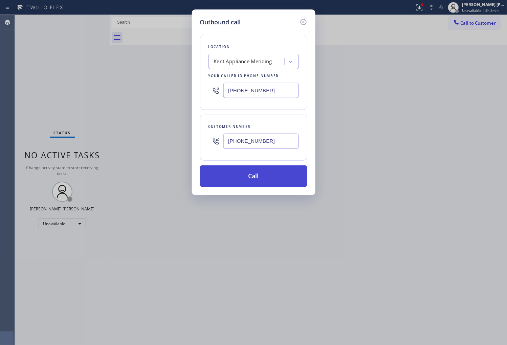
type input "(206) 427-5926"
click at [272, 179] on button "Call" at bounding box center [253, 176] width 107 height 22
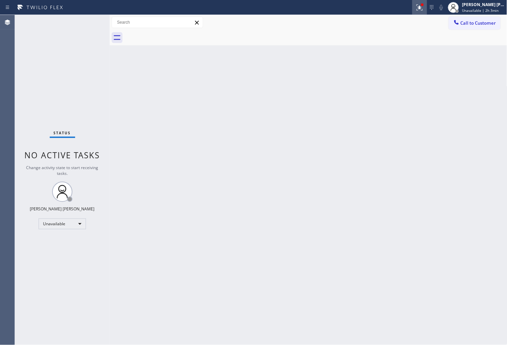
click at [427, 12] on button at bounding box center [419, 7] width 15 height 15
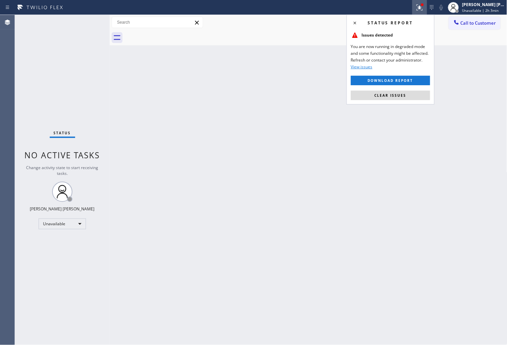
click at [427, 12] on button at bounding box center [419, 7] width 15 height 15
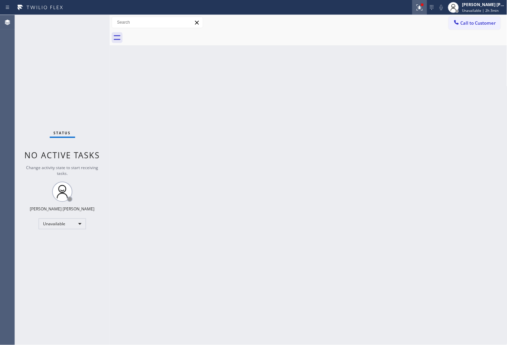
click at [423, 9] on icon at bounding box center [419, 7] width 8 height 8
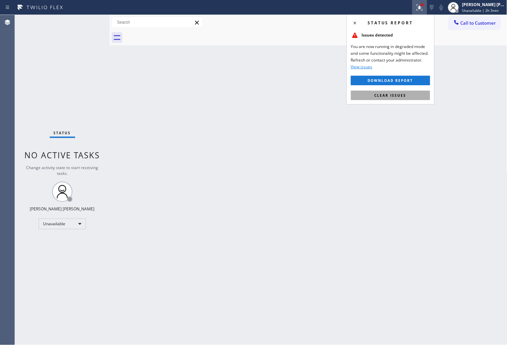
click at [413, 94] on button "Clear issues" at bounding box center [390, 95] width 79 height 9
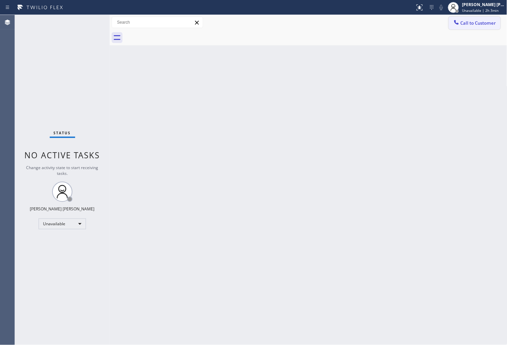
click at [458, 24] on icon at bounding box center [456, 22] width 7 height 7
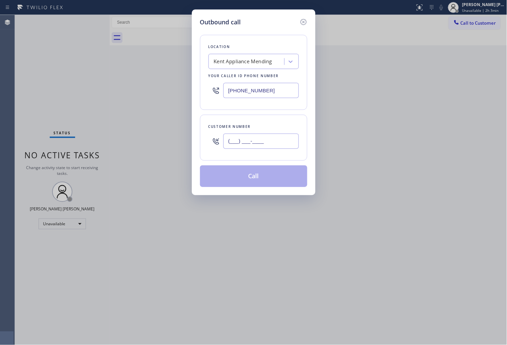
click at [255, 146] on input "(___) ___-____" at bounding box center [260, 141] width 75 height 15
paste input "206) 427-5926"
type input "(206) 427-5926"
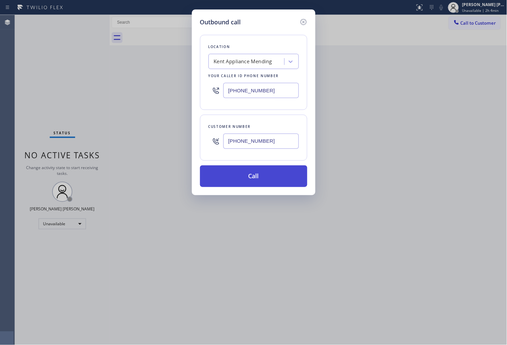
click at [265, 177] on button "Call" at bounding box center [253, 176] width 107 height 22
click at [265, 177] on div "Back to Dashboard Change Sender ID Customers Technicians Select a contact Outbo…" at bounding box center [308, 180] width 397 height 330
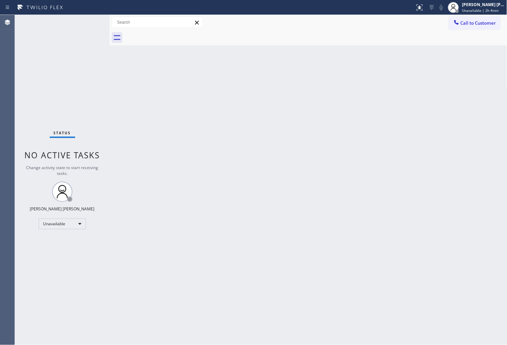
click at [4, 223] on div "Agent Desktop" at bounding box center [7, 180] width 15 height 330
click at [490, 9] on span "Unavailable | 2h 8min" at bounding box center [480, 10] width 37 height 5
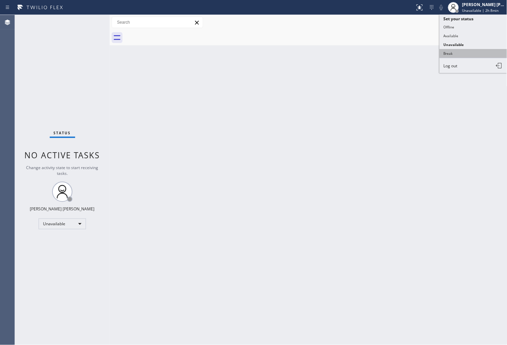
click at [466, 54] on button "Break" at bounding box center [473, 53] width 68 height 9
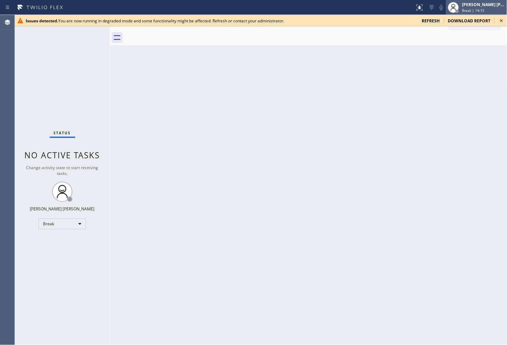
click at [484, 8] on span "Break | 14:15" at bounding box center [473, 10] width 22 height 5
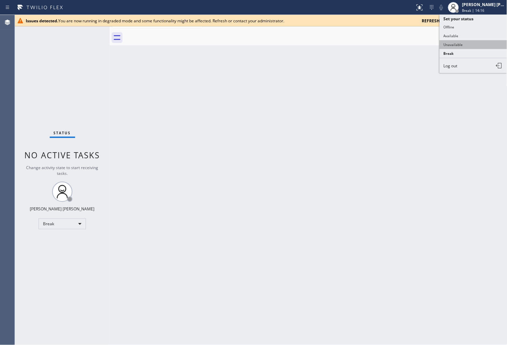
click at [473, 47] on button "Unavailable" at bounding box center [473, 44] width 68 height 9
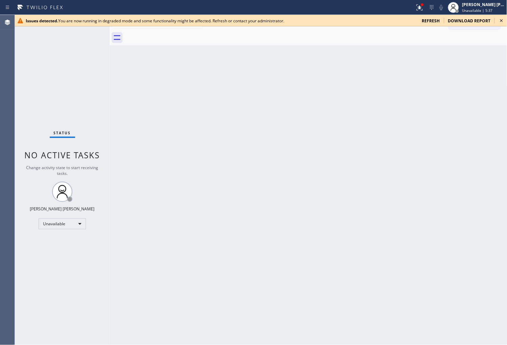
click at [2, 159] on div "Agent Desktop" at bounding box center [7, 180] width 15 height 330
click at [5, 159] on div "Agent Desktop" at bounding box center [7, 180] width 15 height 330
click at [503, 22] on icon at bounding box center [501, 21] width 8 height 8
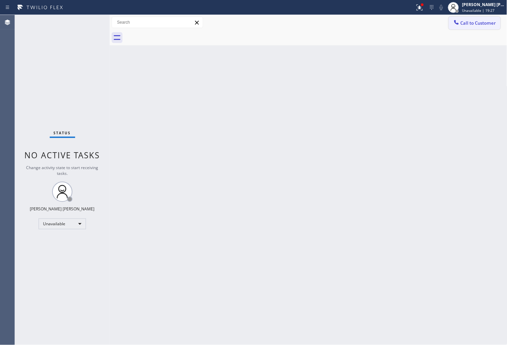
click at [491, 24] on span "Call to Customer" at bounding box center [478, 23] width 36 height 6
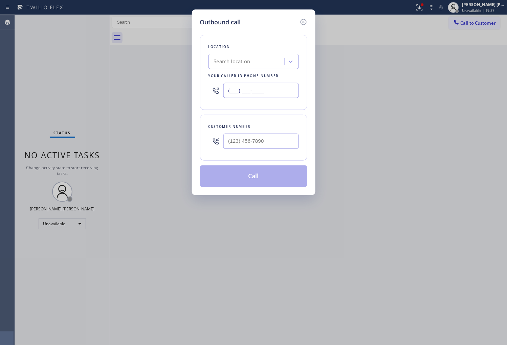
click at [266, 92] on input "(___) ___-____" at bounding box center [260, 90] width 75 height 15
paste input "602) 878-4370"
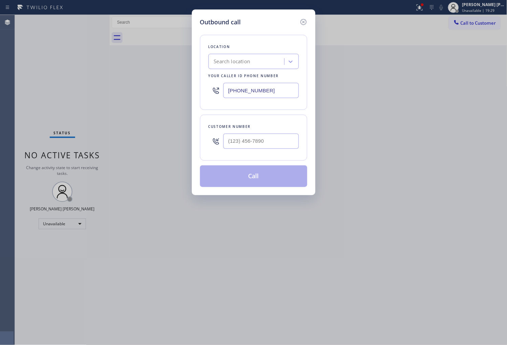
type input "(602) 878-4370"
click at [260, 144] on input "(___) ___-____" at bounding box center [260, 141] width 75 height 15
paste input "916) 303-3001"
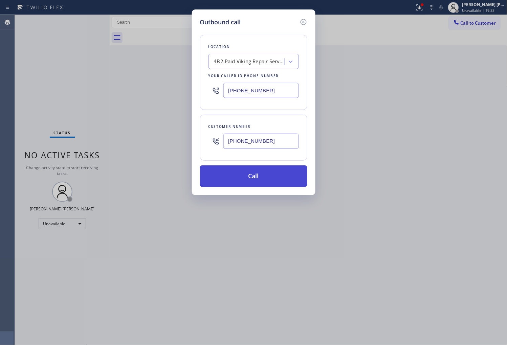
type input "(916) 303-3001"
click at [272, 181] on button "Call" at bounding box center [253, 176] width 107 height 22
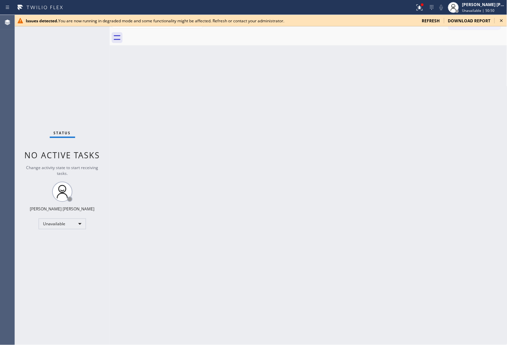
click at [503, 20] on icon at bounding box center [501, 21] width 8 height 8
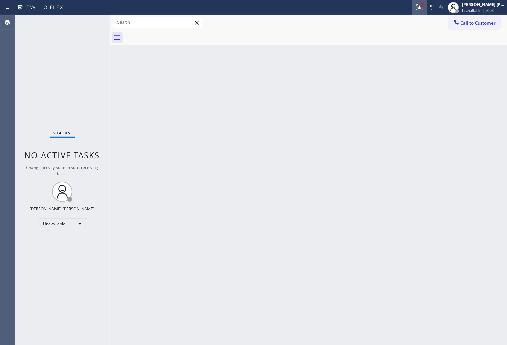
click at [427, 5] on div at bounding box center [419, 7] width 15 height 8
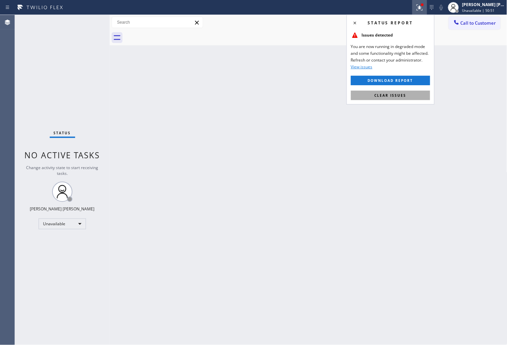
click at [383, 100] on button "Clear issues" at bounding box center [390, 95] width 79 height 9
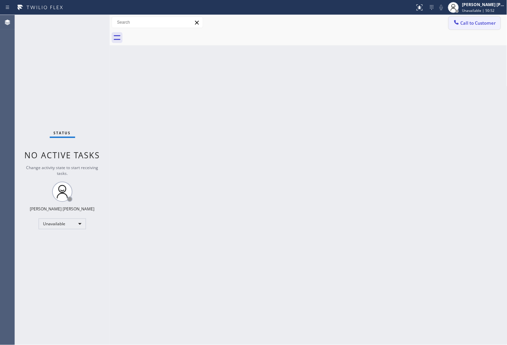
click at [488, 23] on span "Call to Customer" at bounding box center [478, 23] width 36 height 6
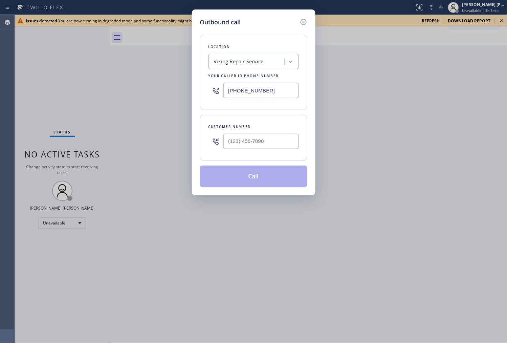
click at [241, 89] on input "(602) 878-4370" at bounding box center [260, 90] width 75 height 15
paste input "347) 284-6179"
type input "(347) 284-6179"
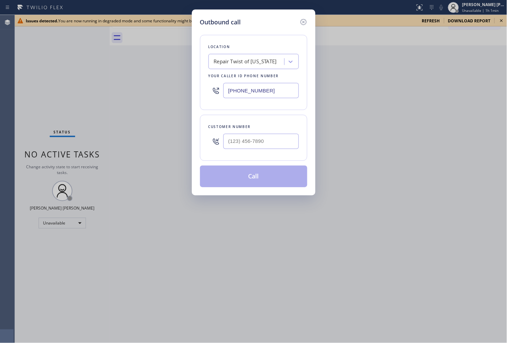
drag, startPoint x: 276, startPoint y: 156, endPoint x: 278, endPoint y: 152, distance: 4.1
click at [276, 156] on div "Customer number" at bounding box center [253, 138] width 107 height 46
click at [279, 147] on input "(___) ___-____" at bounding box center [260, 141] width 75 height 15
paste input "917) 515-3379"
type input "(917) 515-3379"
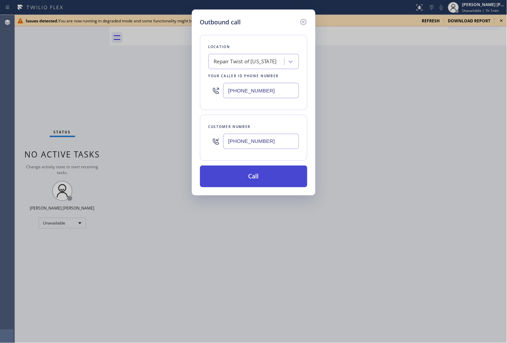
click at [271, 171] on button "Call" at bounding box center [253, 176] width 107 height 22
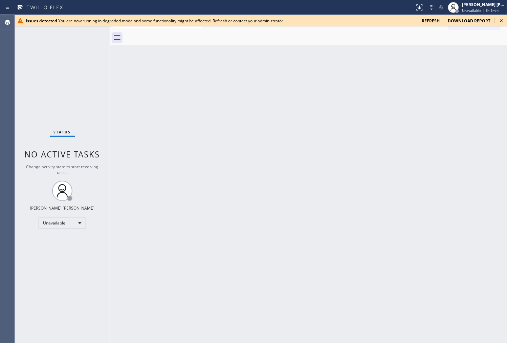
click at [431, 20] on span "refresh" at bounding box center [431, 21] width 18 height 6
click at [15, 241] on div "Agent Desktop" at bounding box center [7, 179] width 15 height 328
click at [480, 9] on span "Unavailable | 1h 9min" at bounding box center [480, 10] width 37 height 5
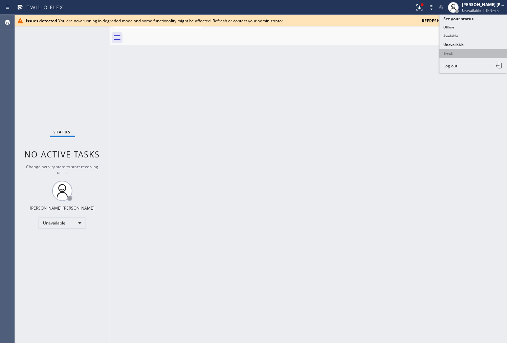
click at [471, 53] on button "Break" at bounding box center [473, 53] width 68 height 9
click at [471, 53] on div "Back to Dashboard Change Sender ID Customers Technicians Select a contact Outbo…" at bounding box center [308, 179] width 397 height 328
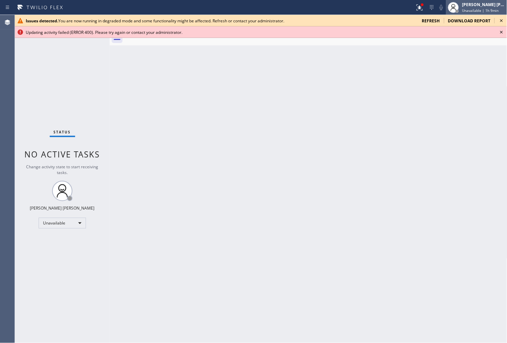
click at [484, 4] on div "[PERSON_NAME] [PERSON_NAME]" at bounding box center [483, 5] width 43 height 6
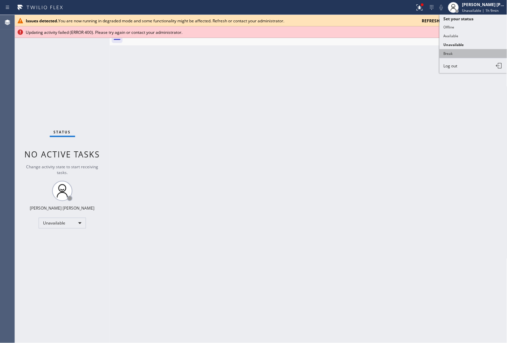
click at [462, 53] on button "Break" at bounding box center [473, 53] width 68 height 9
click at [462, 53] on div "Back to Dashboard Change Sender ID Customers Technicians Select a contact Outbo…" at bounding box center [308, 179] width 397 height 328
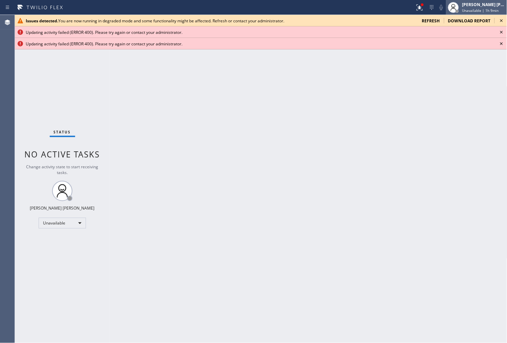
click at [493, 11] on span "Unavailable | 1h 9min" at bounding box center [480, 10] width 37 height 5
